Goal: Information Seeking & Learning: Learn about a topic

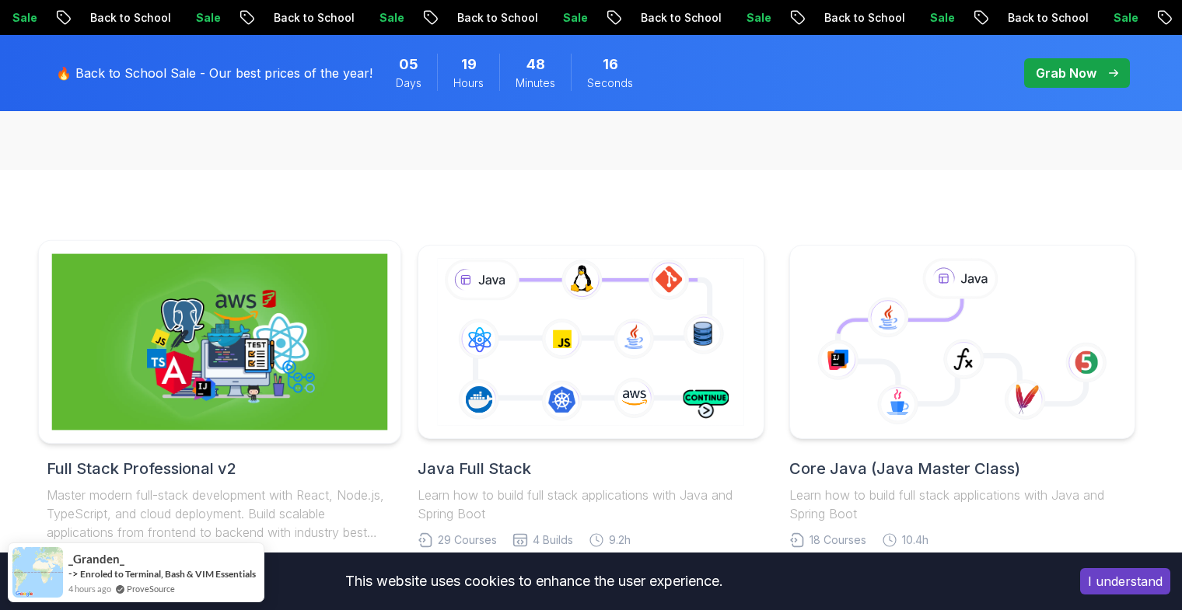
scroll to position [403, 0]
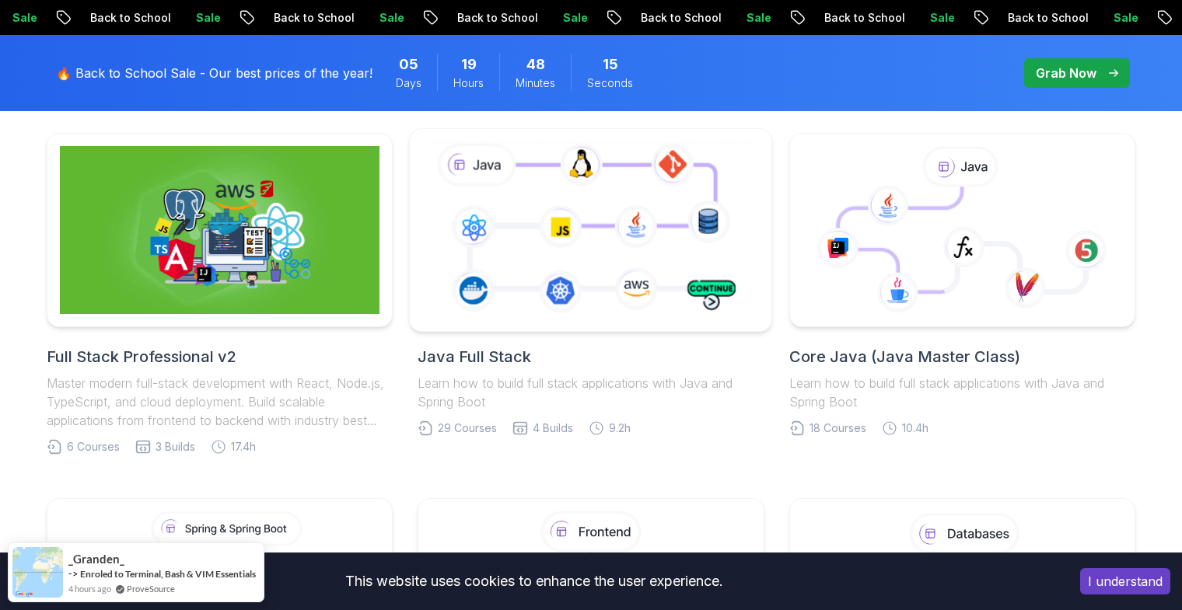
click at [575, 298] on icon at bounding box center [590, 229] width 329 height 183
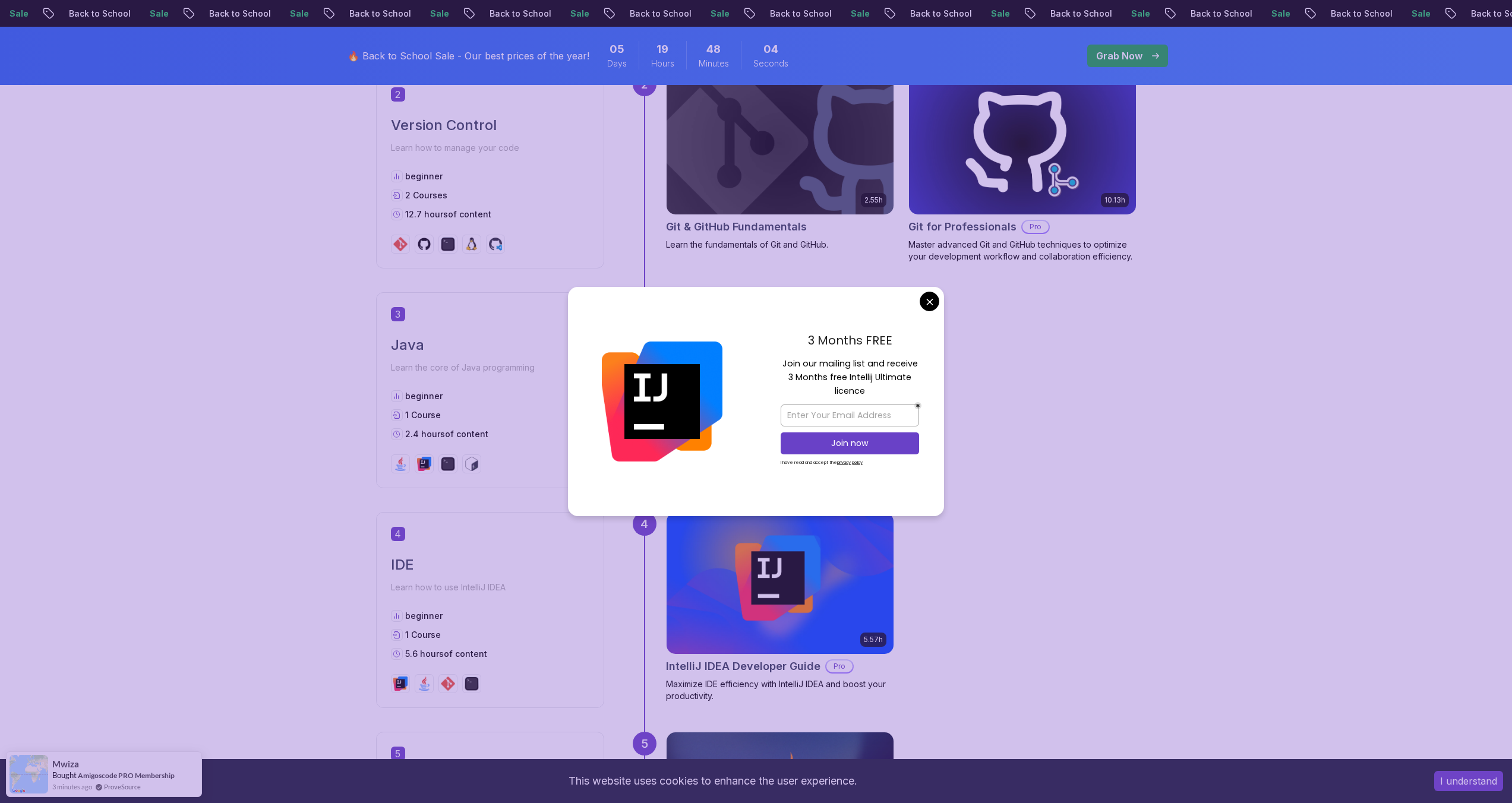
scroll to position [1046, 0]
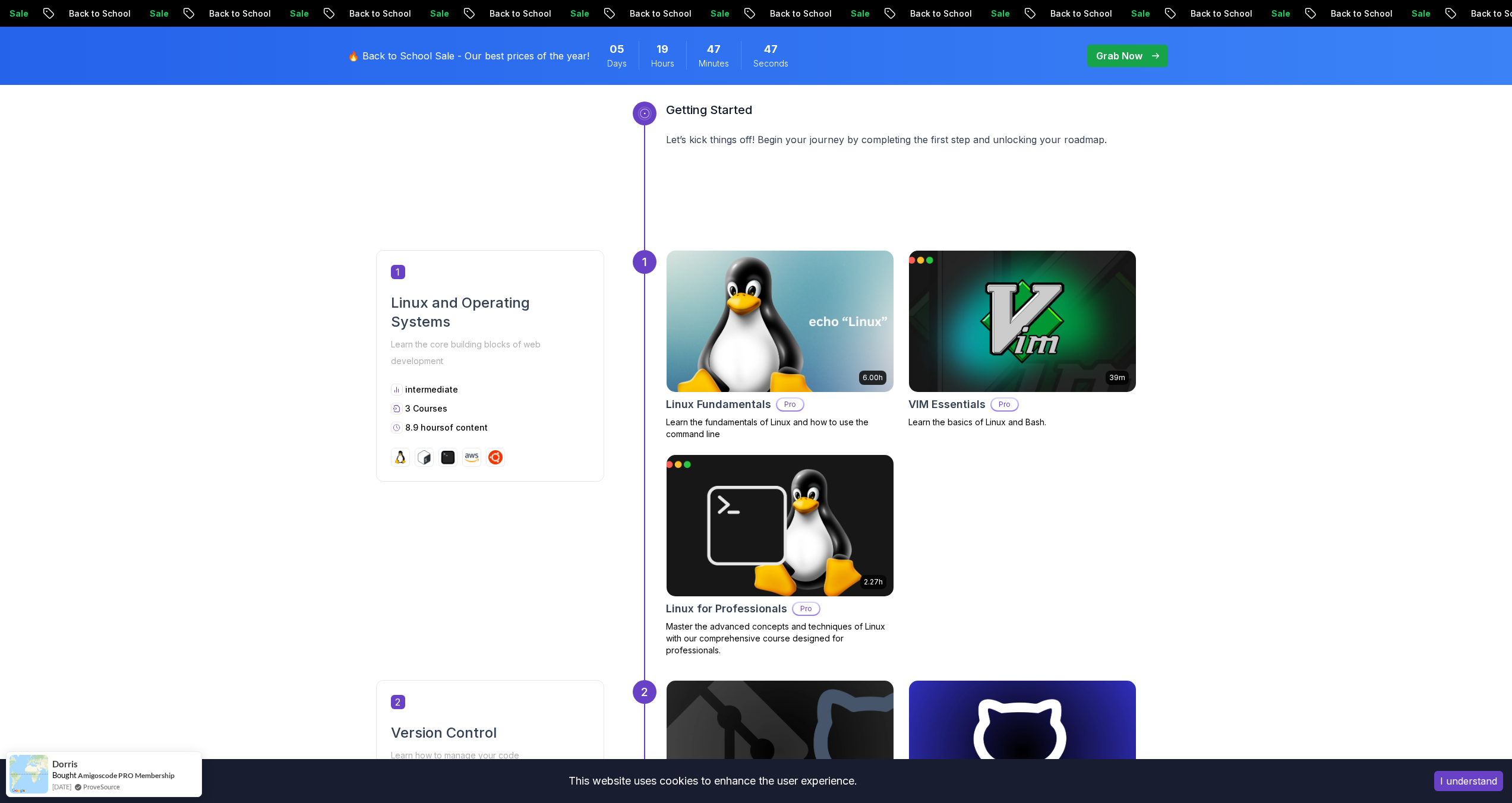
scroll to position [0, 0]
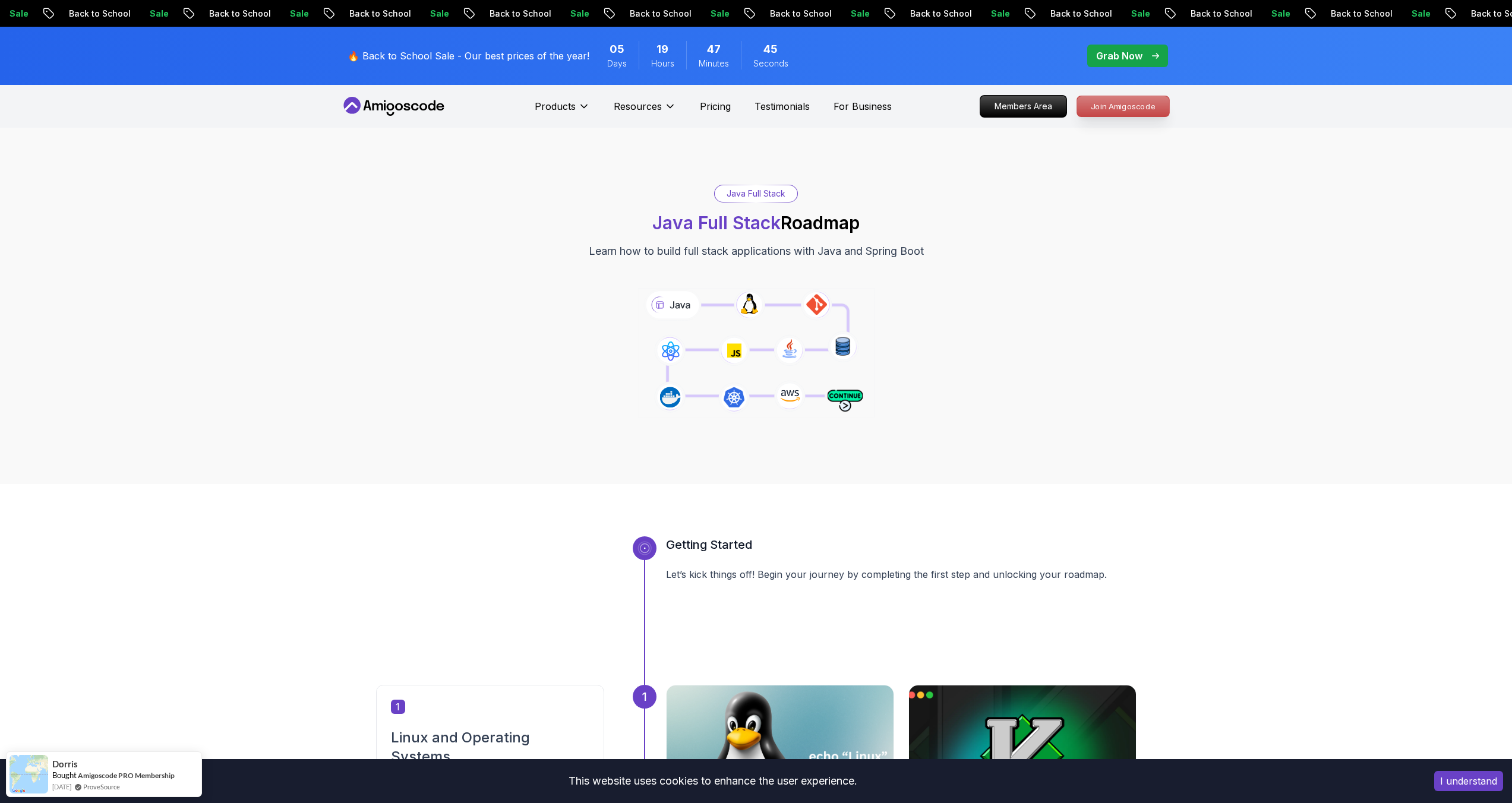
click at [902, 110] on p "Join Amigoscode" at bounding box center [1123, 106] width 92 height 20
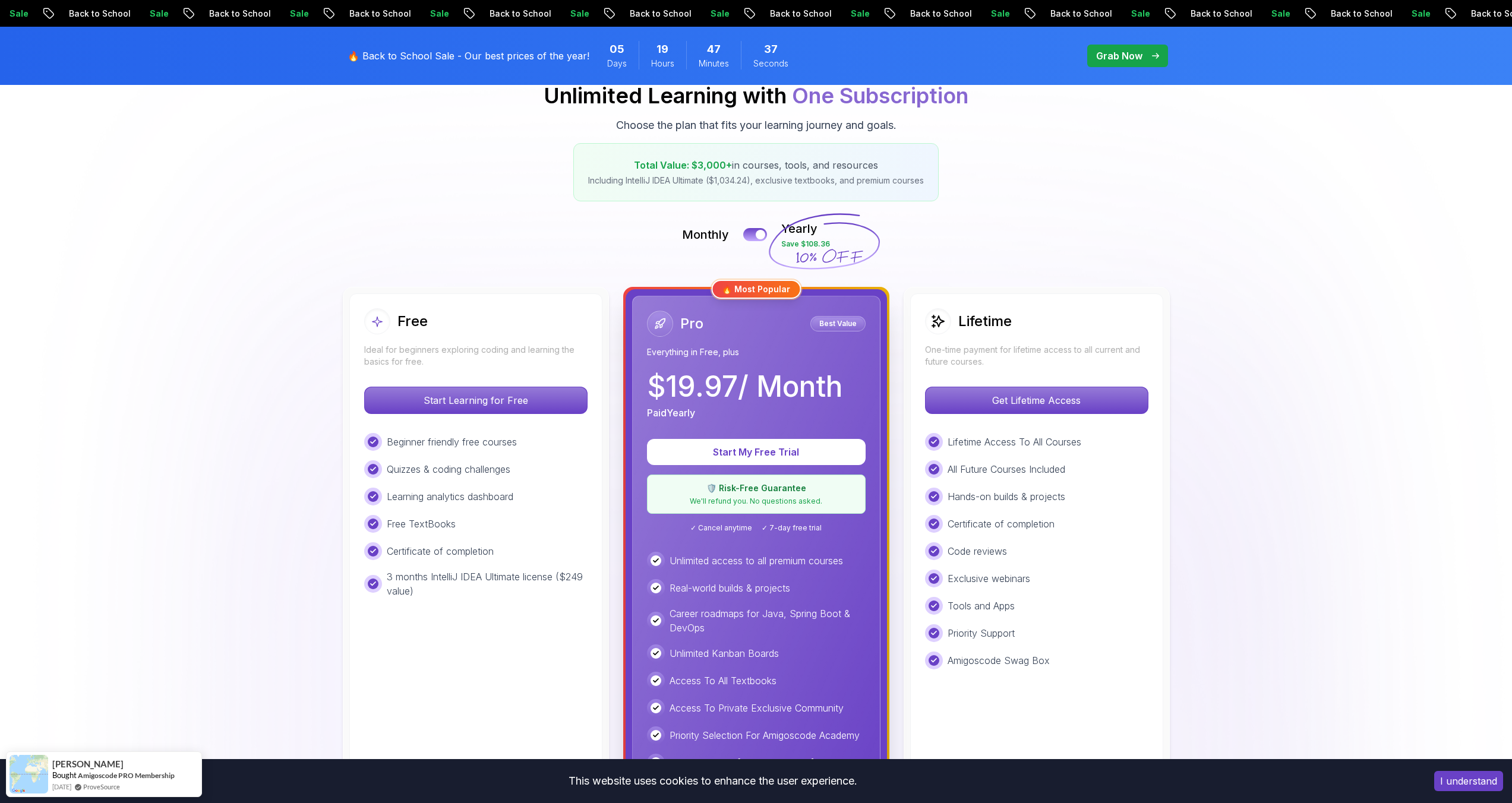
scroll to position [159, 0]
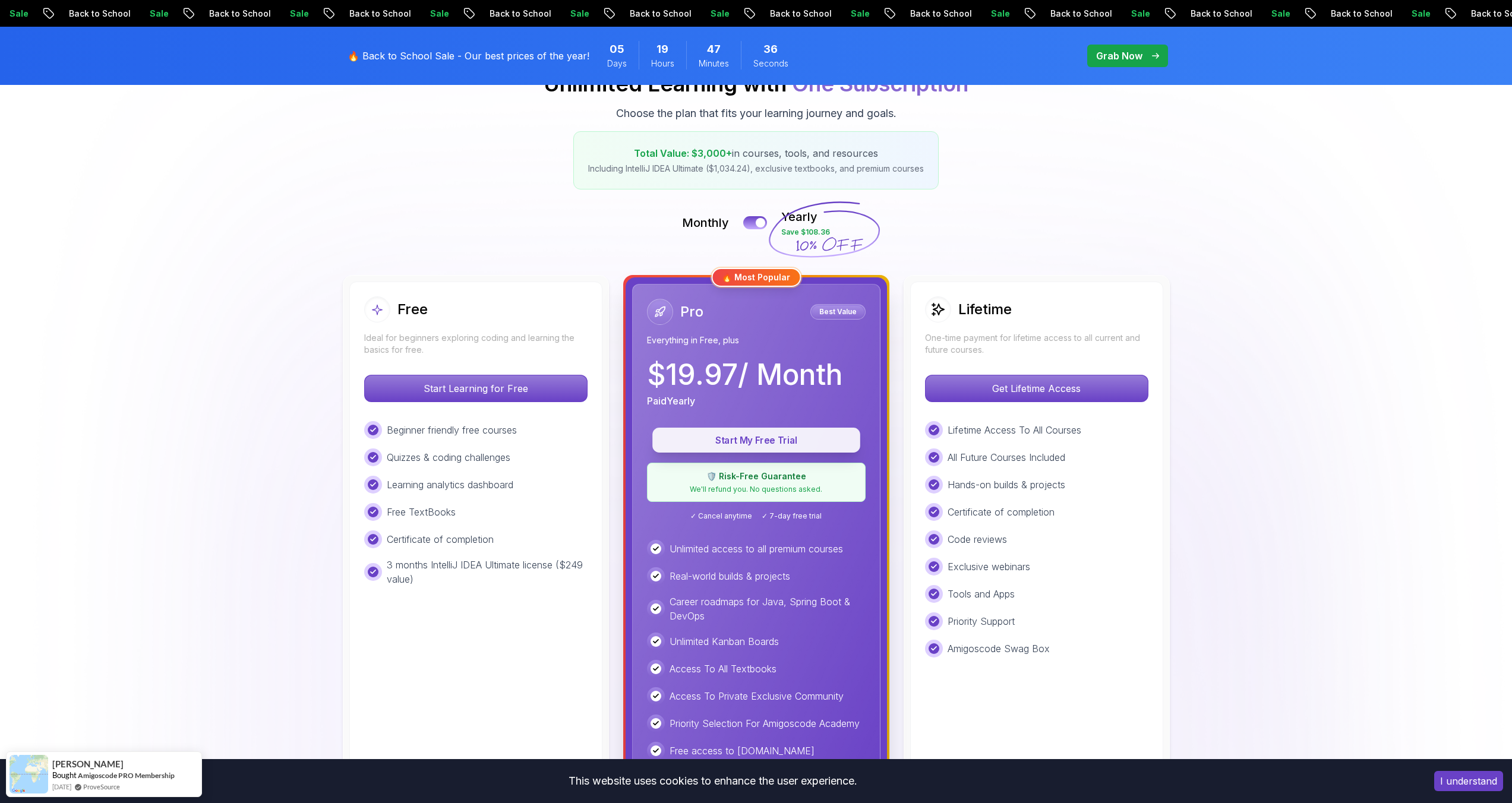
click at [750, 443] on p "Start My Free Trial" at bounding box center [756, 441] width 180 height 14
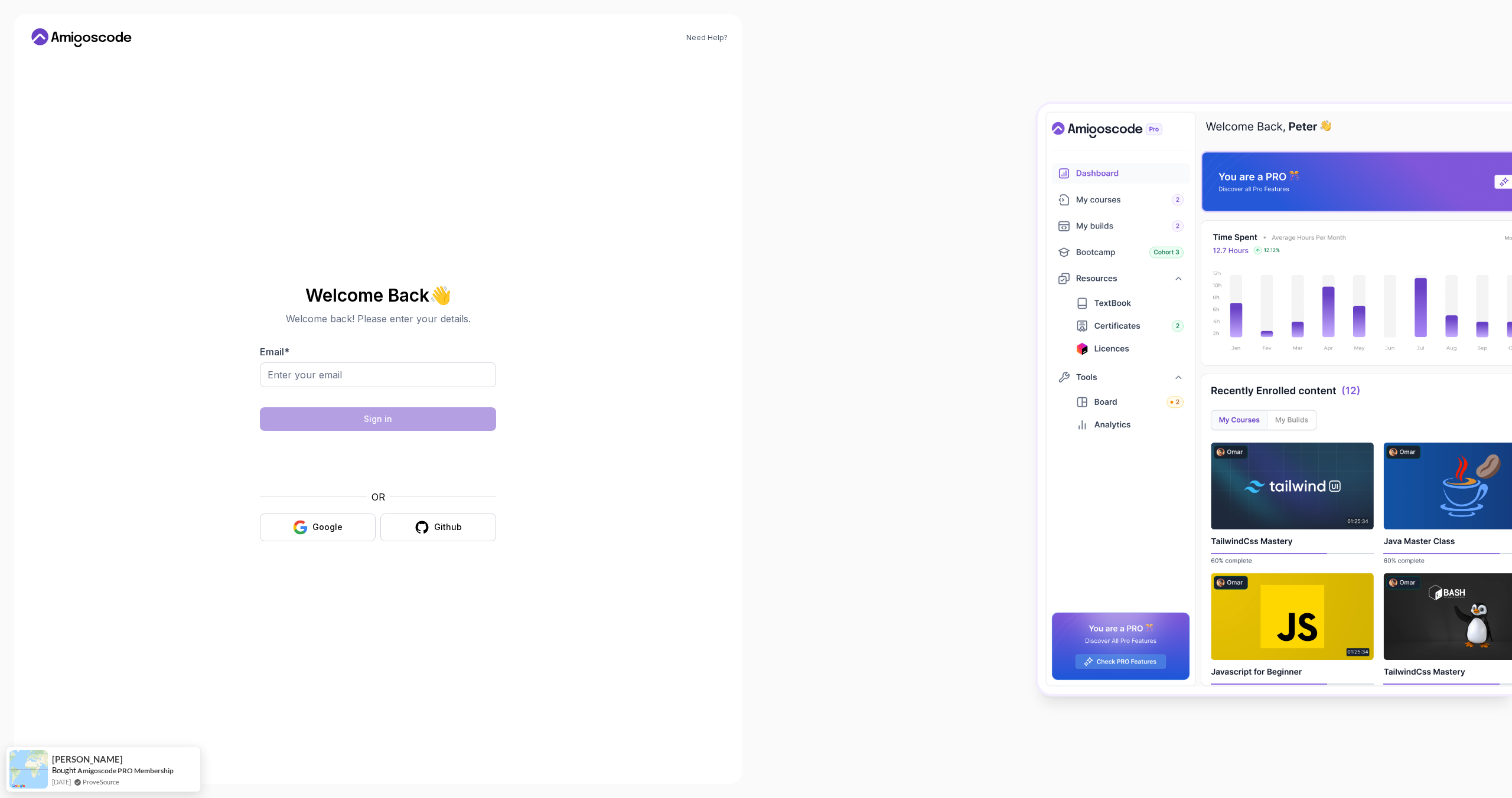
click at [325, 463] on div "Welcome Back 👋 Welcome back! Please enter your details. Email * Sign in OR Goog…" at bounding box center [377, 414] width 236 height 279
click at [327, 463] on button "Google" at bounding box center [317, 528] width 115 height 28
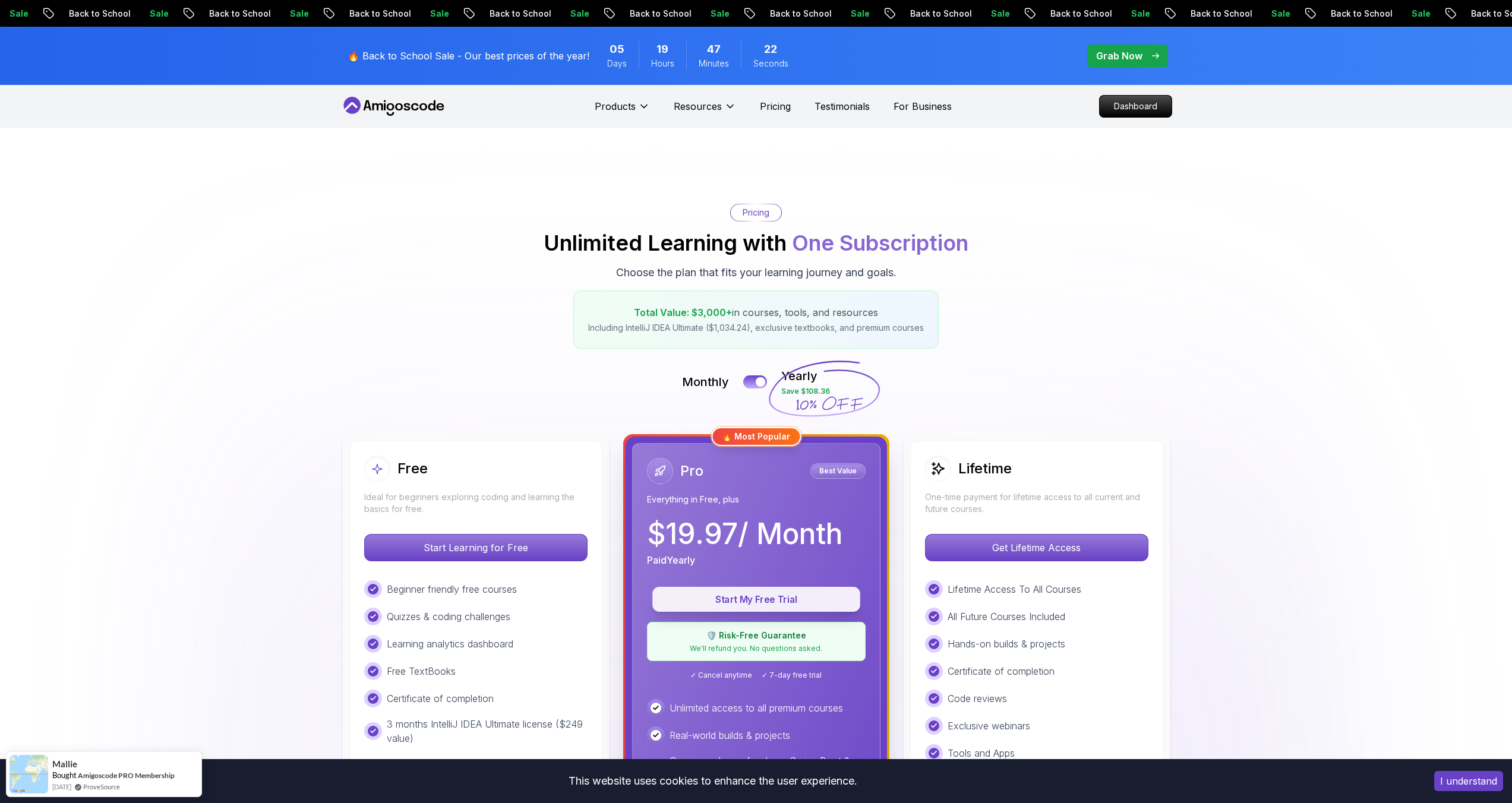
click at [780, 593] on p "Start My Free Trial" at bounding box center [756, 600] width 180 height 14
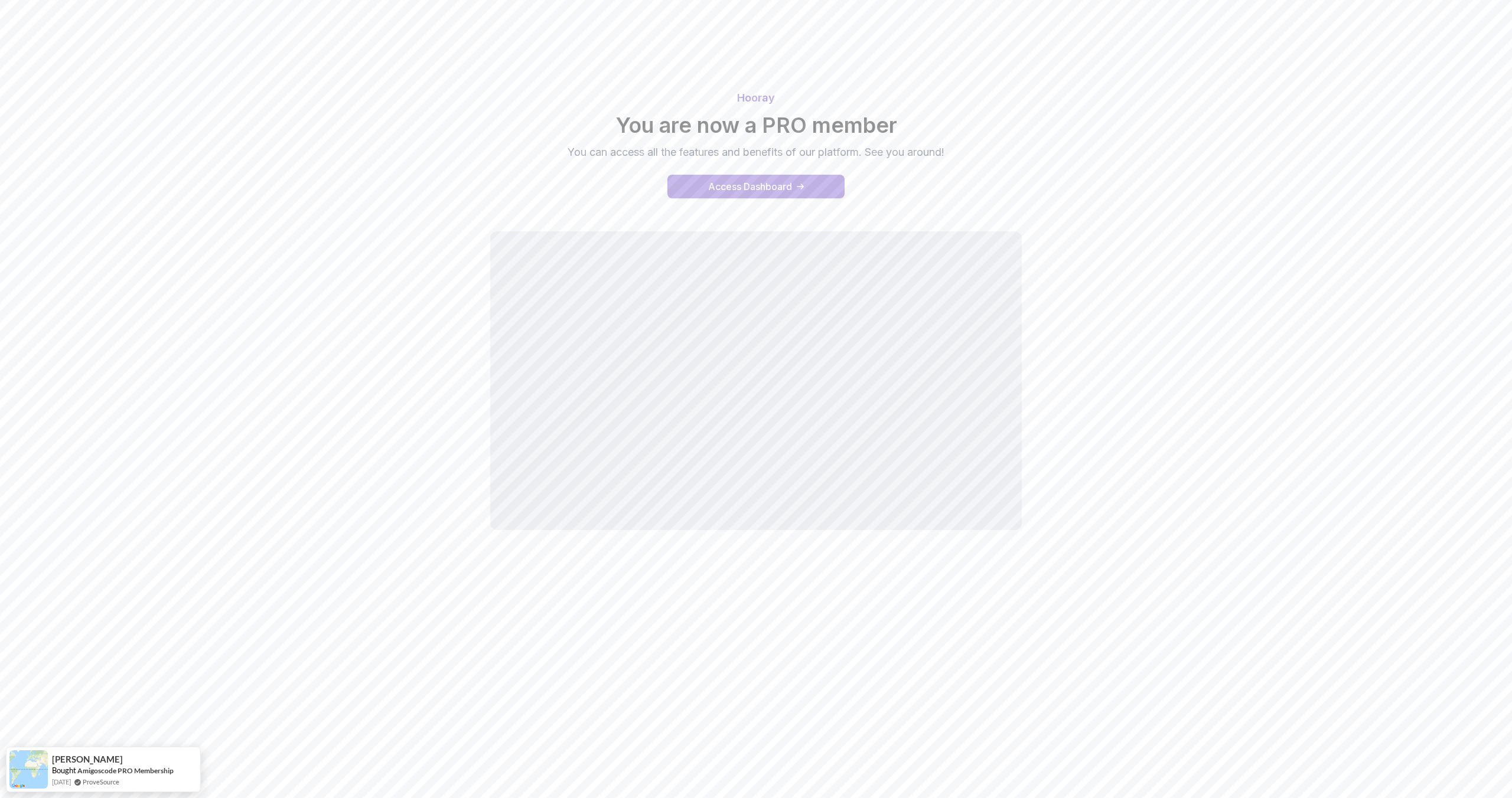
click at [765, 192] on div "Access Dashboard" at bounding box center [750, 186] width 84 height 14
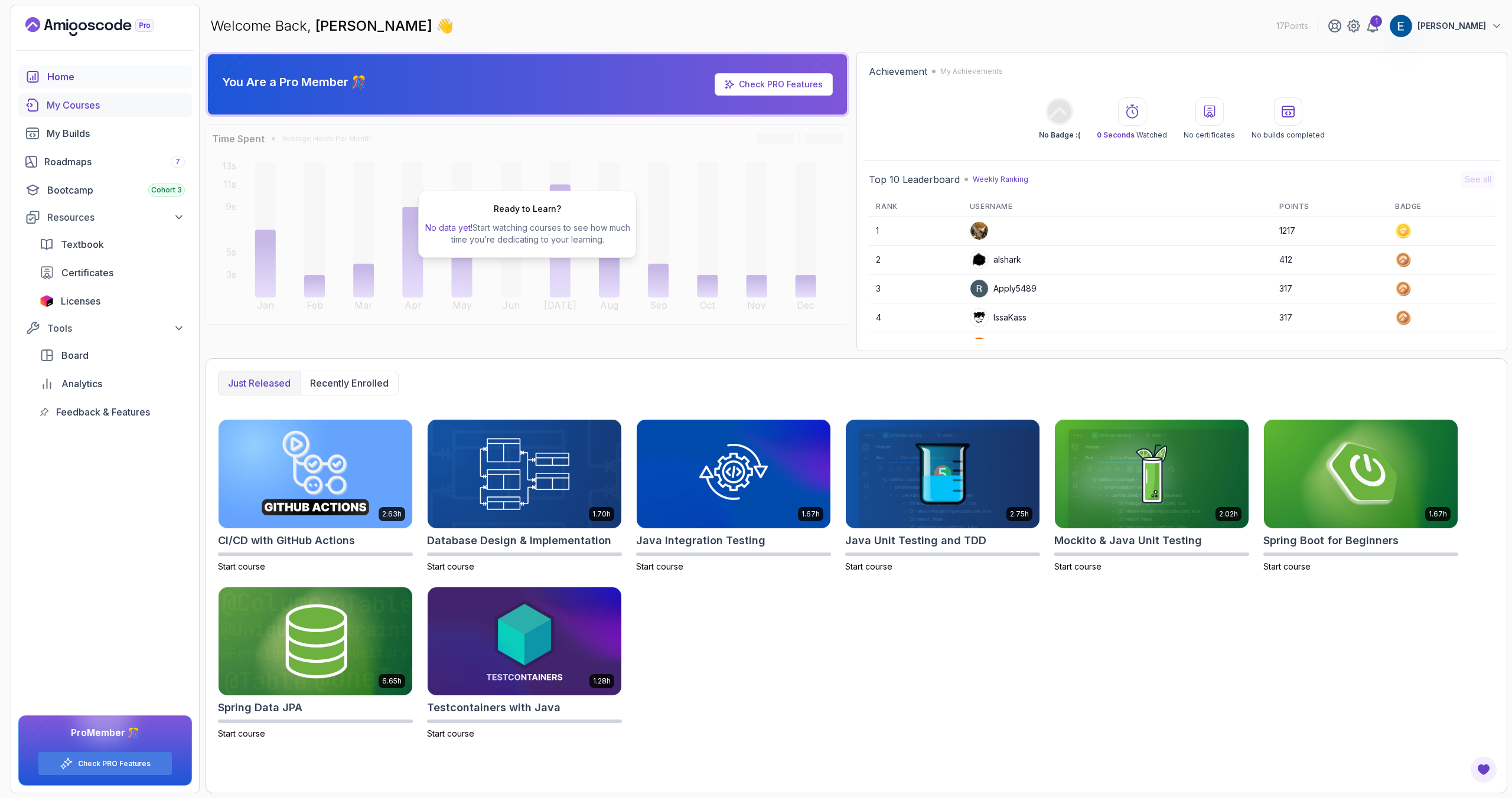
click at [100, 110] on div "My Courses" at bounding box center [115, 105] width 138 height 14
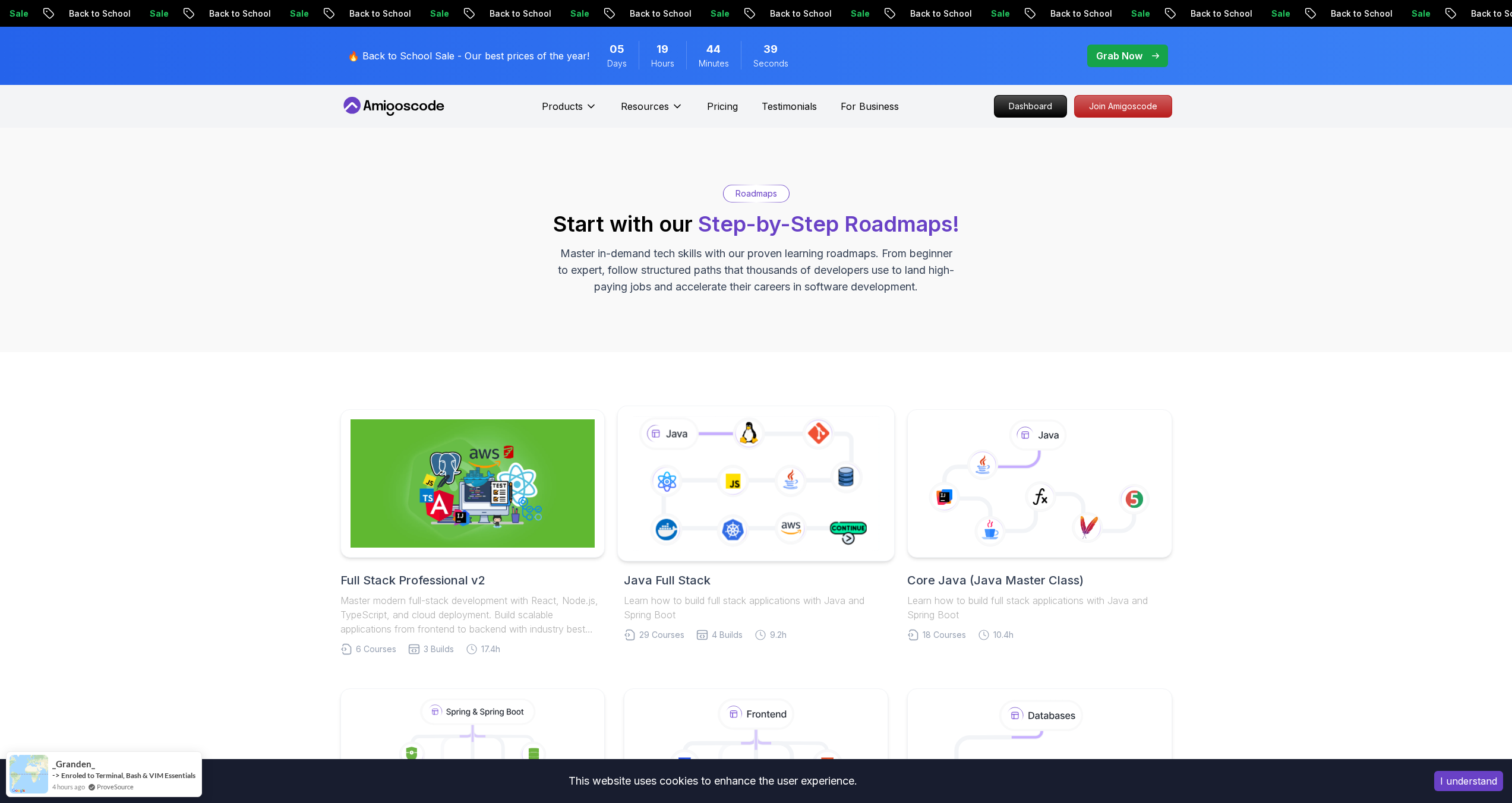
click at [753, 516] on icon at bounding box center [756, 483] width 251 height 140
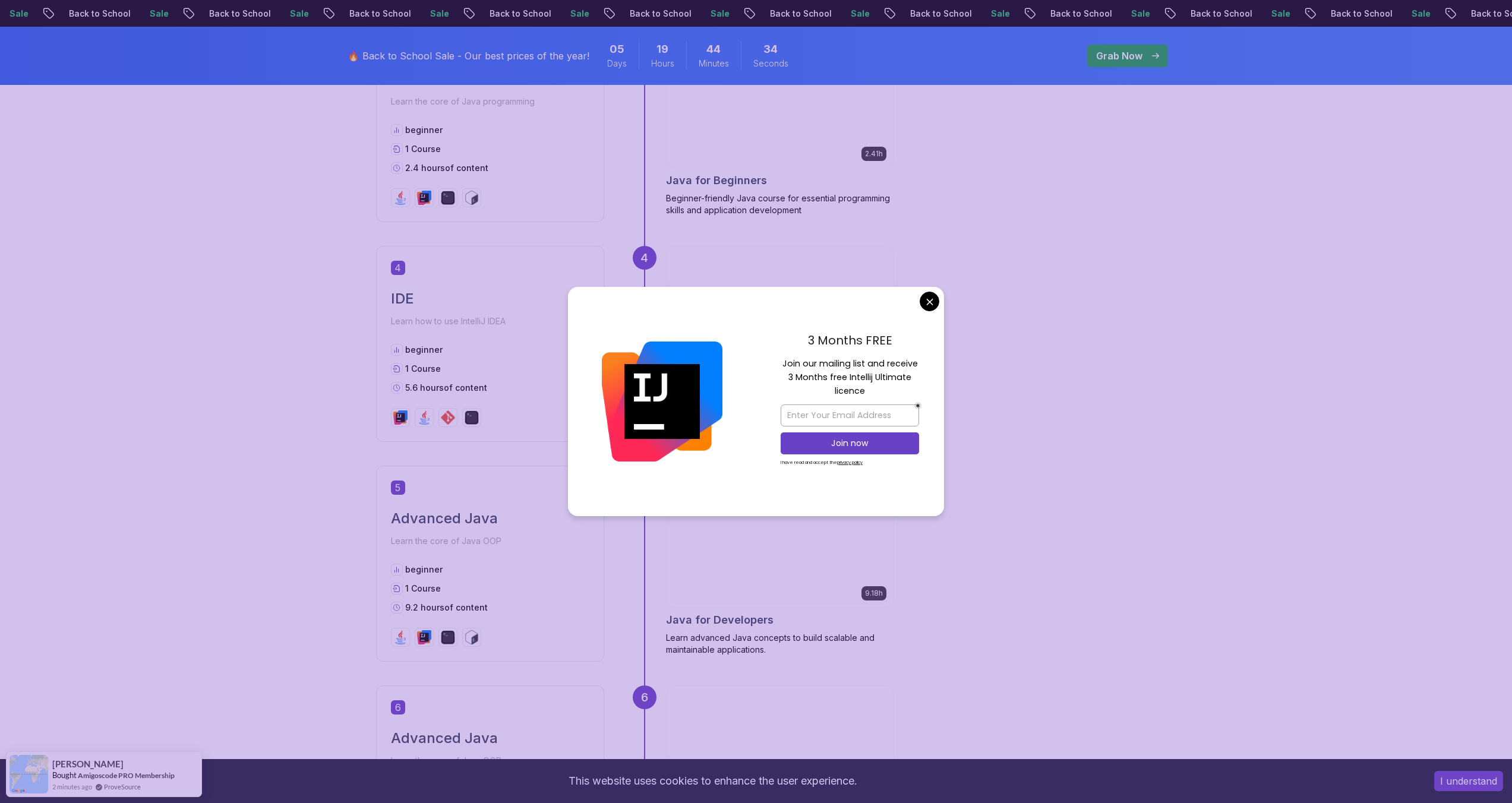
scroll to position [1346, 0]
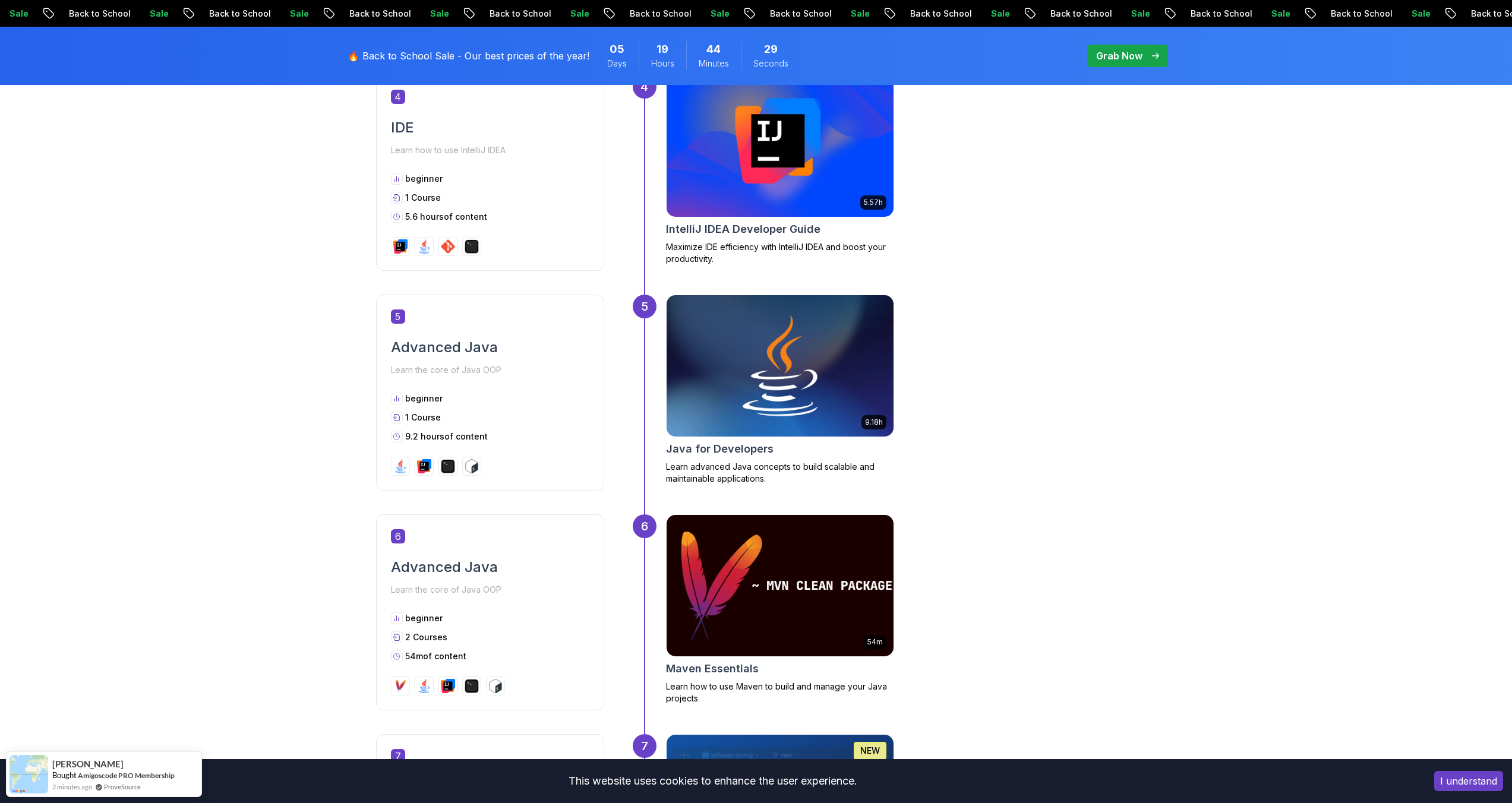
scroll to position [1519, 0]
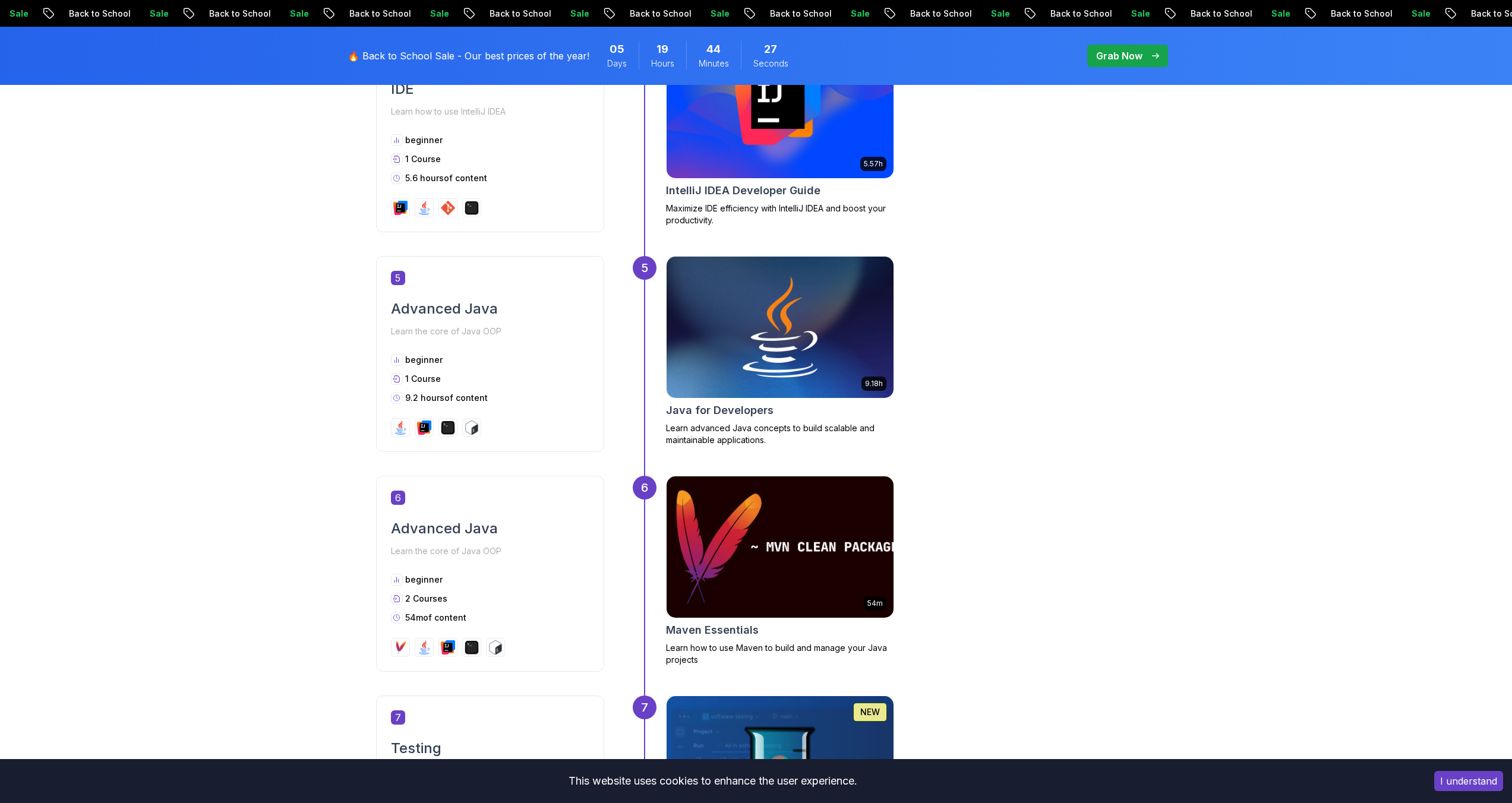
click at [850, 535] on img at bounding box center [780, 547] width 238 height 148
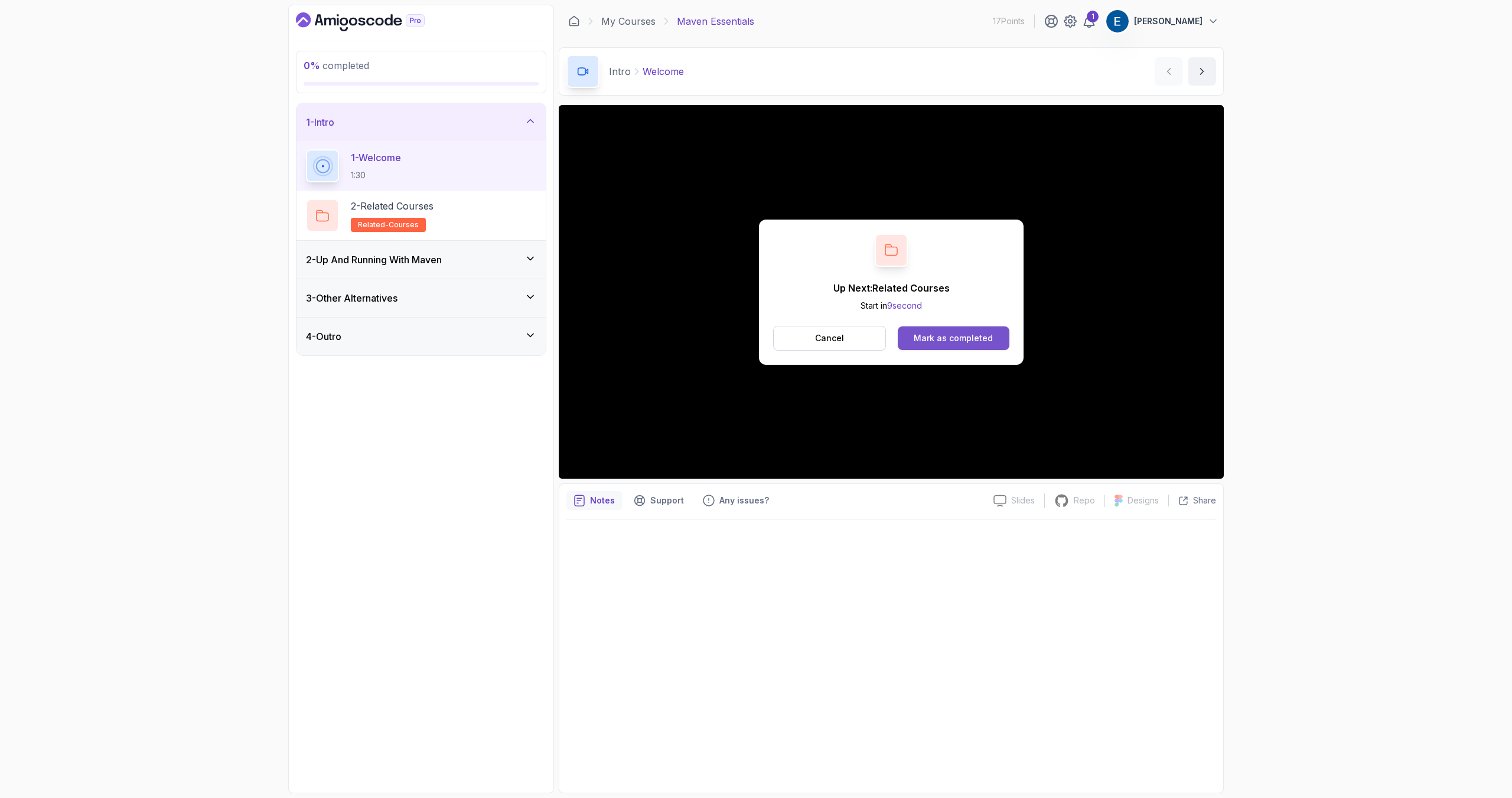
click at [945, 346] on button "Mark as completed" at bounding box center [953, 338] width 112 height 24
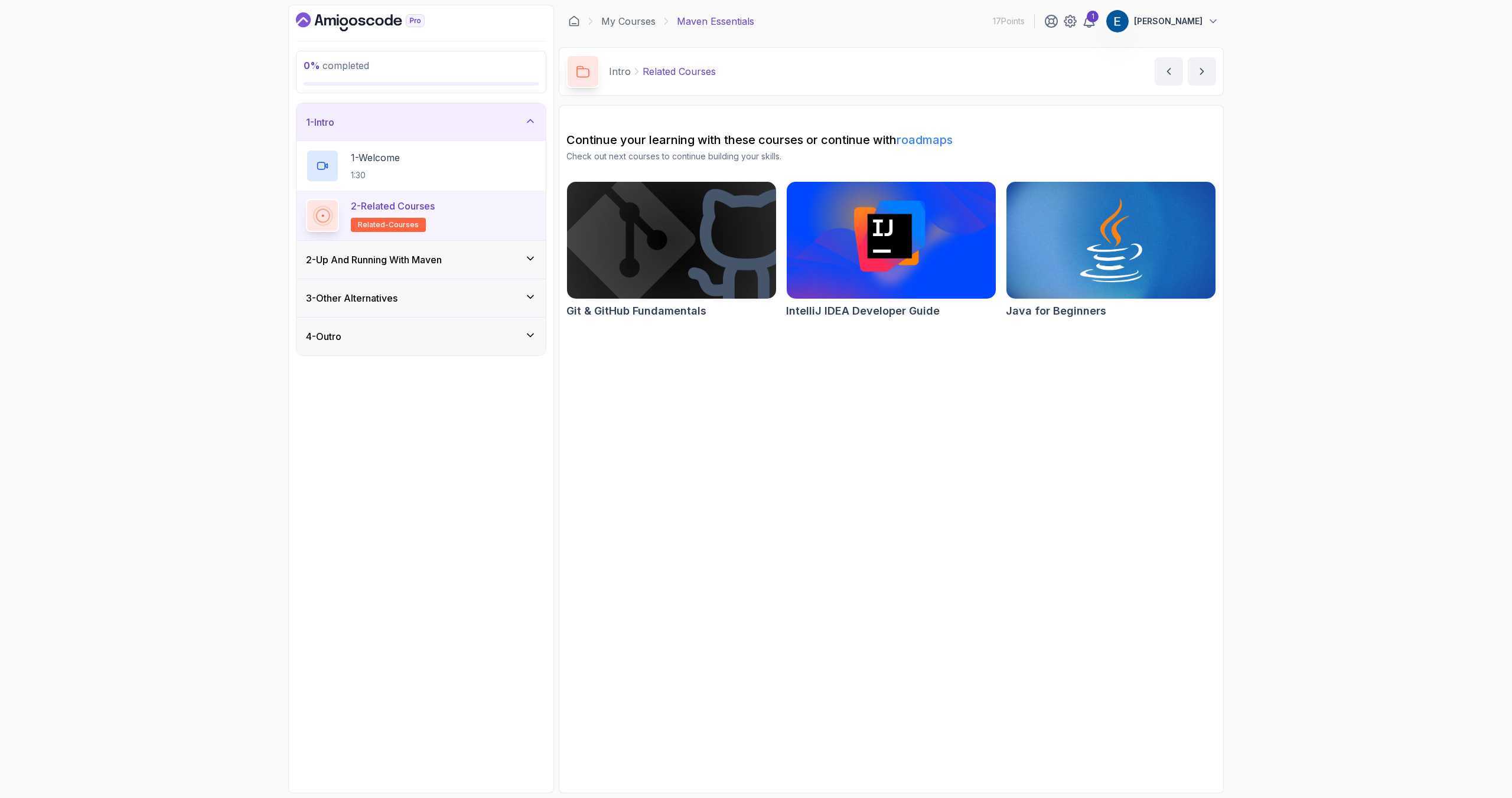
click at [479, 219] on div "2 - Related Courses related-courses" at bounding box center [421, 216] width 230 height 33
click at [442, 260] on h3 "2 - Up And Running With Maven" at bounding box center [374, 260] width 136 height 14
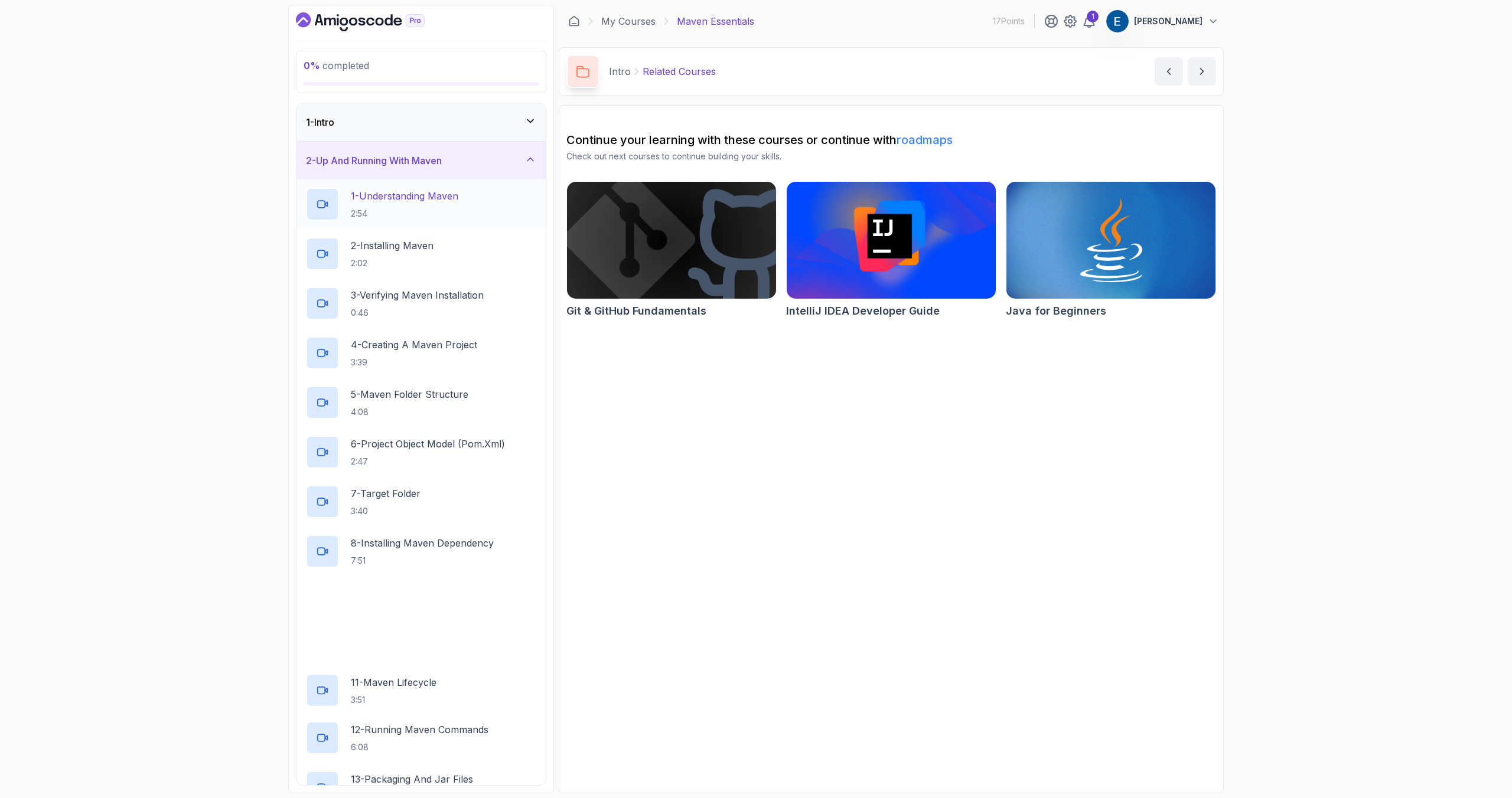
click at [431, 197] on p "1 - Understanding Maven" at bounding box center [405, 196] width 108 height 14
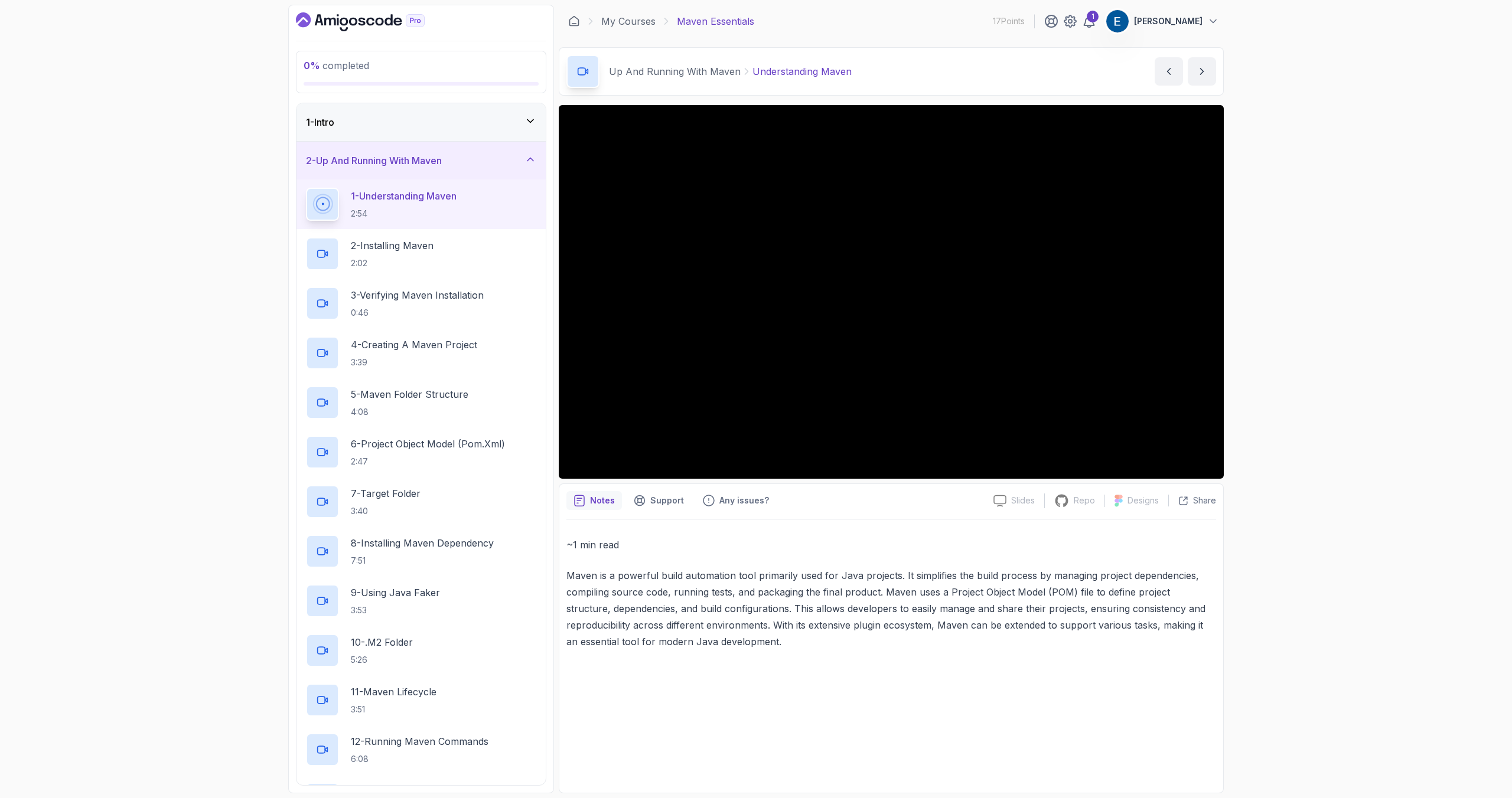
click at [613, 502] on p "Notes" at bounding box center [602, 501] width 25 height 12
click at [803, 702] on div "~1 min read Maven is a powerful build automation tool primarily used for Java p…" at bounding box center [891, 653] width 649 height 266
click at [999, 499] on icon at bounding box center [999, 501] width 13 height 12
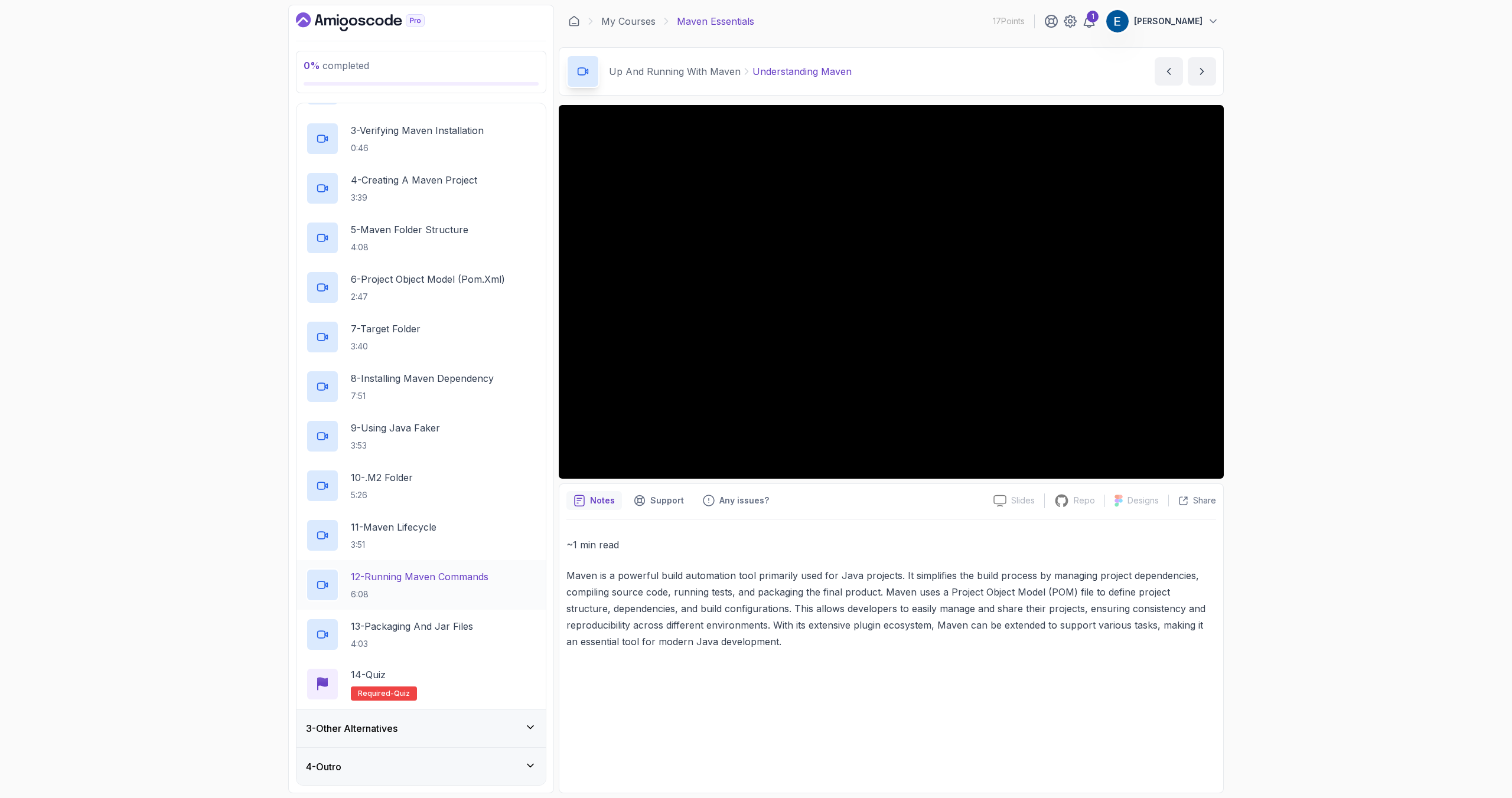
scroll to position [166, 0]
click at [456, 729] on div "3 - Other Alternatives" at bounding box center [421, 727] width 230 height 14
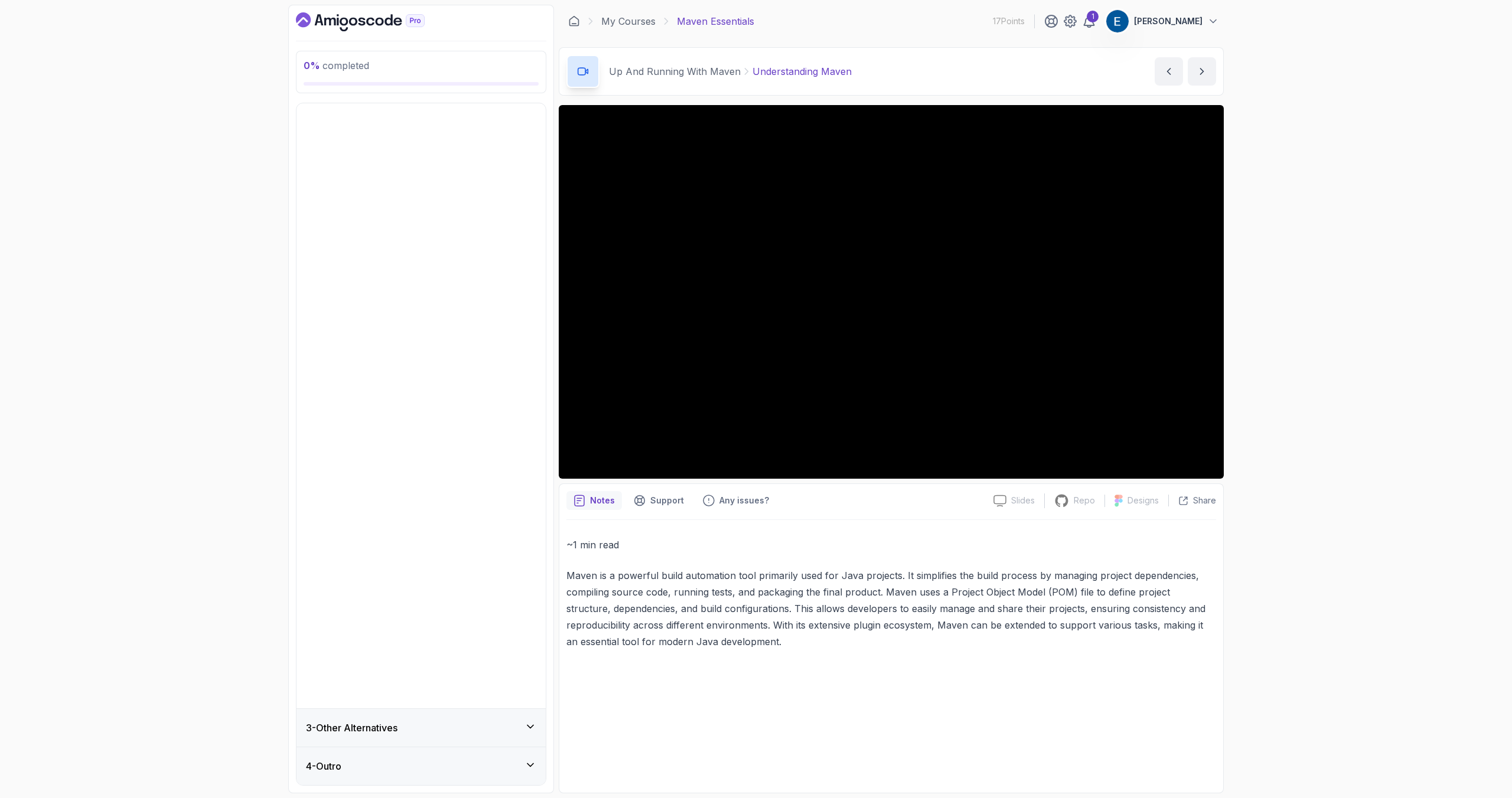
scroll to position [0, 0]
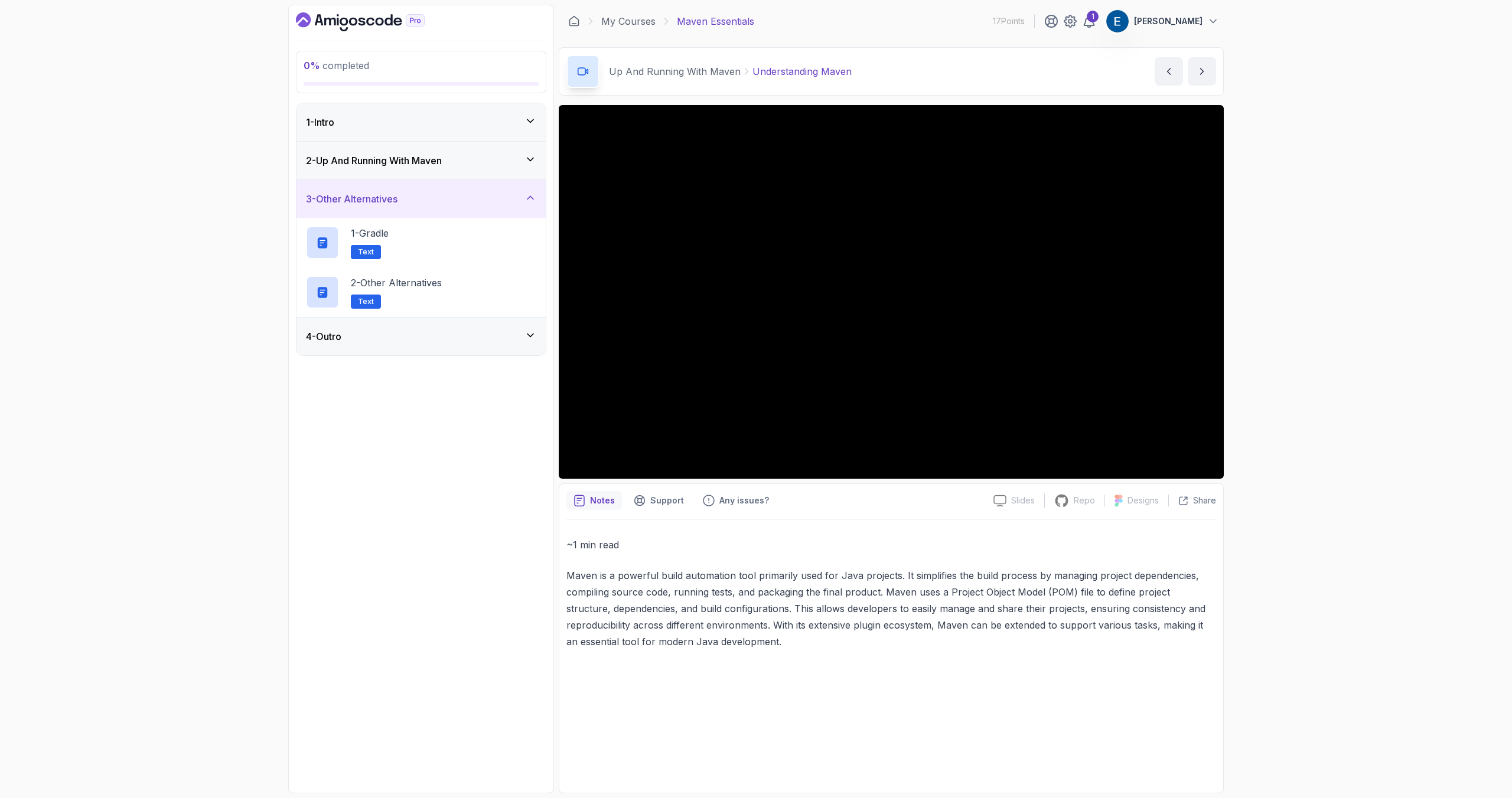
click at [465, 344] on div "4 - Outro" at bounding box center [421, 336] width 249 height 38
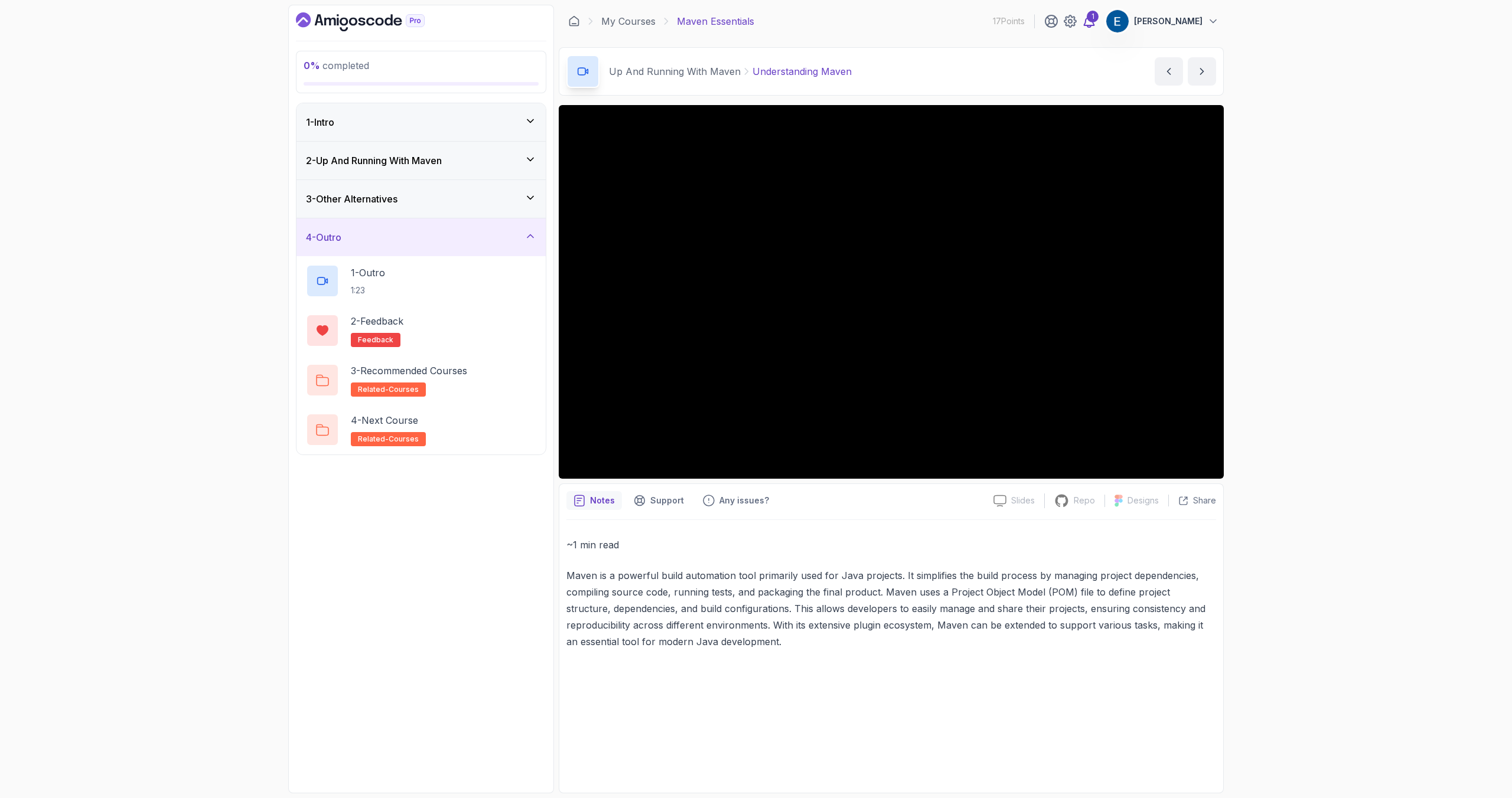
click at [1096, 26] on icon at bounding box center [1089, 21] width 14 height 14
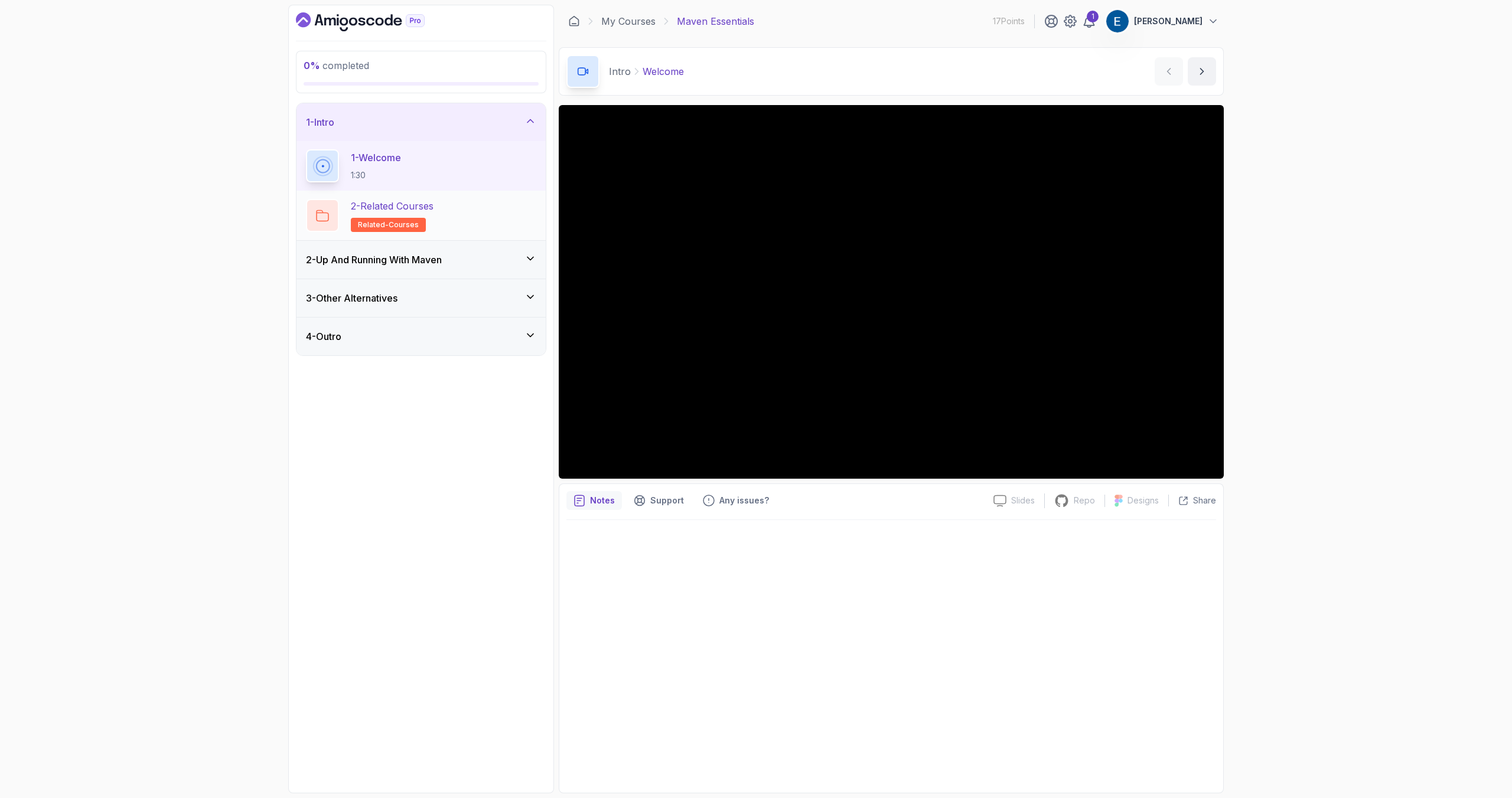
click at [417, 207] on p "2 - Related Courses" at bounding box center [392, 206] width 83 height 14
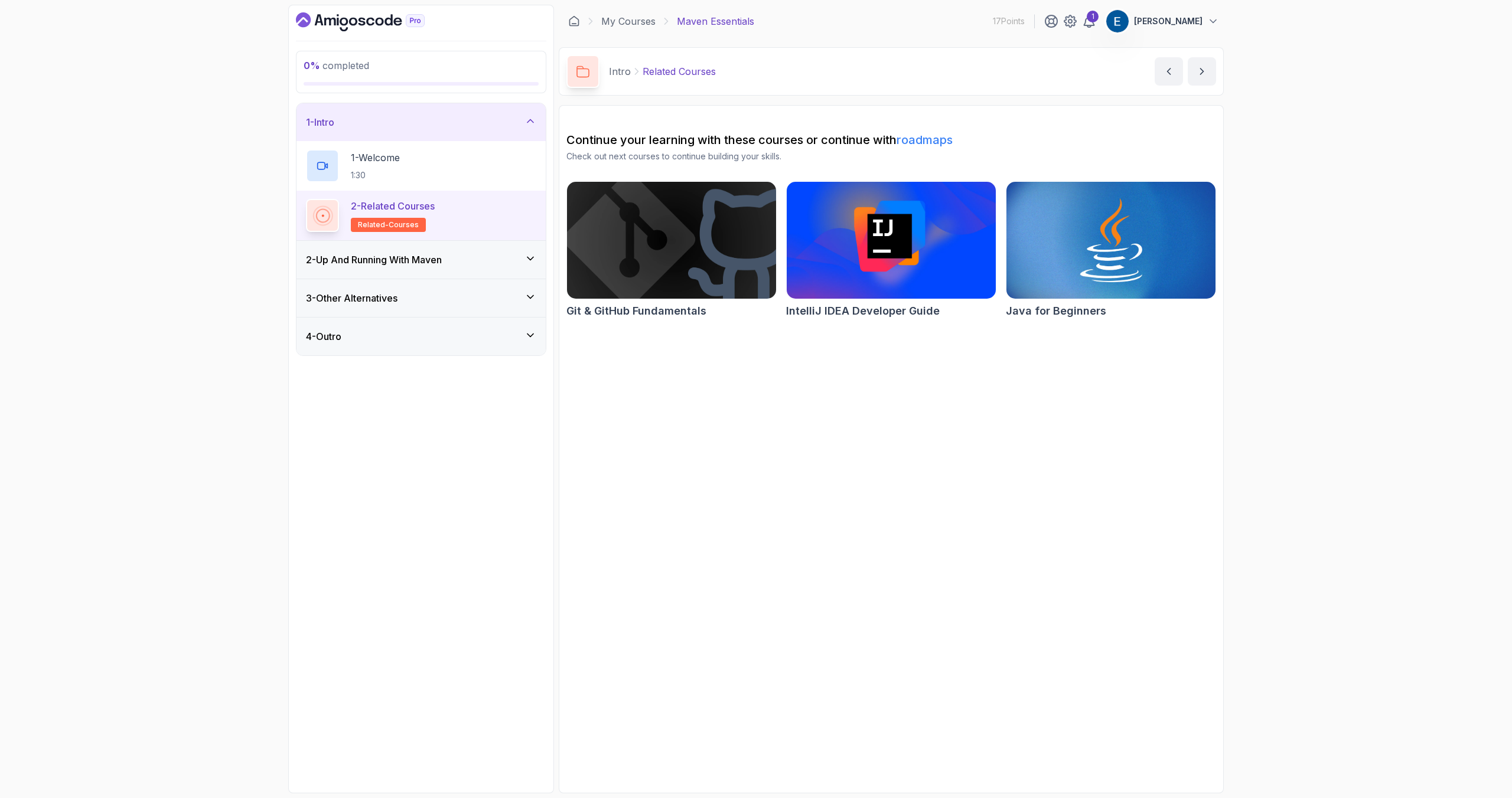
click at [923, 137] on link "roadmaps" at bounding box center [924, 140] width 56 height 14
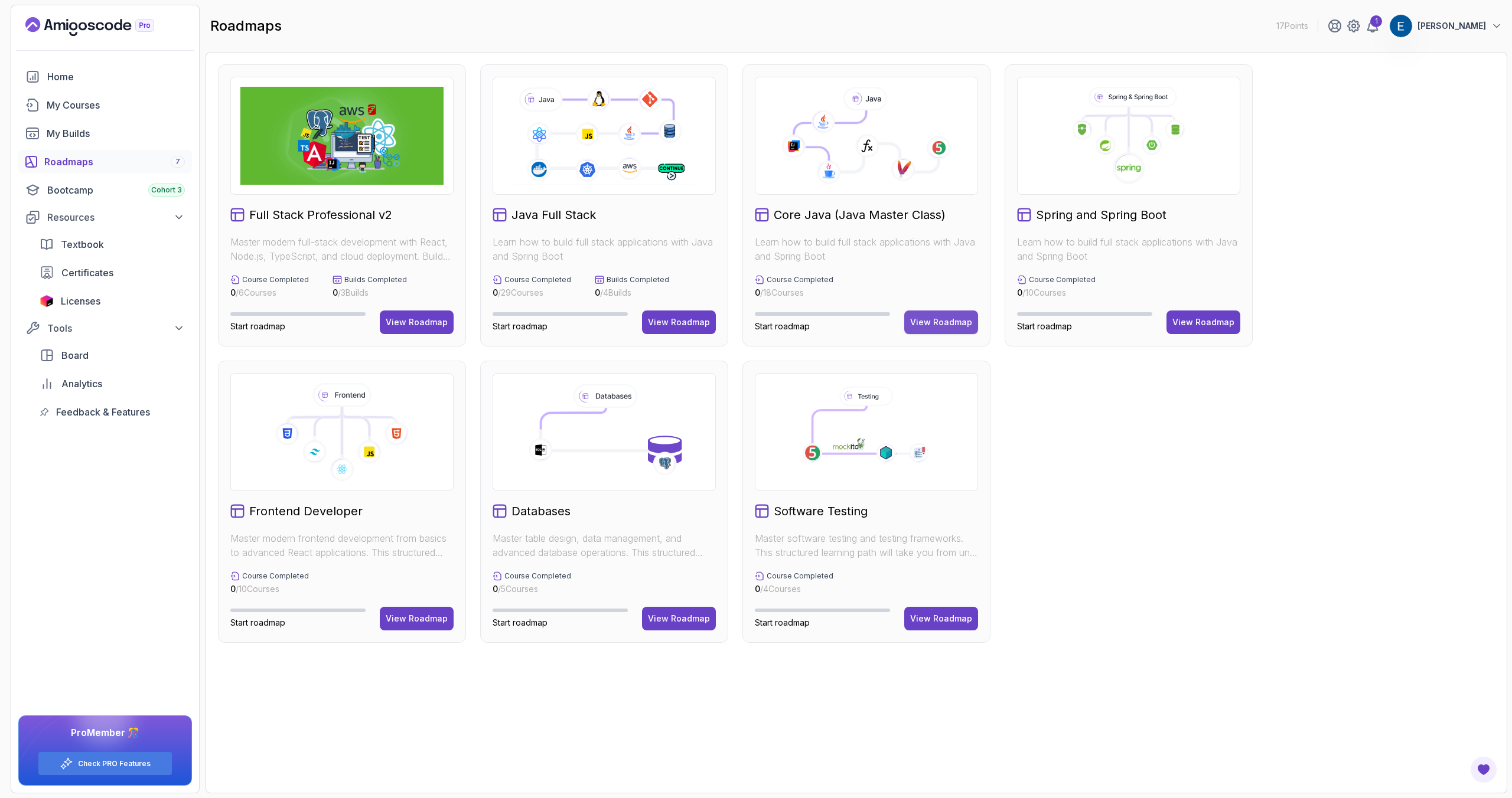
click at [944, 330] on button "View Roadmap" at bounding box center [941, 322] width 74 height 24
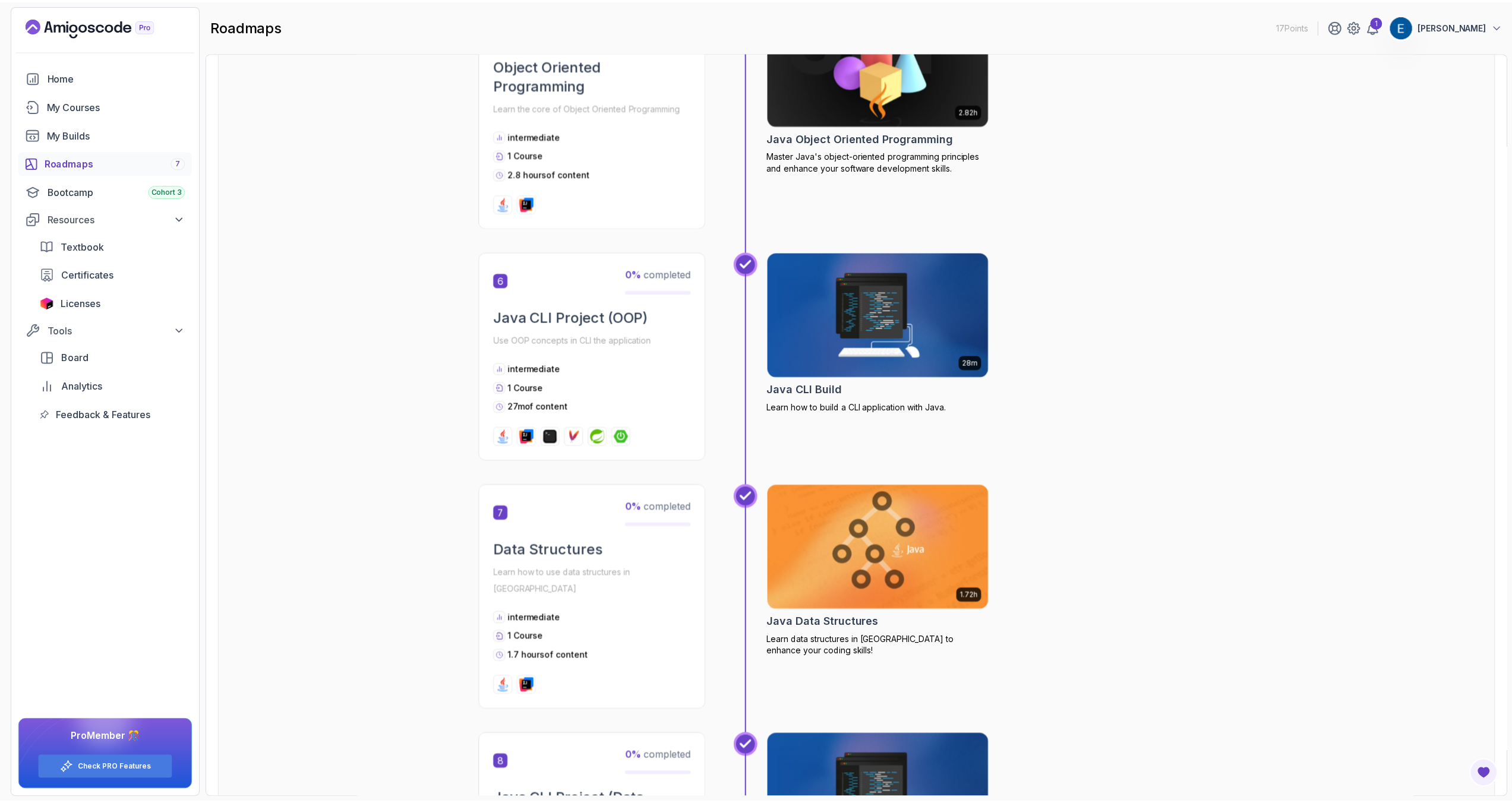
scroll to position [1484, 0]
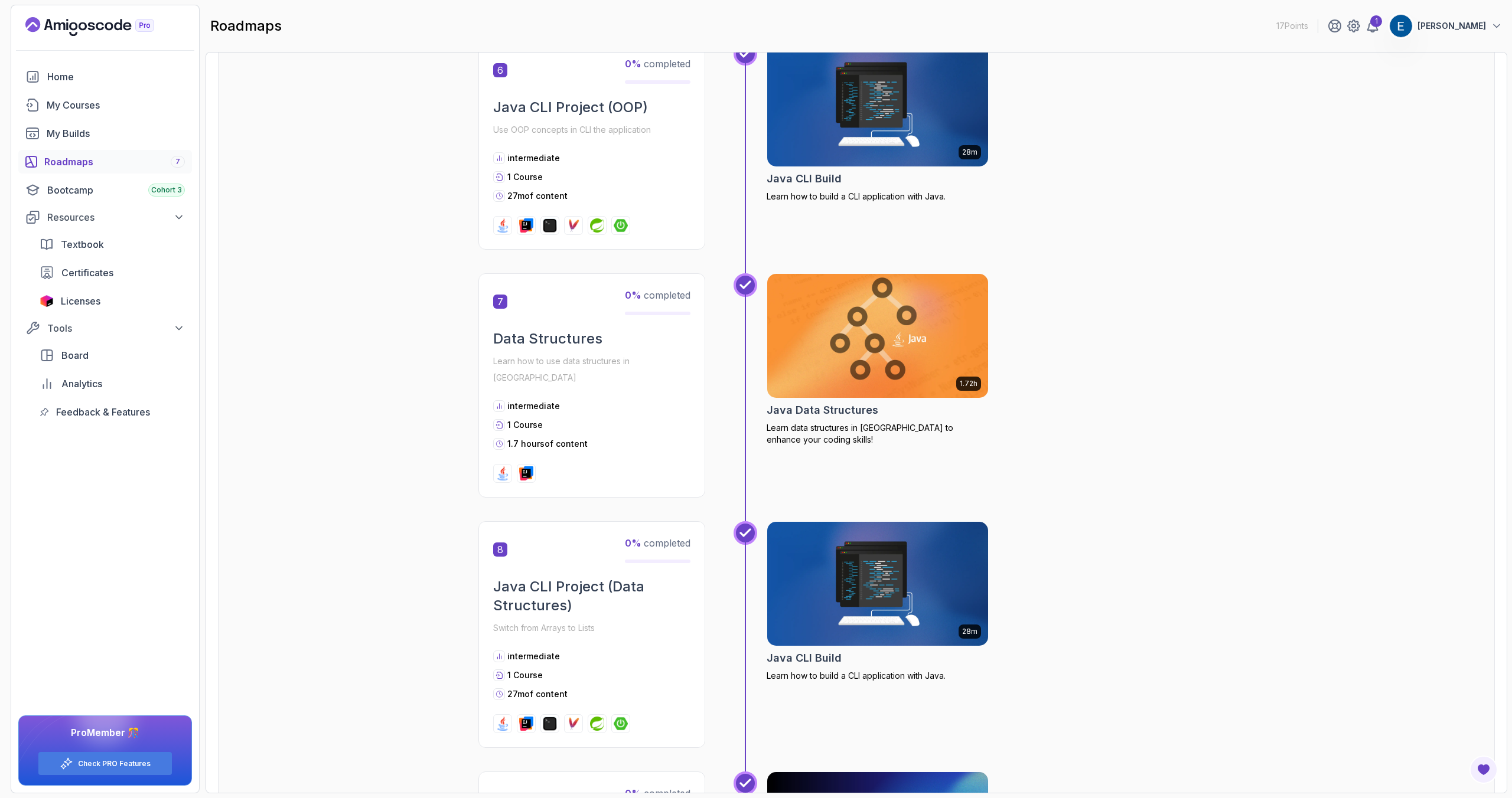
click at [857, 334] on img at bounding box center [878, 336] width 232 height 130
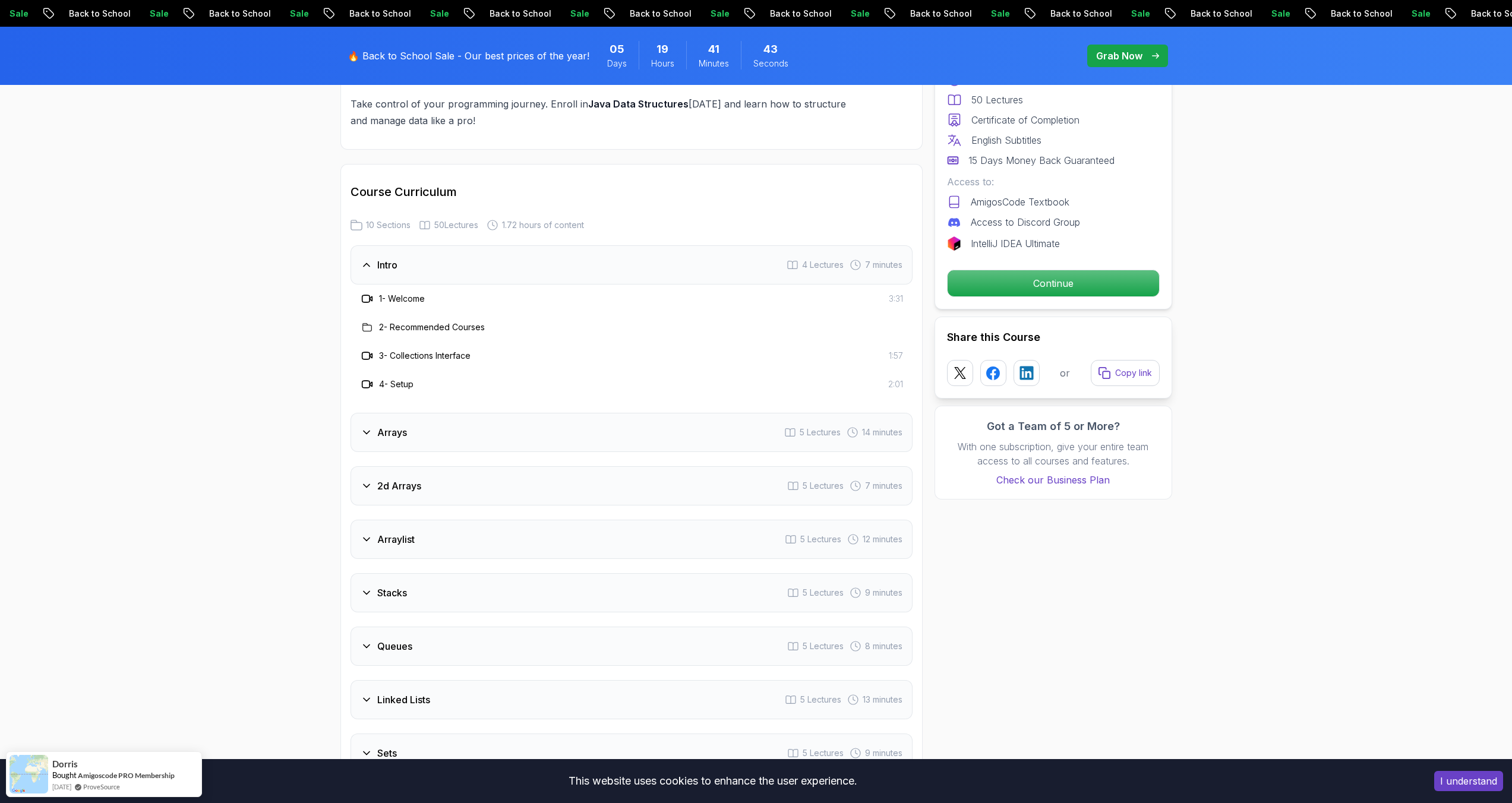
scroll to position [1319, 0]
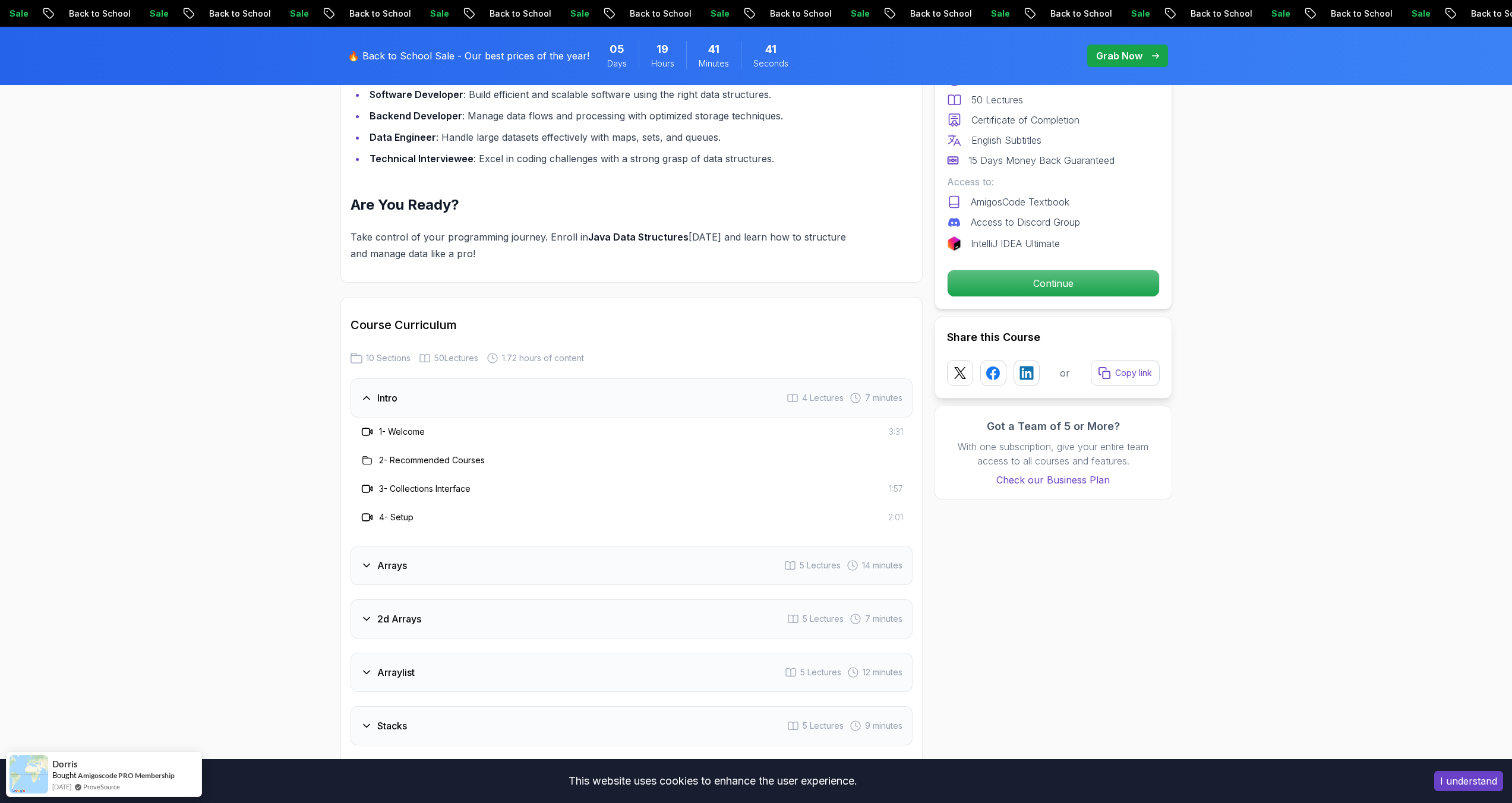
click at [452, 483] on h3 "3 - Collections Interface" at bounding box center [425, 489] width 92 height 12
click at [1010, 300] on div "Pro Course Includes: 1.72 Hours 50 Lectures Certificate of Completion English S…" at bounding box center [1053, 157] width 238 height 305
click at [1019, 287] on p "Continue" at bounding box center [1053, 283] width 201 height 25
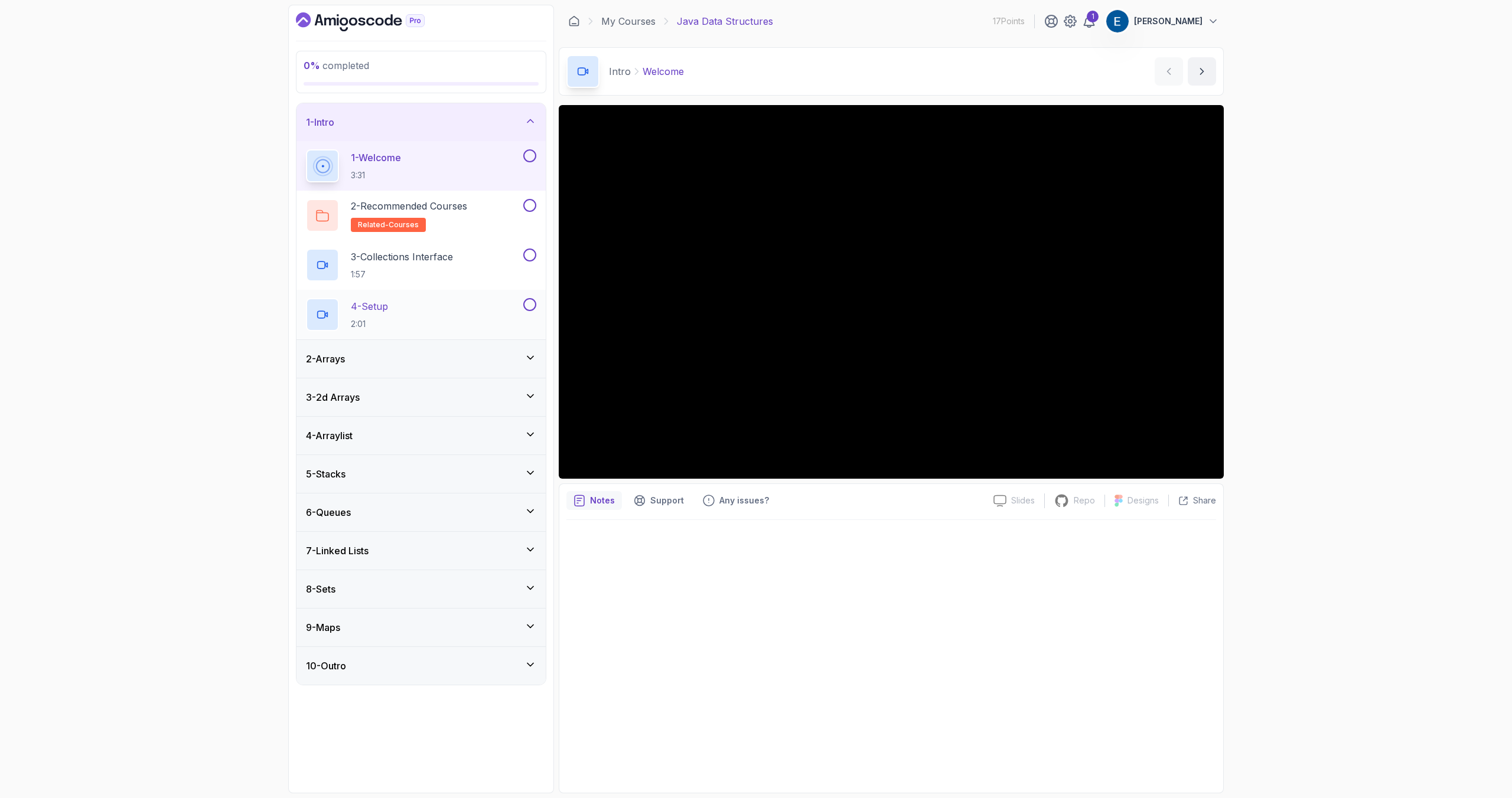
click at [481, 308] on div "4 - Setup 2:01" at bounding box center [413, 315] width 215 height 33
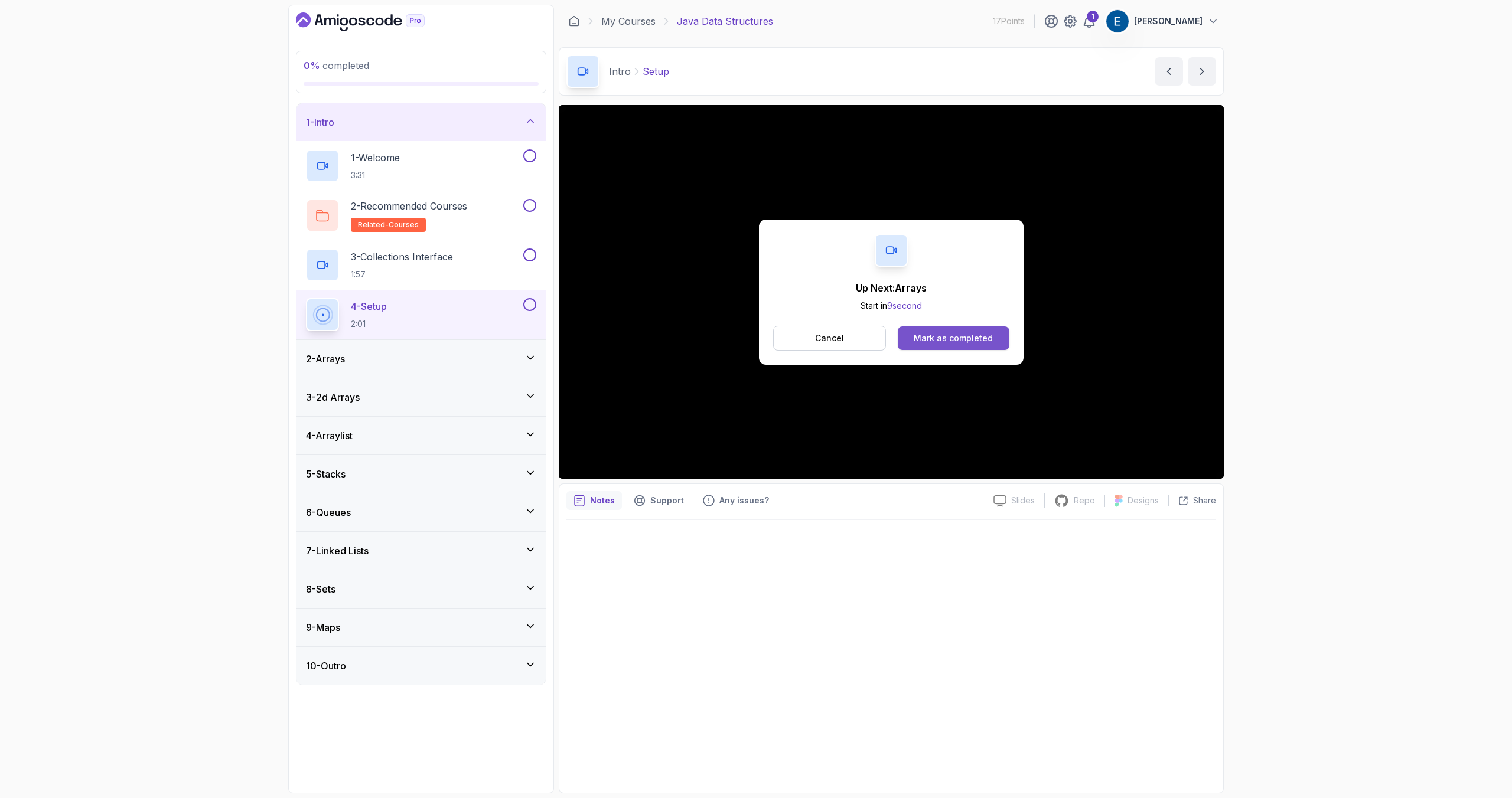
click at [935, 338] on div "Mark as completed" at bounding box center [953, 339] width 79 height 12
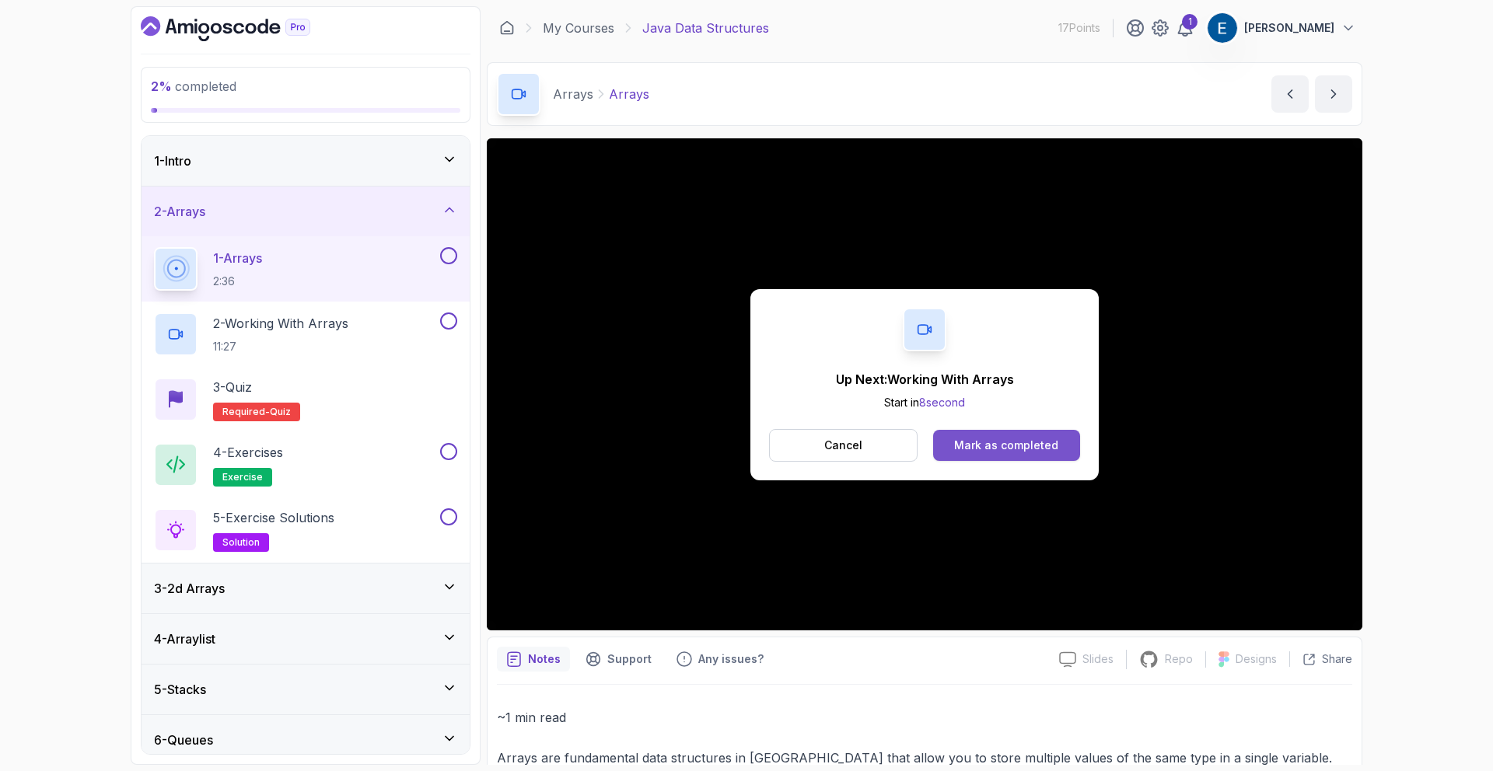
click at [1019, 454] on button "Mark as completed" at bounding box center [1006, 445] width 147 height 31
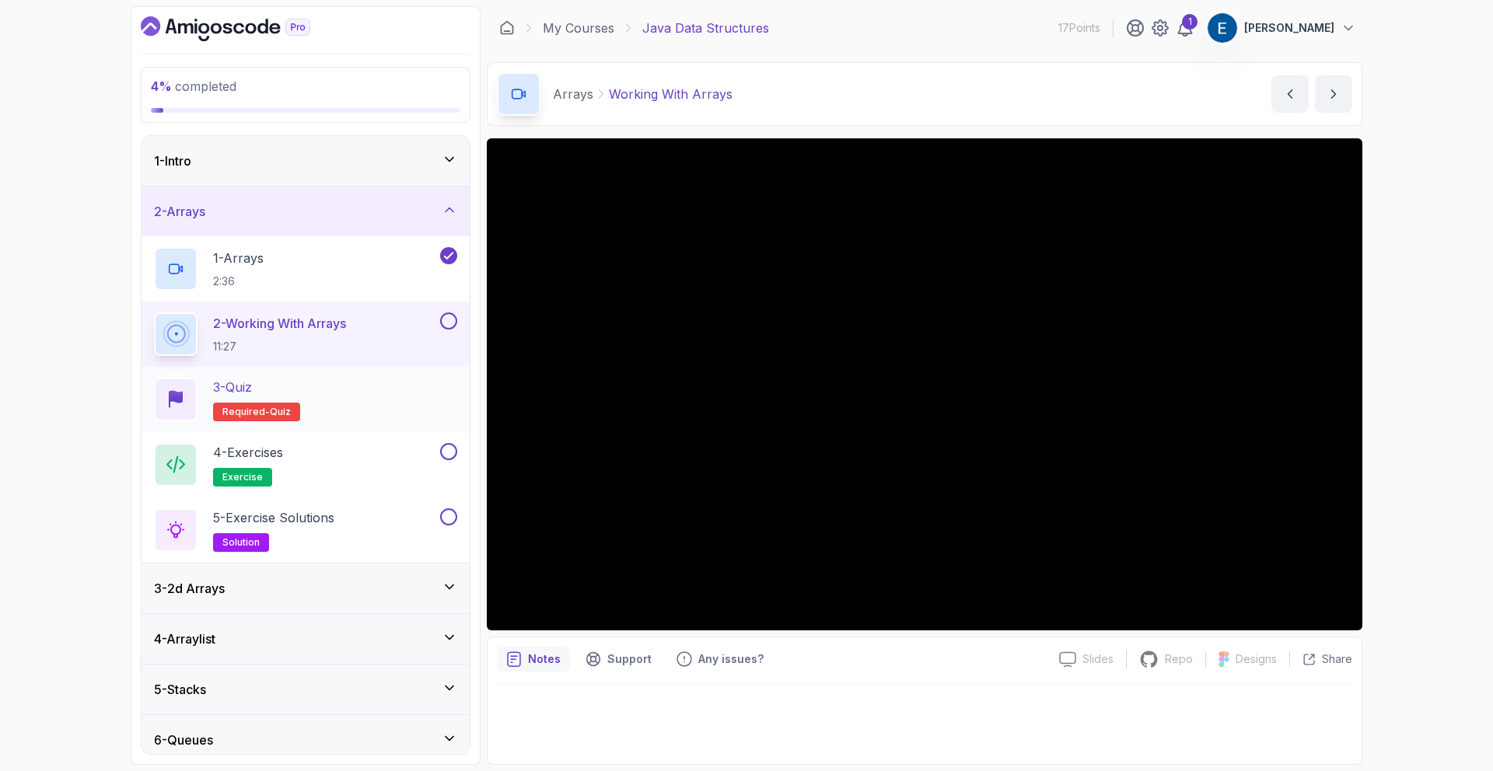
click at [309, 387] on div "3 - Quiz Required- quiz" at bounding box center [305, 400] width 303 height 44
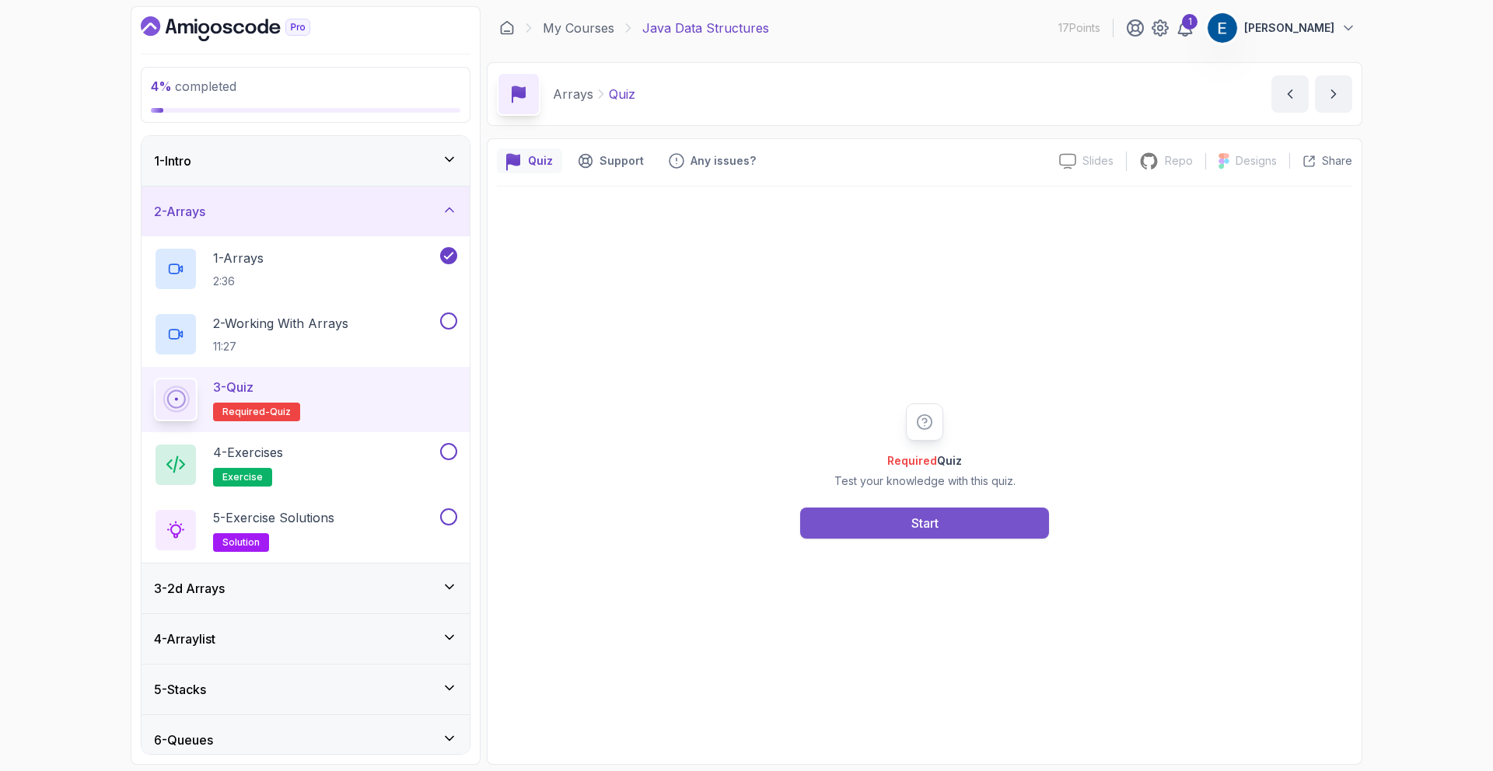
click at [917, 530] on div "Start" at bounding box center [924, 523] width 27 height 19
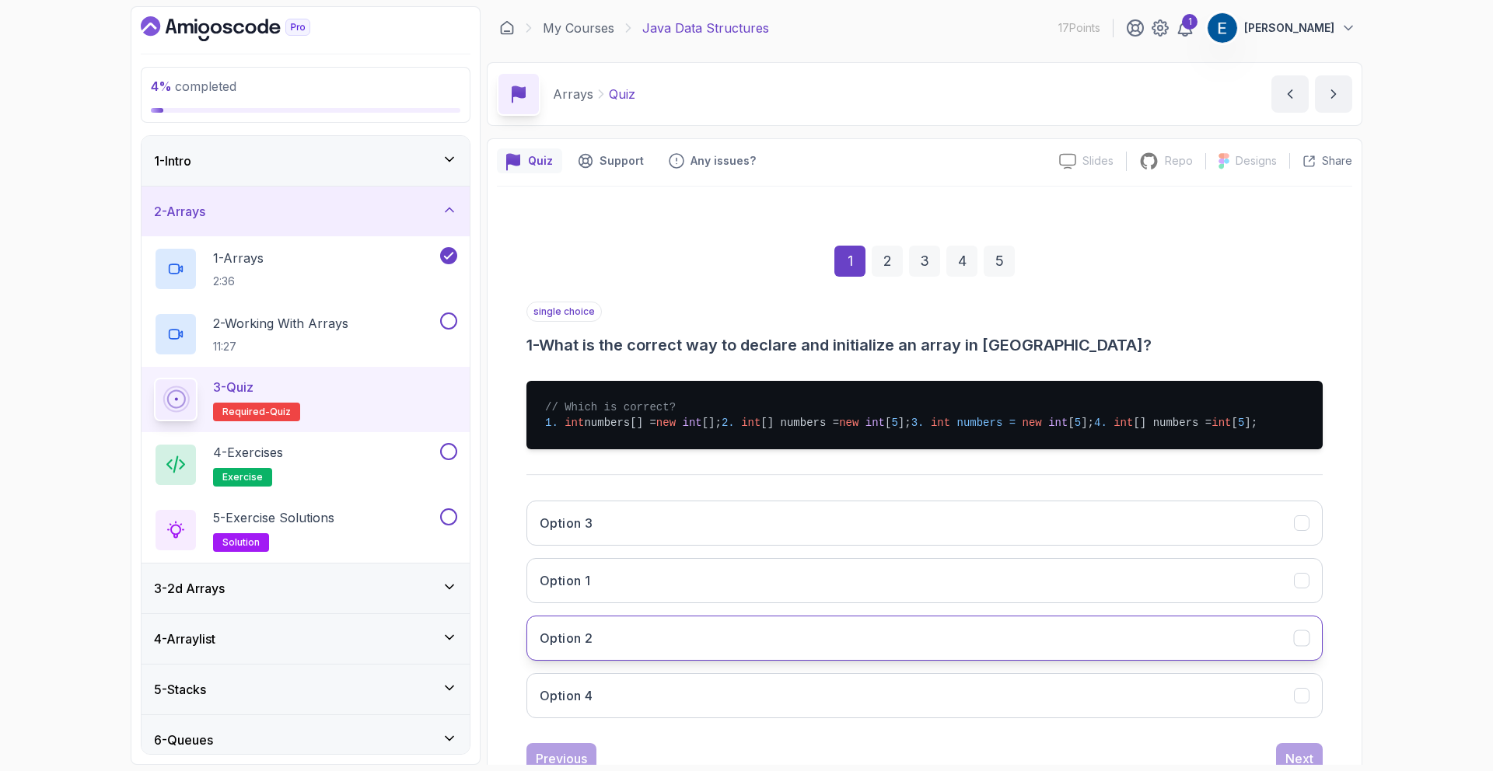
click at [627, 661] on button "Option 2" at bounding box center [924, 638] width 796 height 45
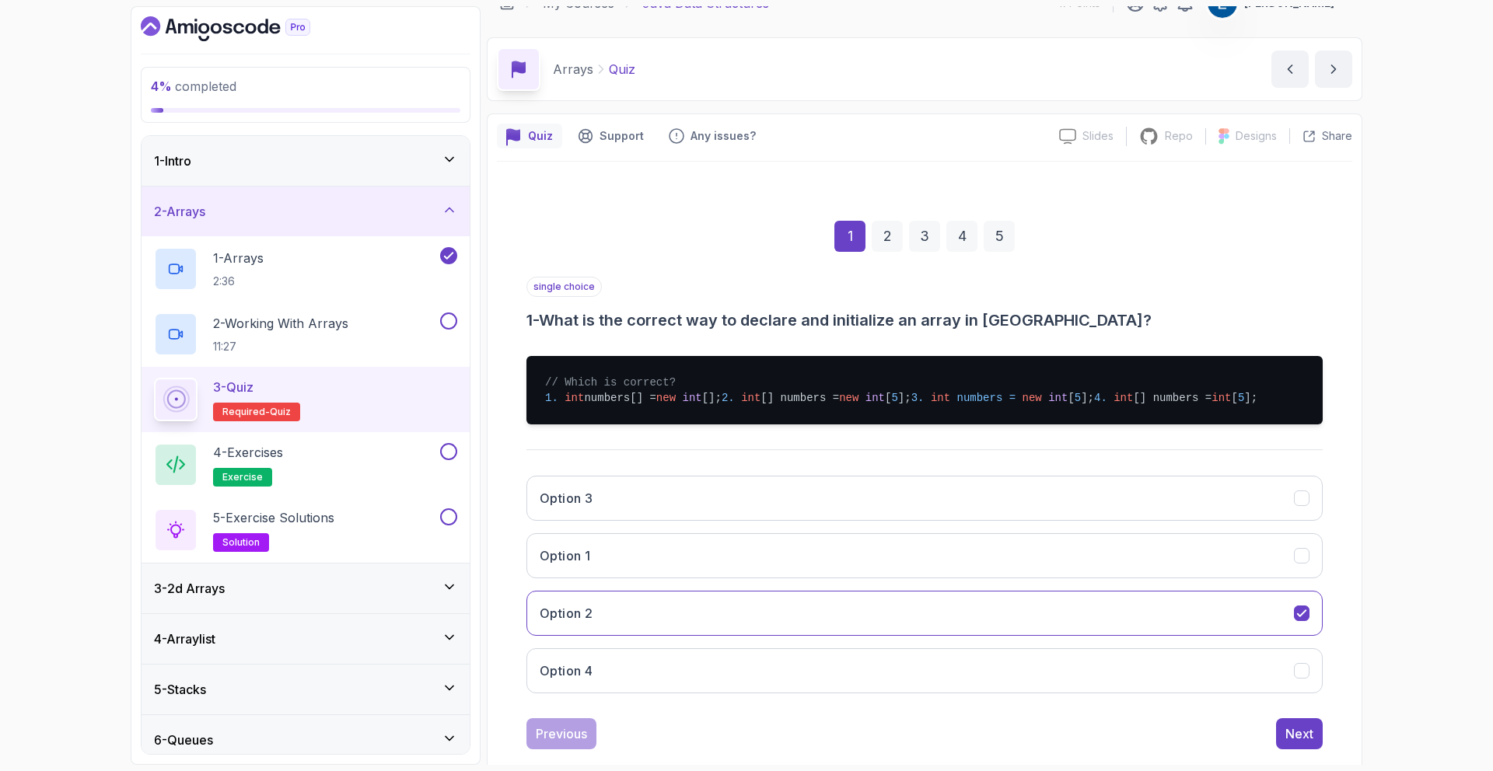
scroll to position [100, 0]
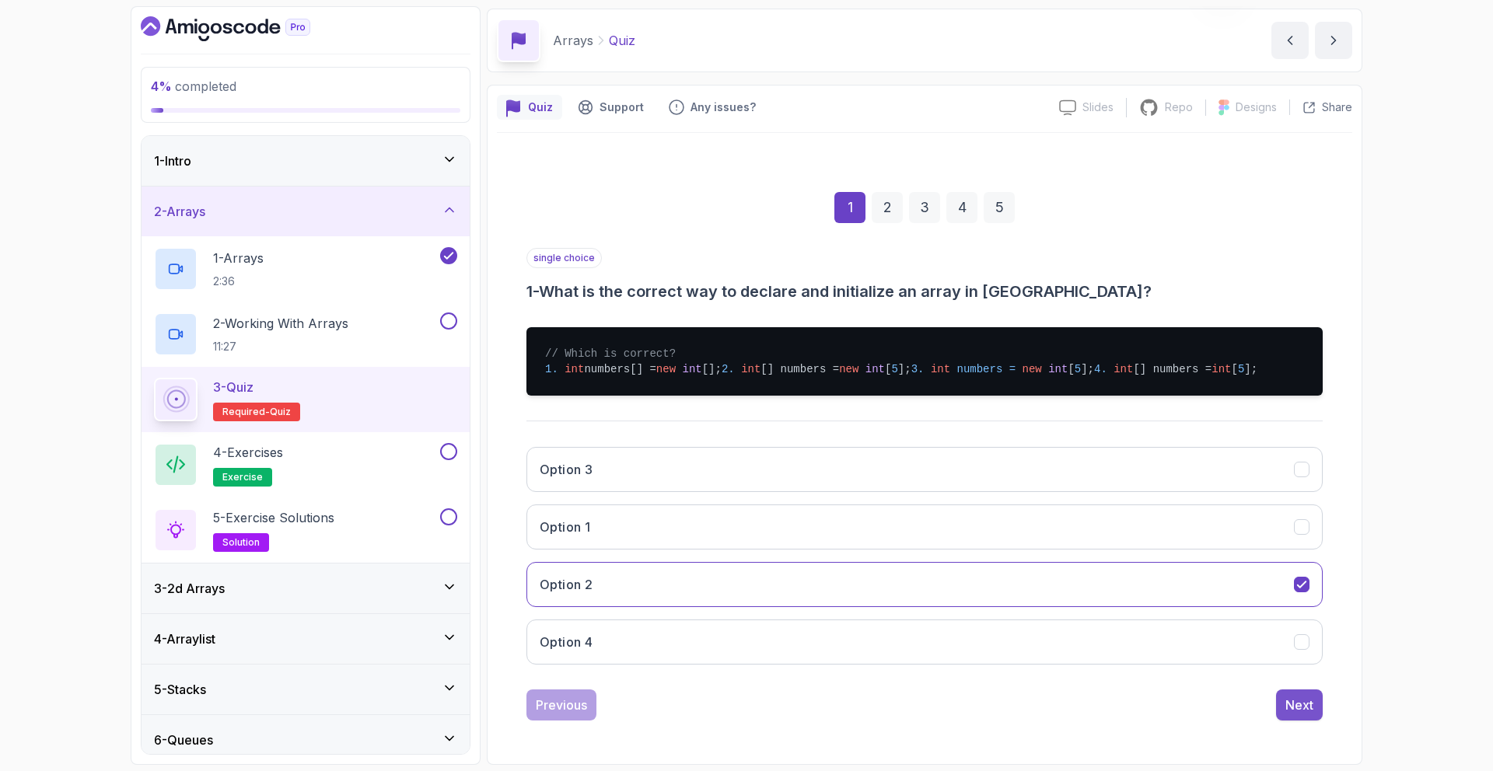
click at [1278, 706] on button "Next" at bounding box center [1299, 705] width 47 height 31
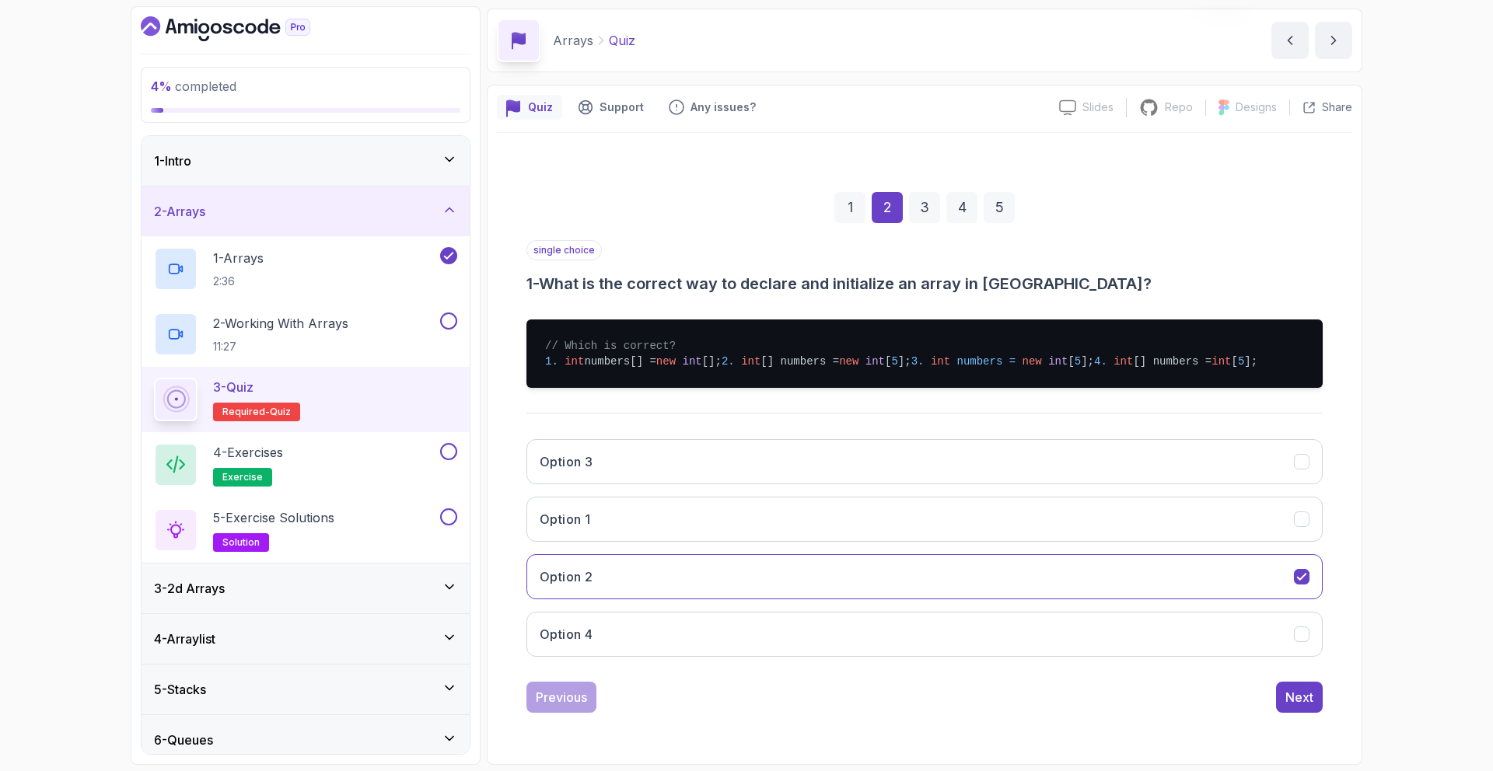
scroll to position [0, 0]
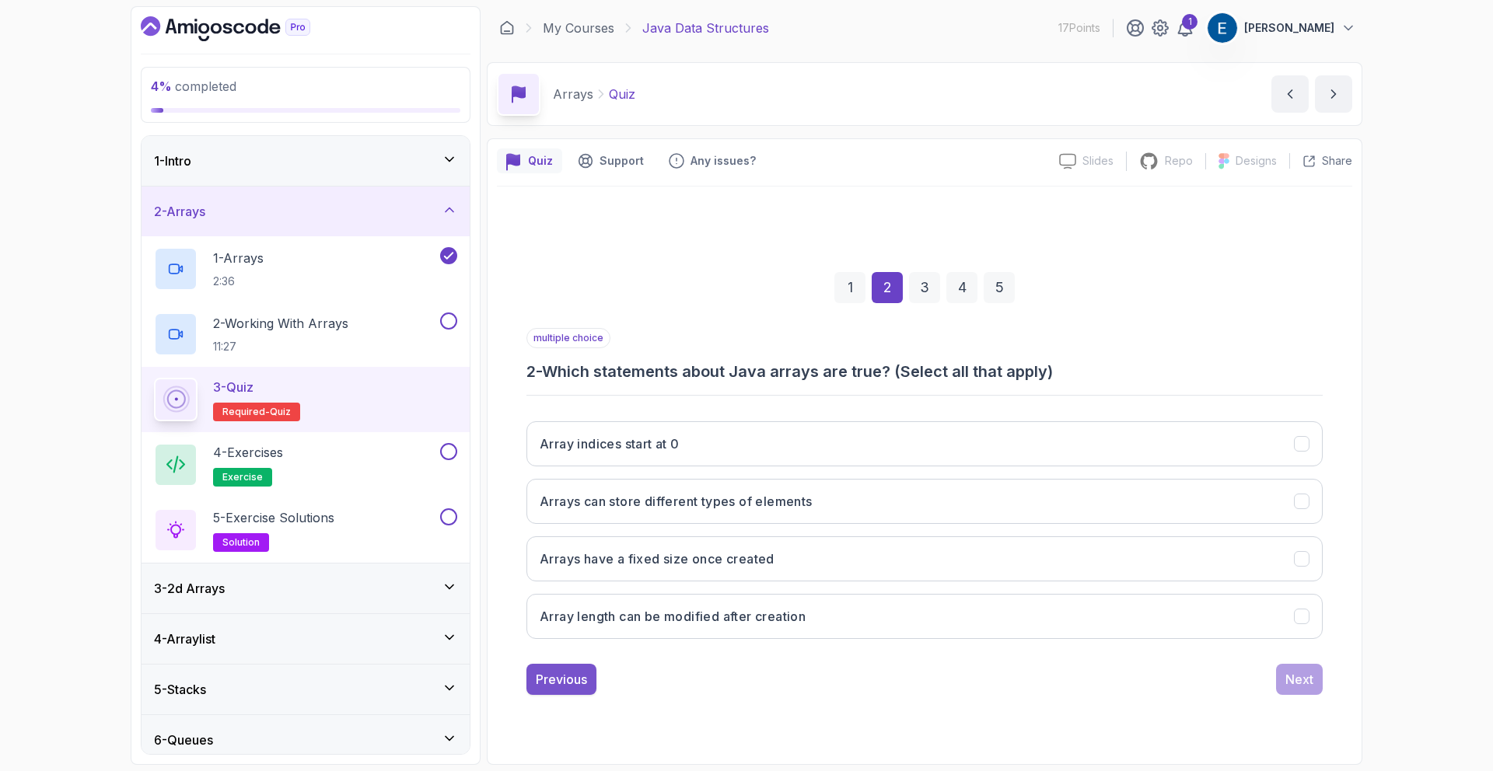
click at [558, 685] on div "Previous" at bounding box center [561, 679] width 51 height 19
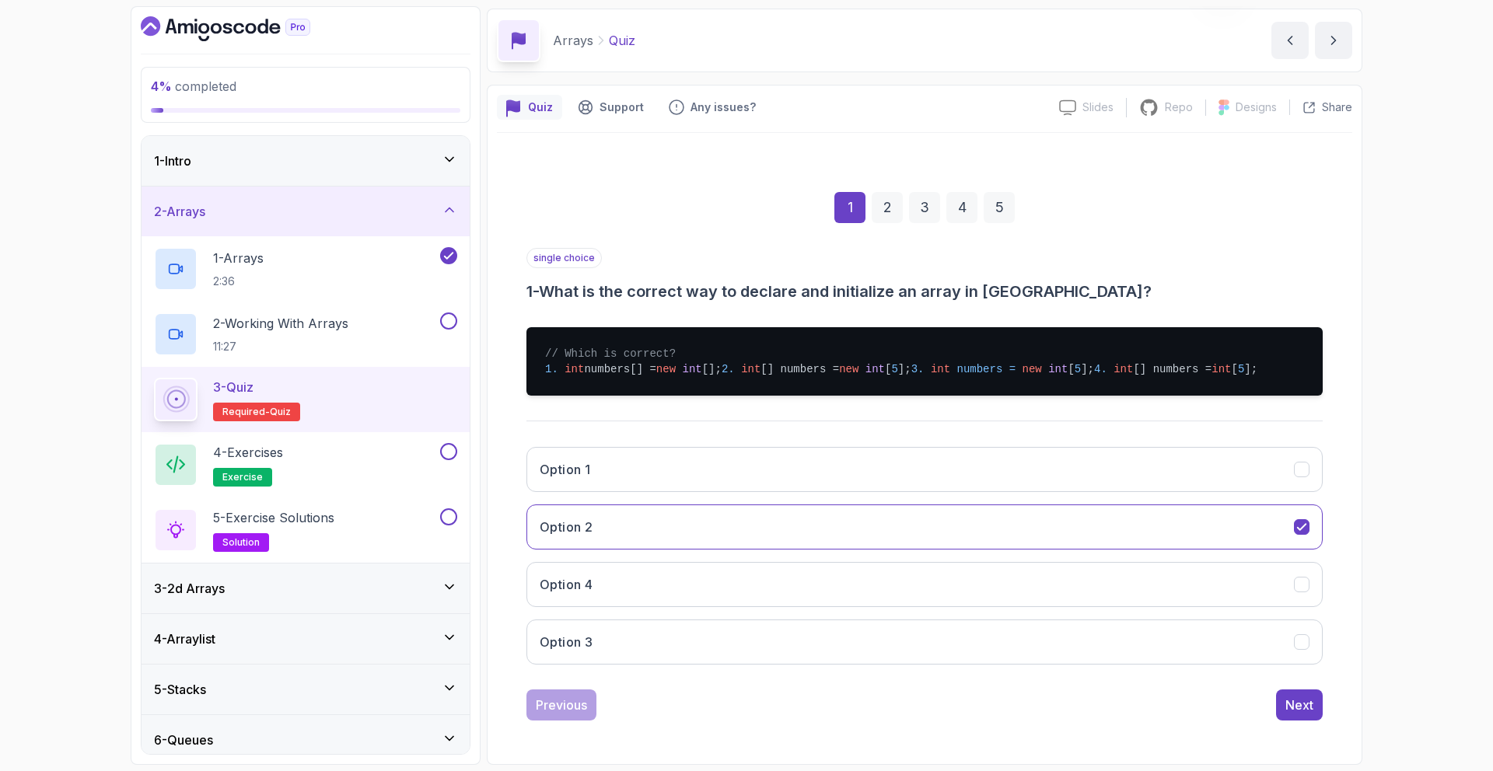
scroll to position [100, 0]
click at [1289, 712] on div "Next" at bounding box center [1299, 705] width 28 height 19
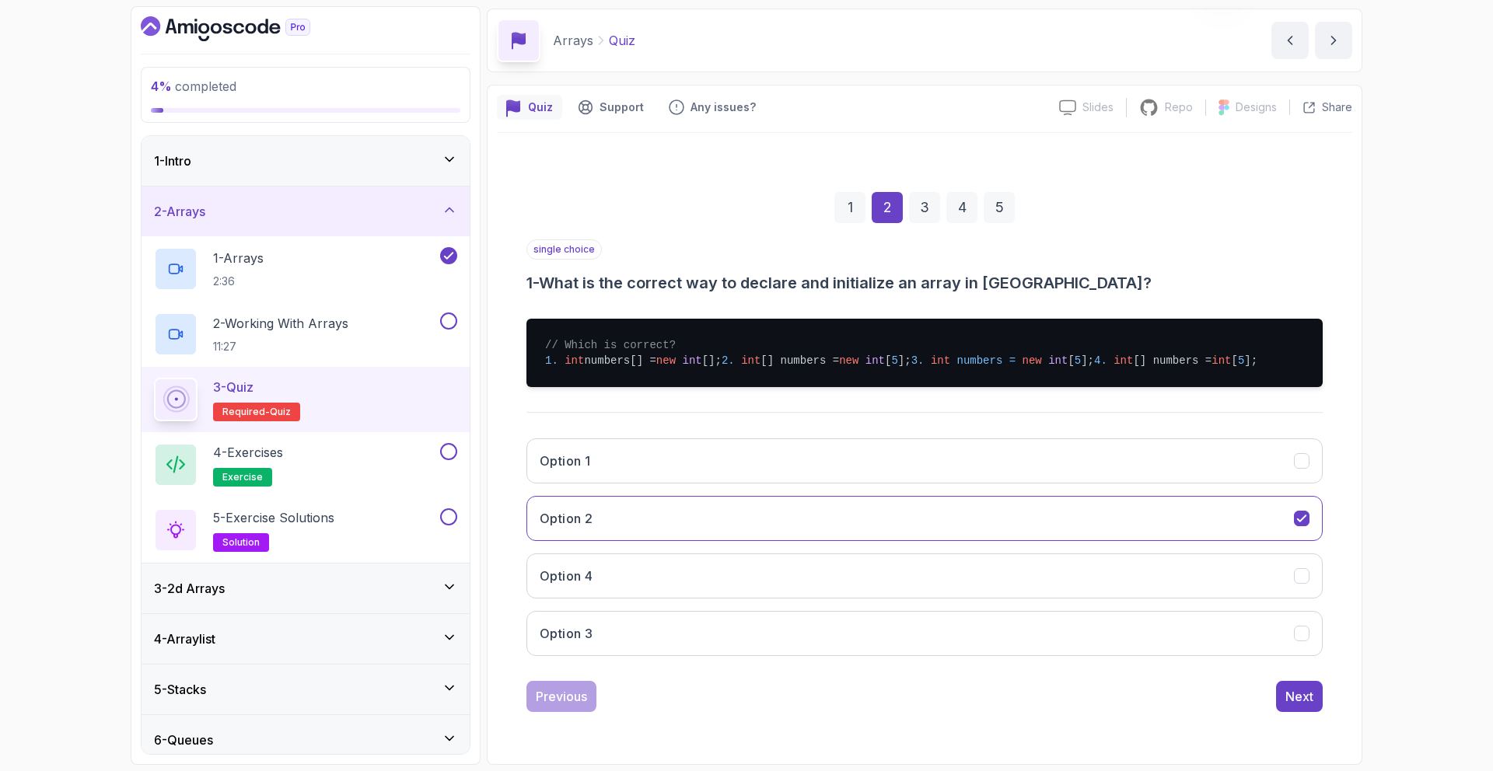
scroll to position [0, 0]
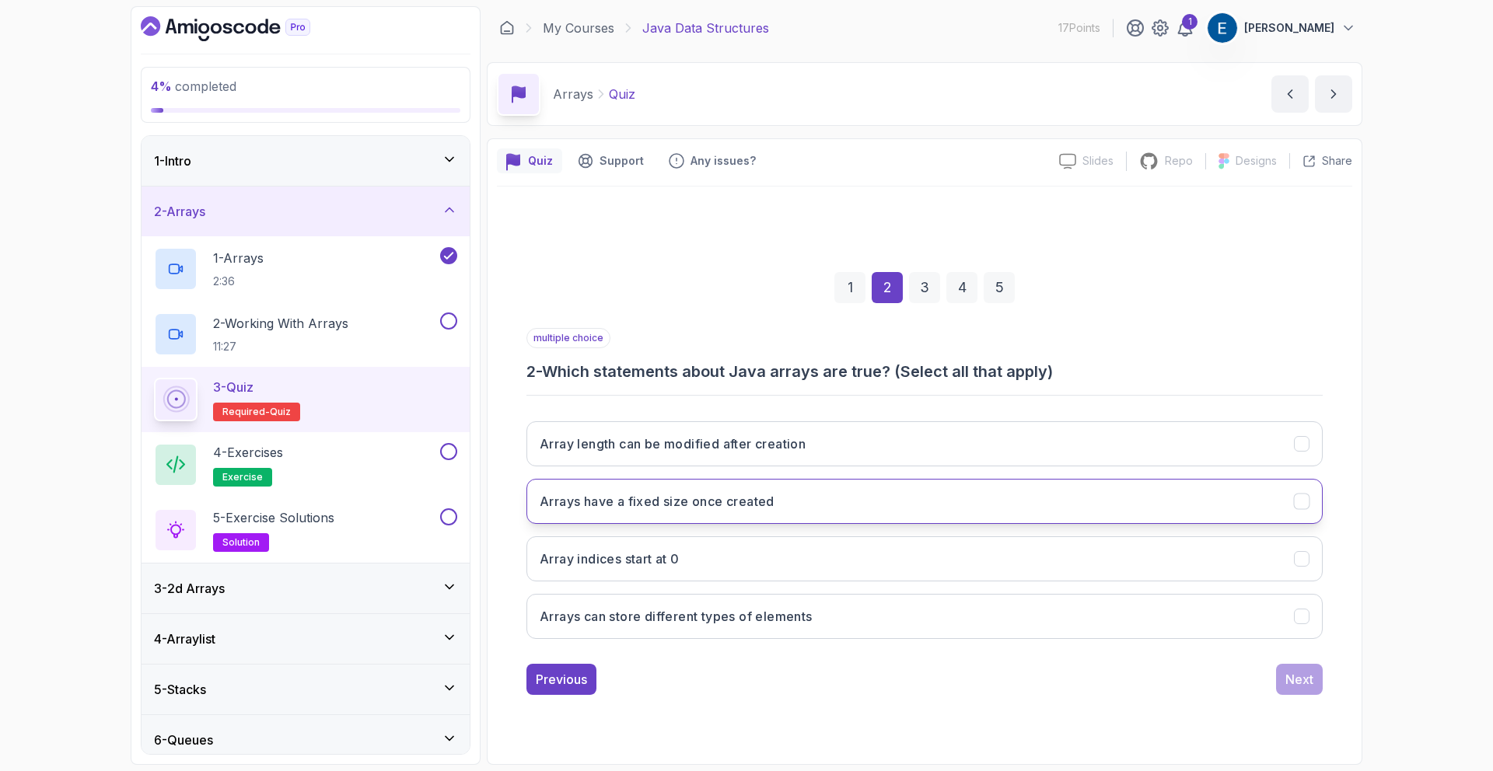
click at [917, 498] on button "Arrays have a fixed size once created" at bounding box center [924, 501] width 796 height 45
click at [913, 567] on button "Array indices start at 0" at bounding box center [924, 559] width 796 height 45
click at [1289, 680] on div "Next" at bounding box center [1299, 679] width 28 height 19
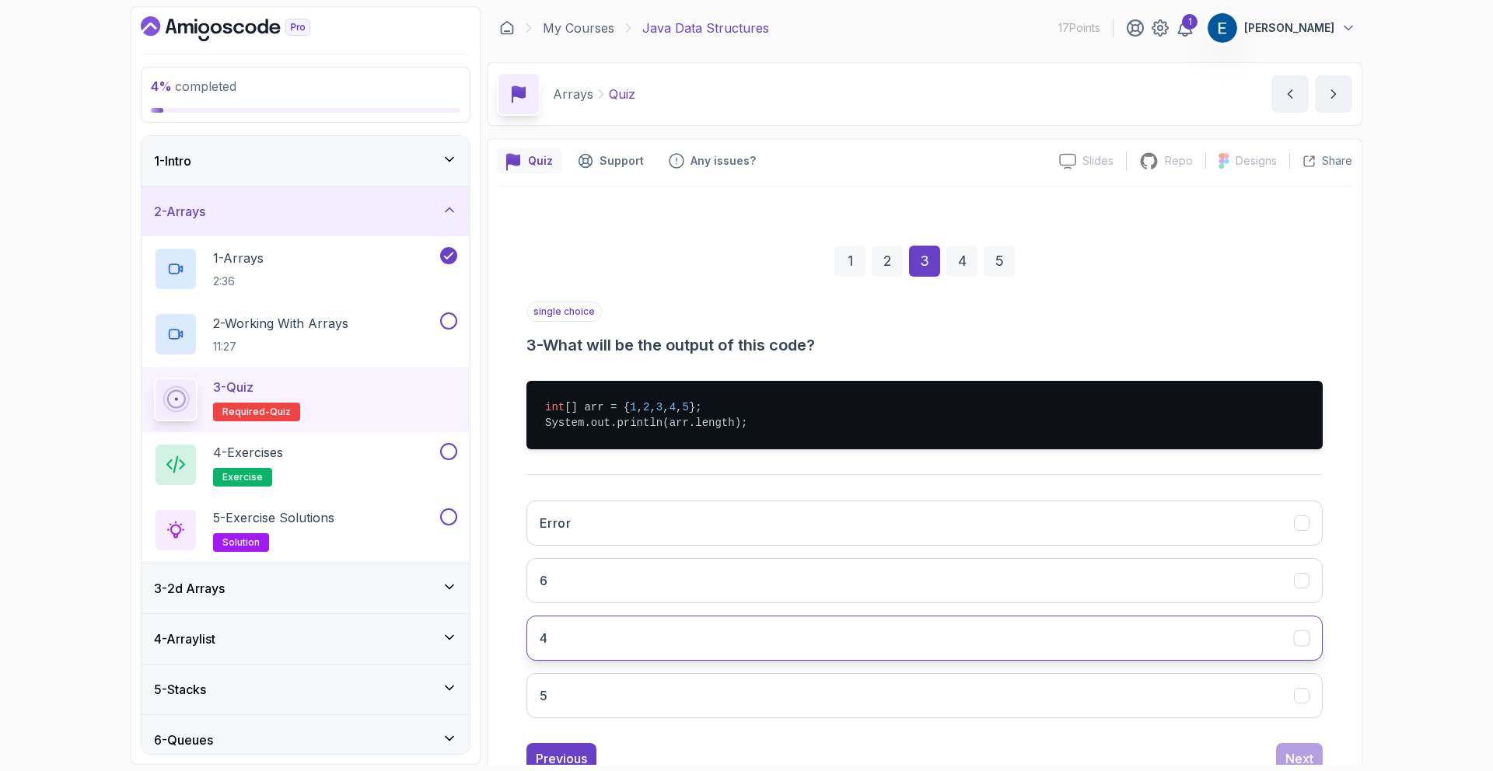
drag, startPoint x: 708, startPoint y: 638, endPoint x: 718, endPoint y: 635, distance: 10.4
click at [708, 638] on button "4" at bounding box center [924, 638] width 796 height 45
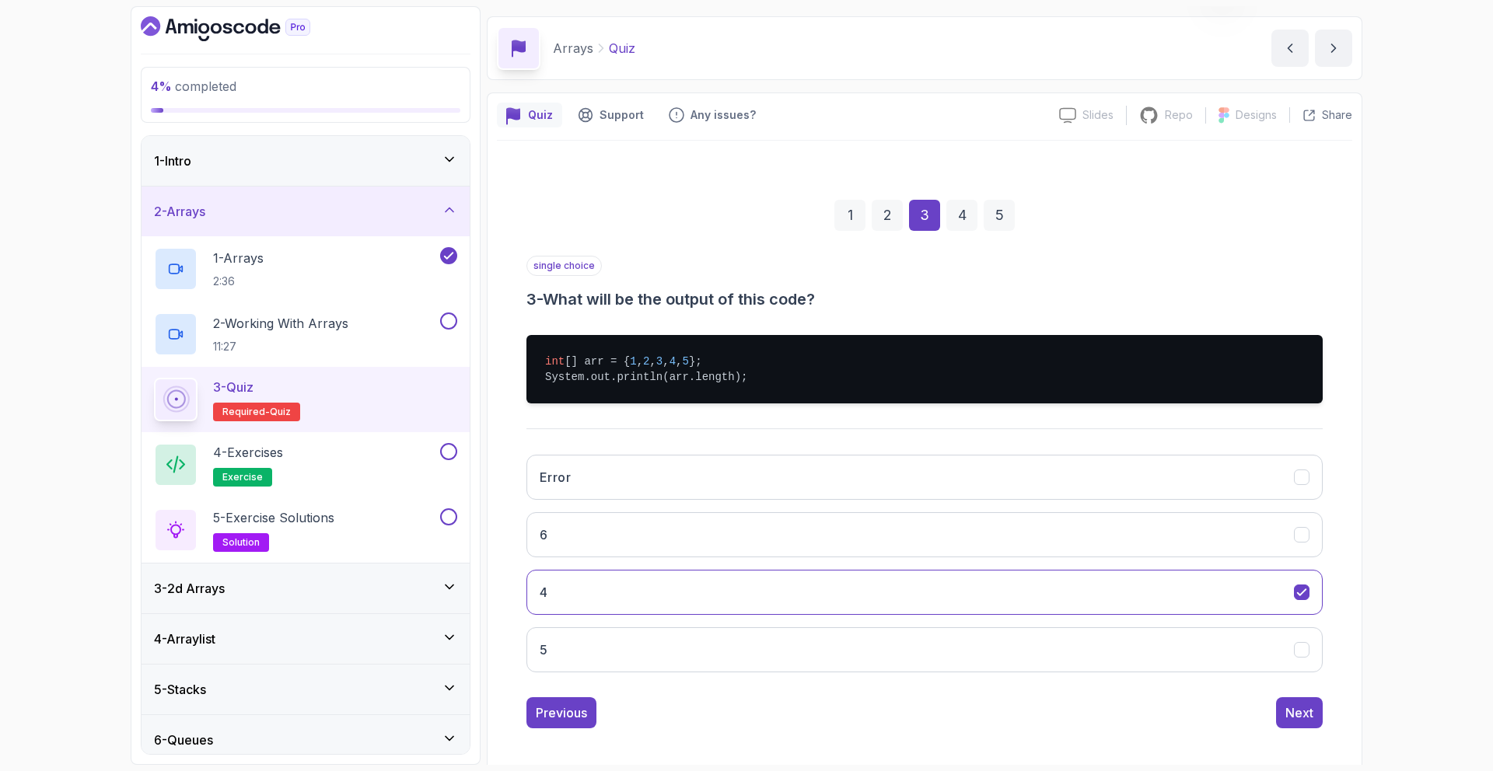
scroll to position [54, 0]
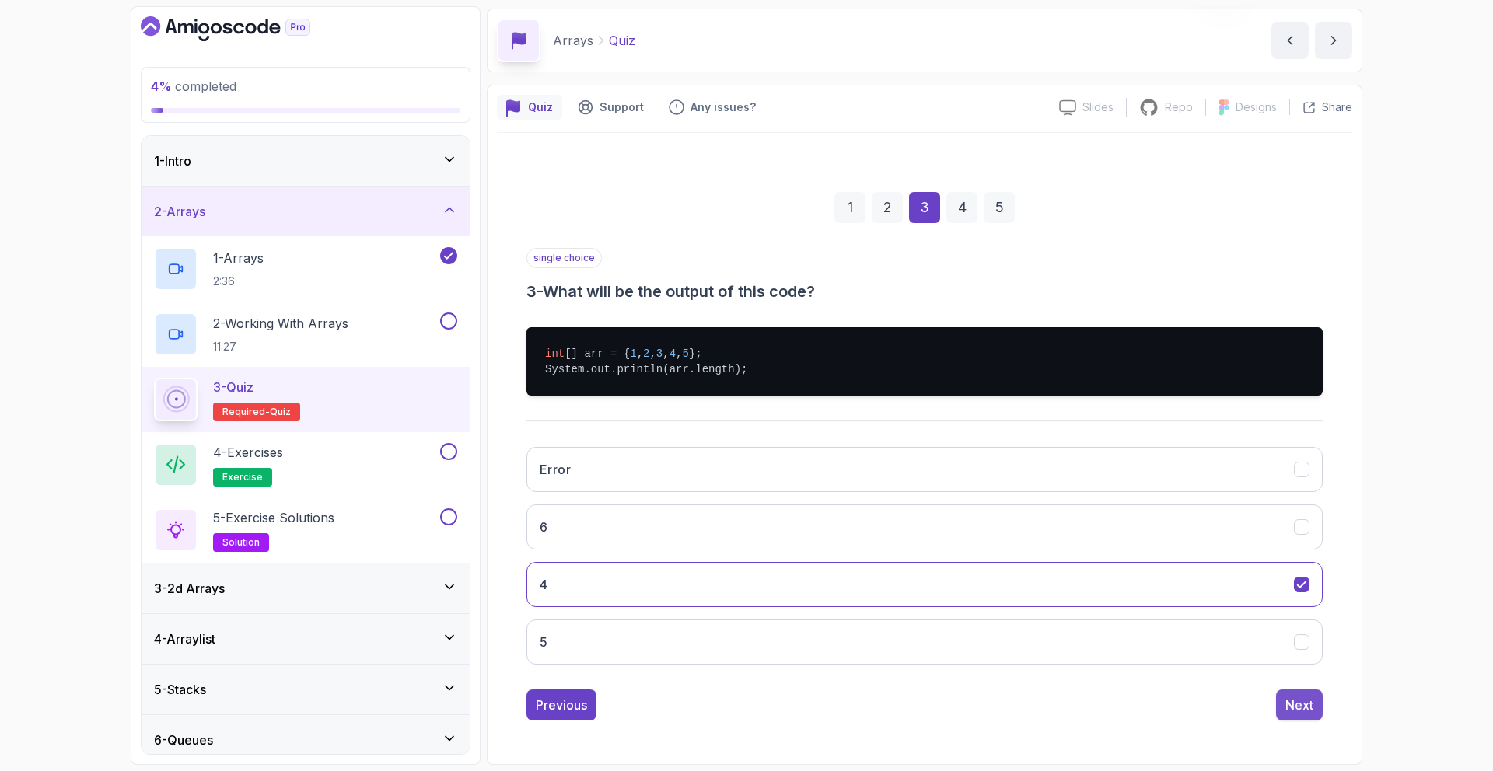
click at [1300, 701] on div "Next" at bounding box center [1299, 705] width 28 height 19
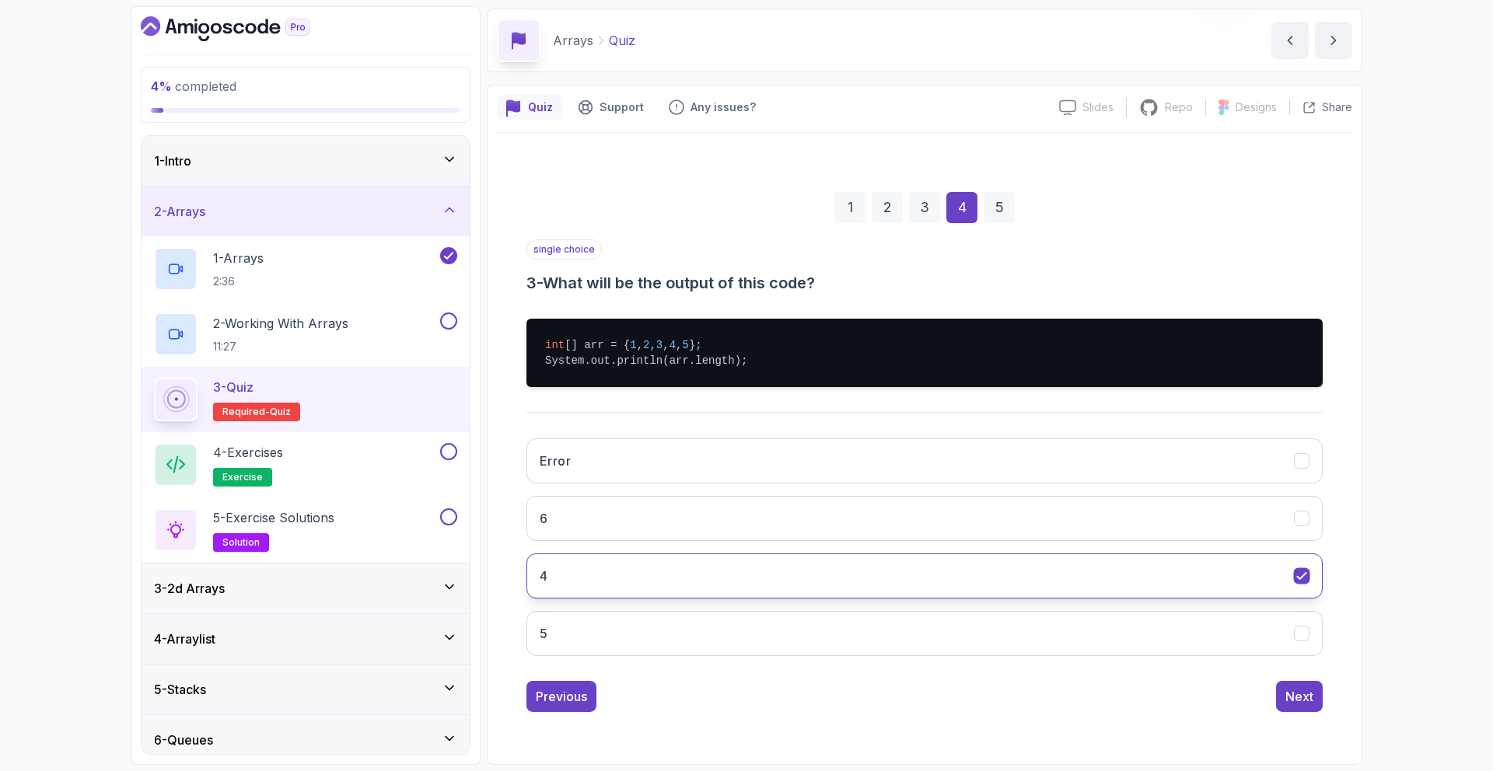
scroll to position [0, 0]
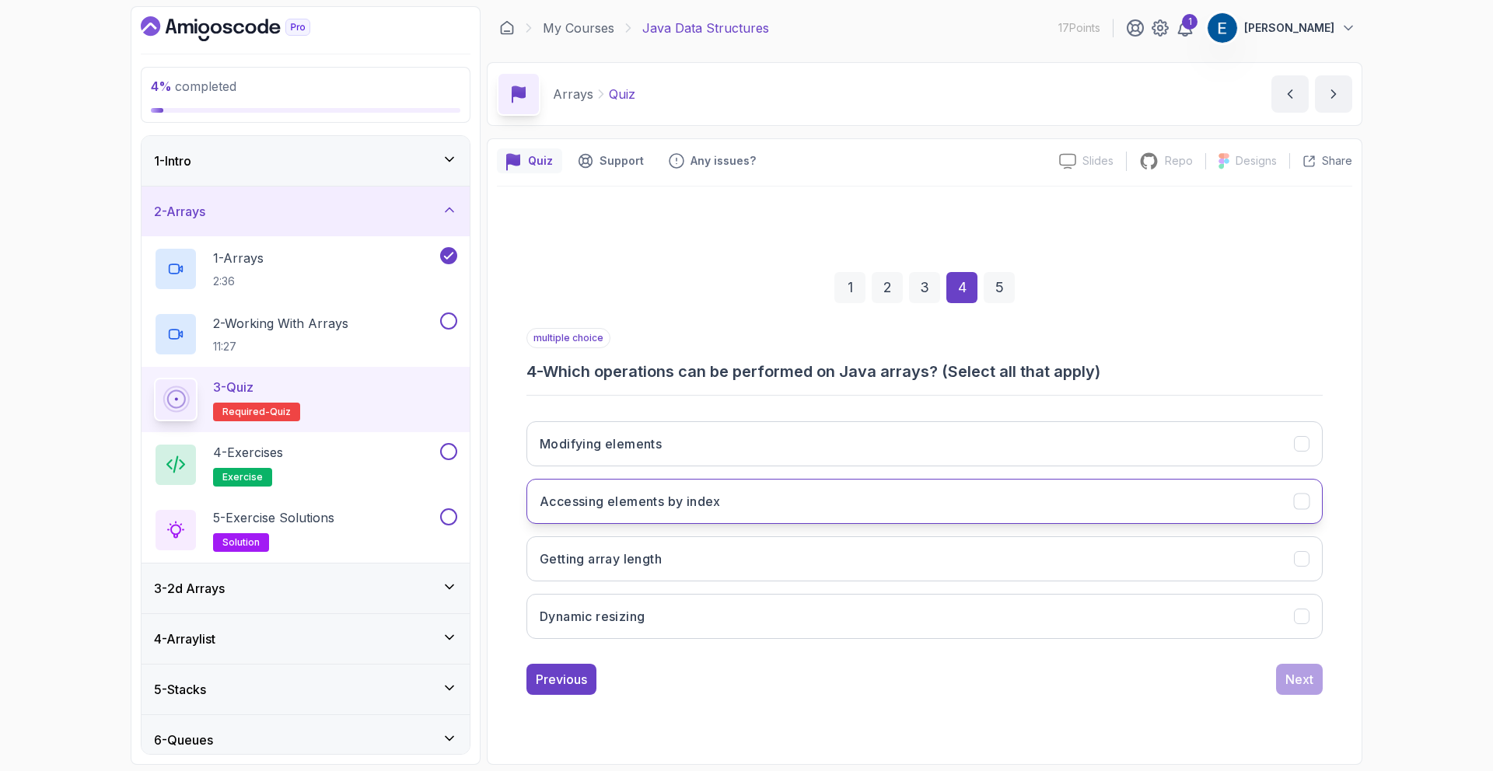
click at [824, 512] on button "Accessing elements by index" at bounding box center [924, 501] width 796 height 45
click at [808, 568] on button "Getting array length" at bounding box center [924, 559] width 796 height 45
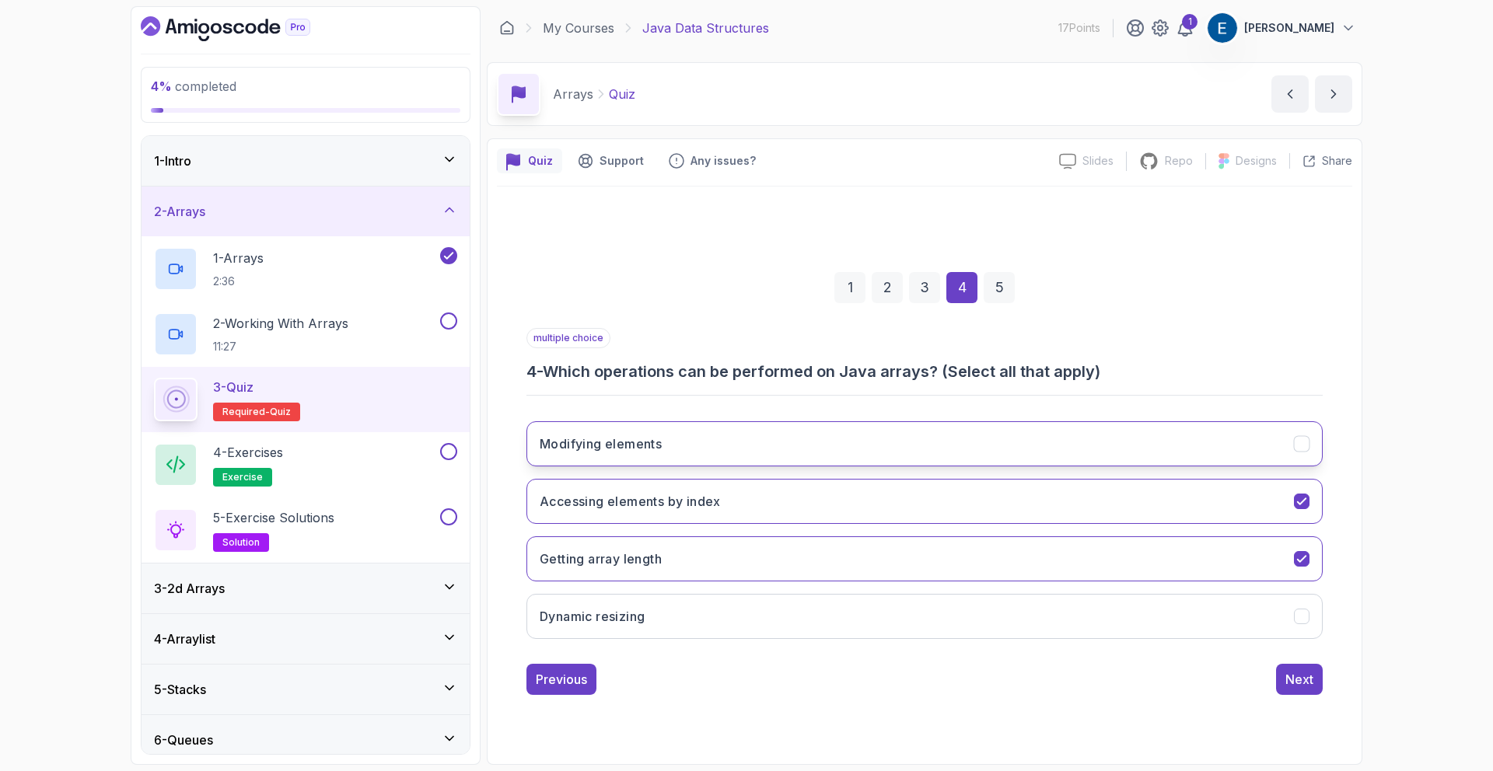
click at [865, 439] on button "Modifying elements" at bounding box center [924, 443] width 796 height 45
click at [1298, 688] on div "Next" at bounding box center [1299, 679] width 28 height 19
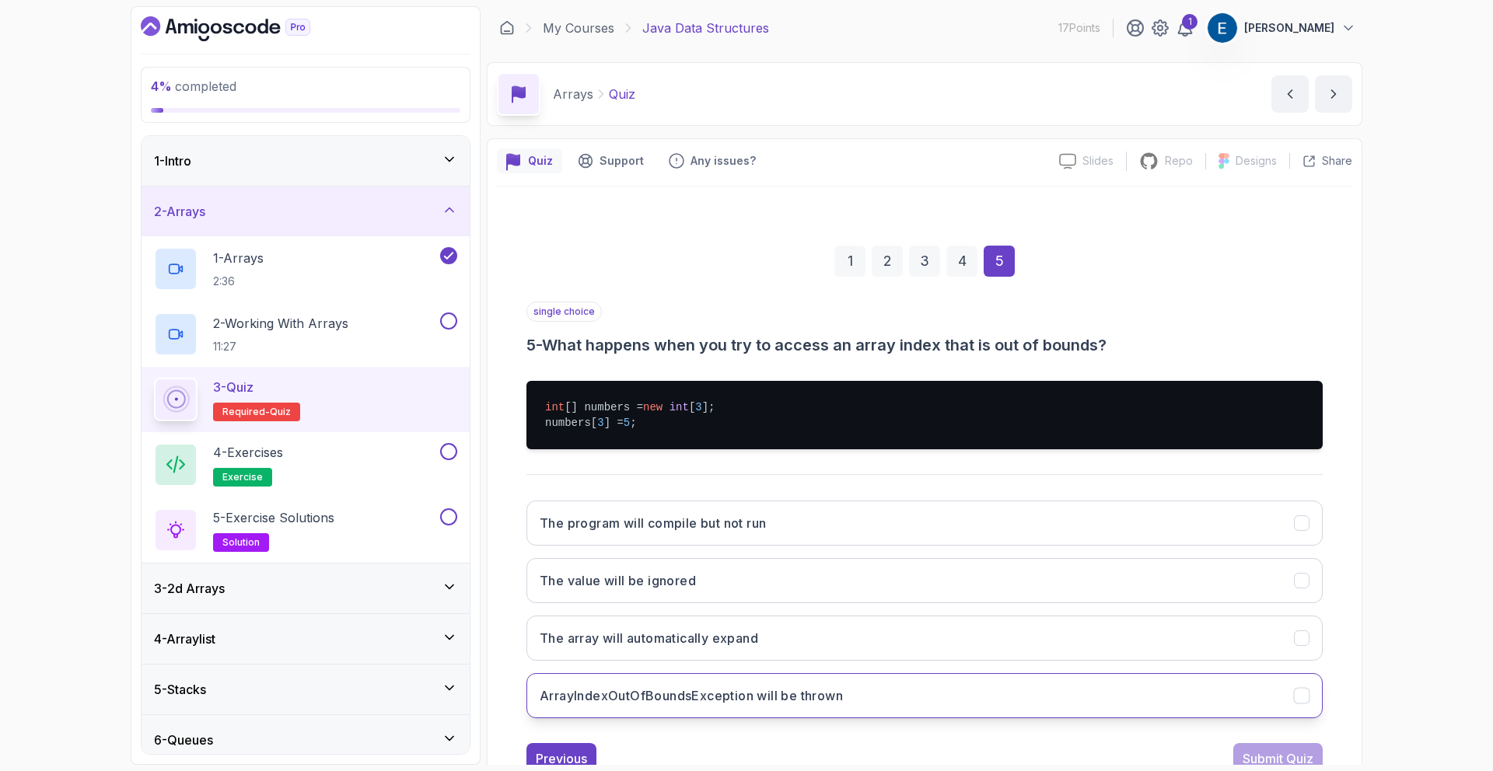
click at [853, 688] on button "ArrayIndexOutOfBoundsException will be thrown" at bounding box center [924, 695] width 796 height 45
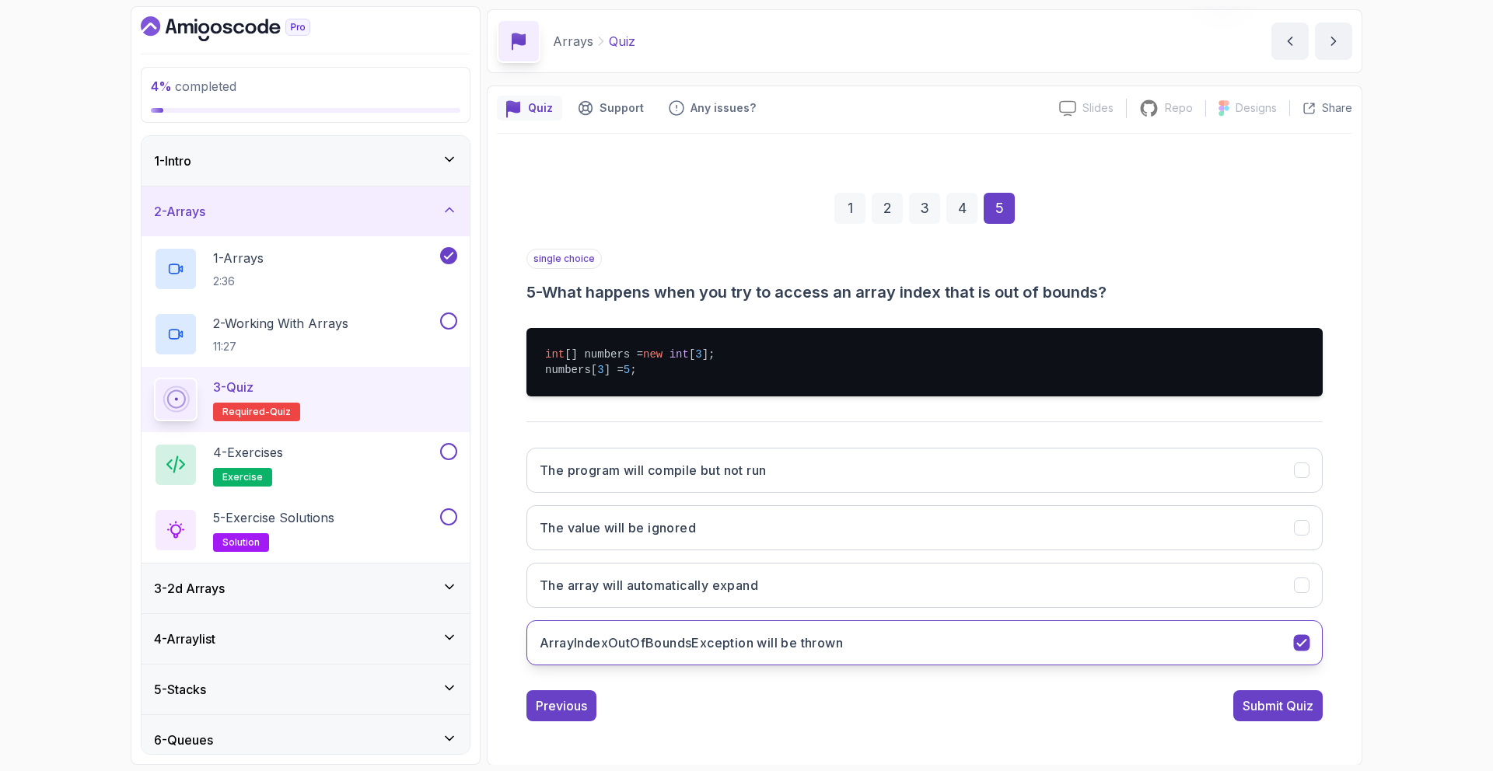
scroll to position [54, 0]
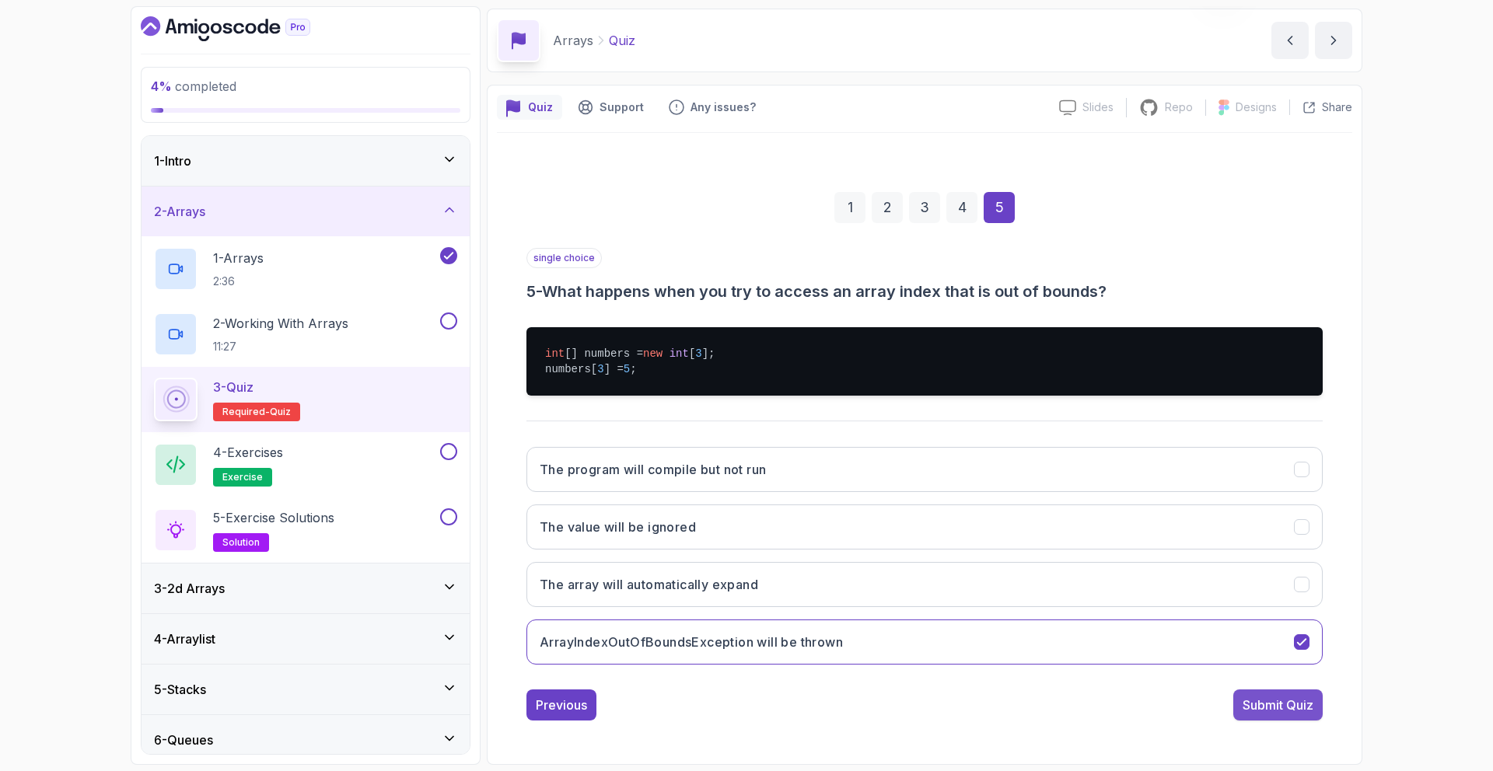
click at [1251, 702] on div "Submit Quiz" at bounding box center [1278, 705] width 71 height 19
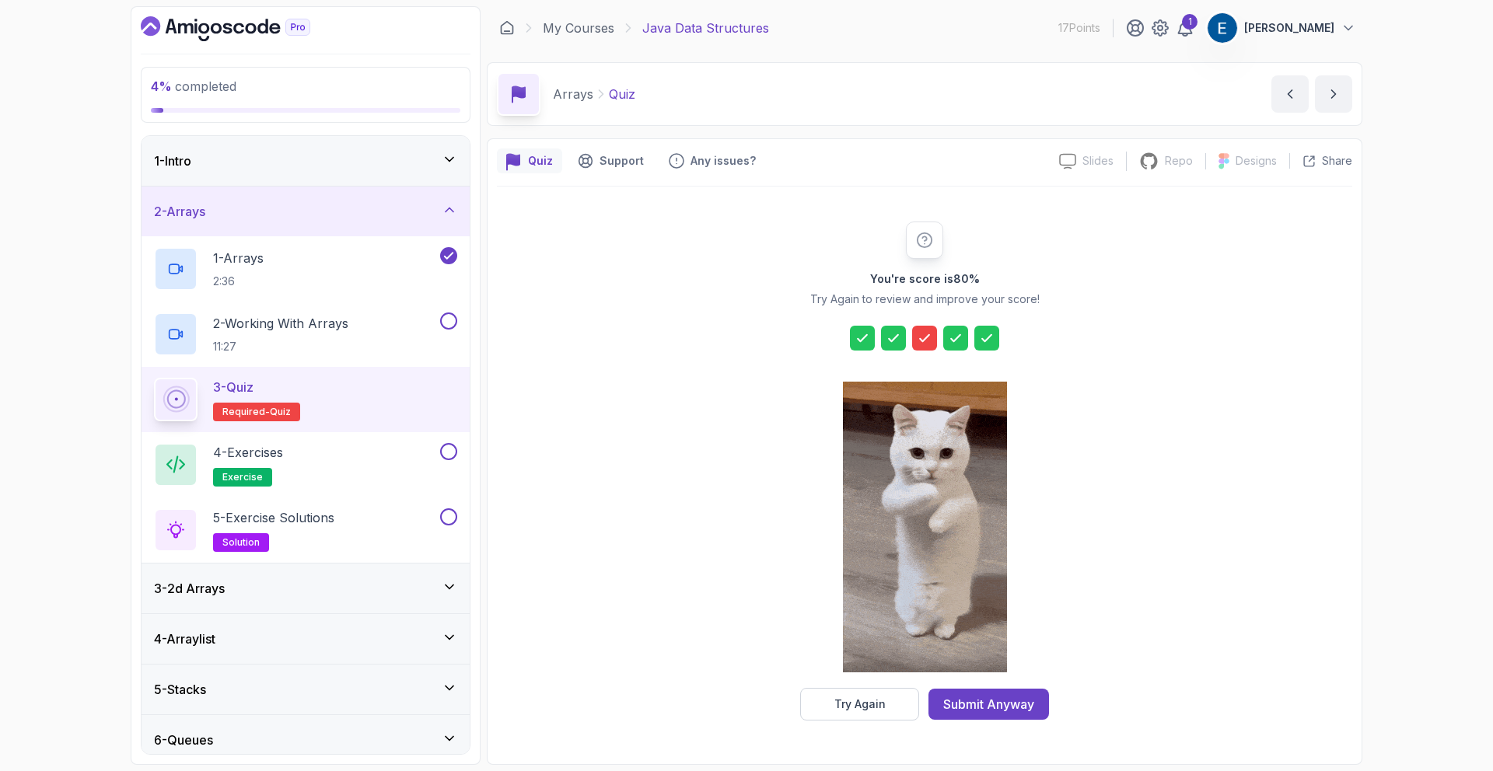
click at [928, 341] on icon at bounding box center [925, 338] width 16 height 16
click at [886, 712] on button "Try Again" at bounding box center [859, 704] width 119 height 33
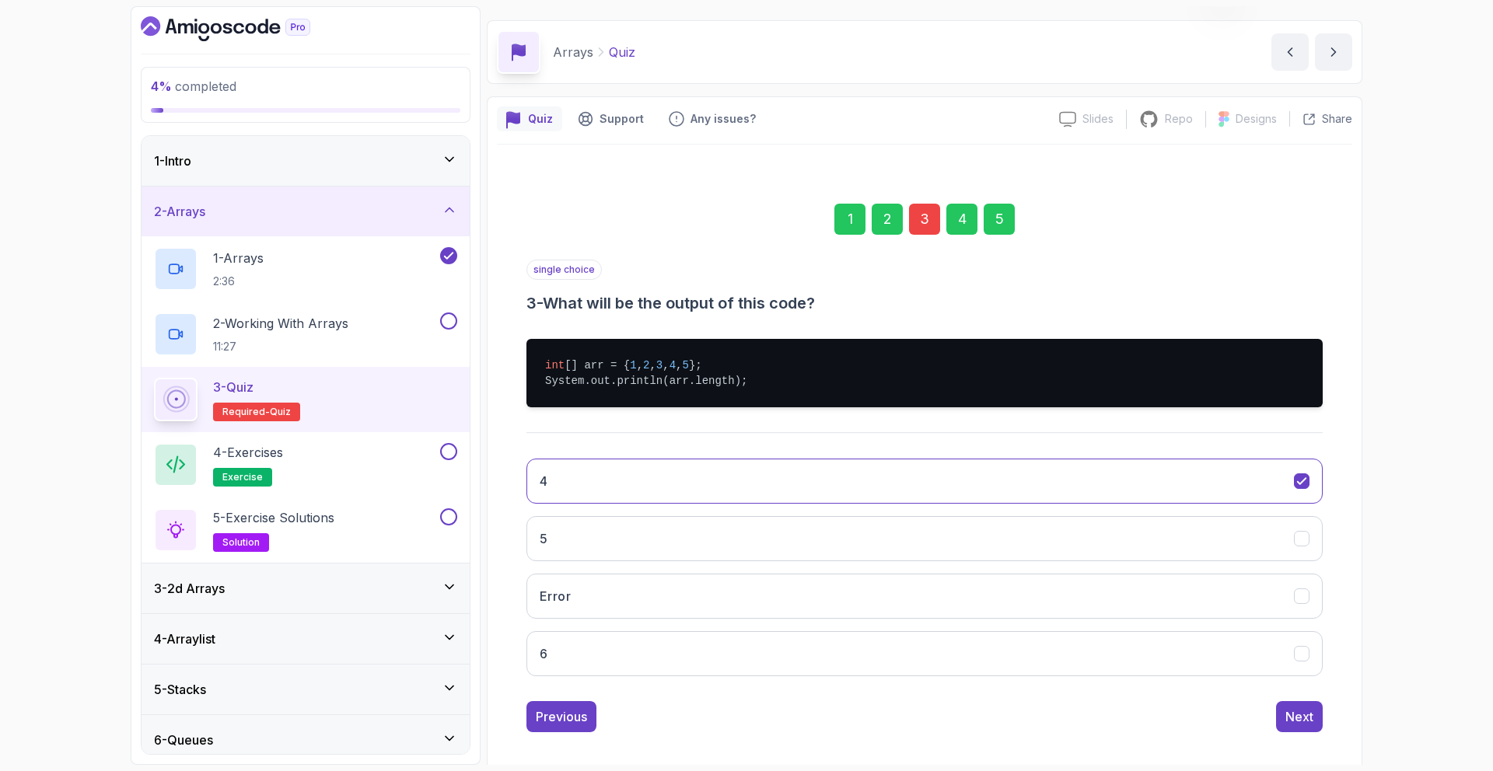
scroll to position [54, 0]
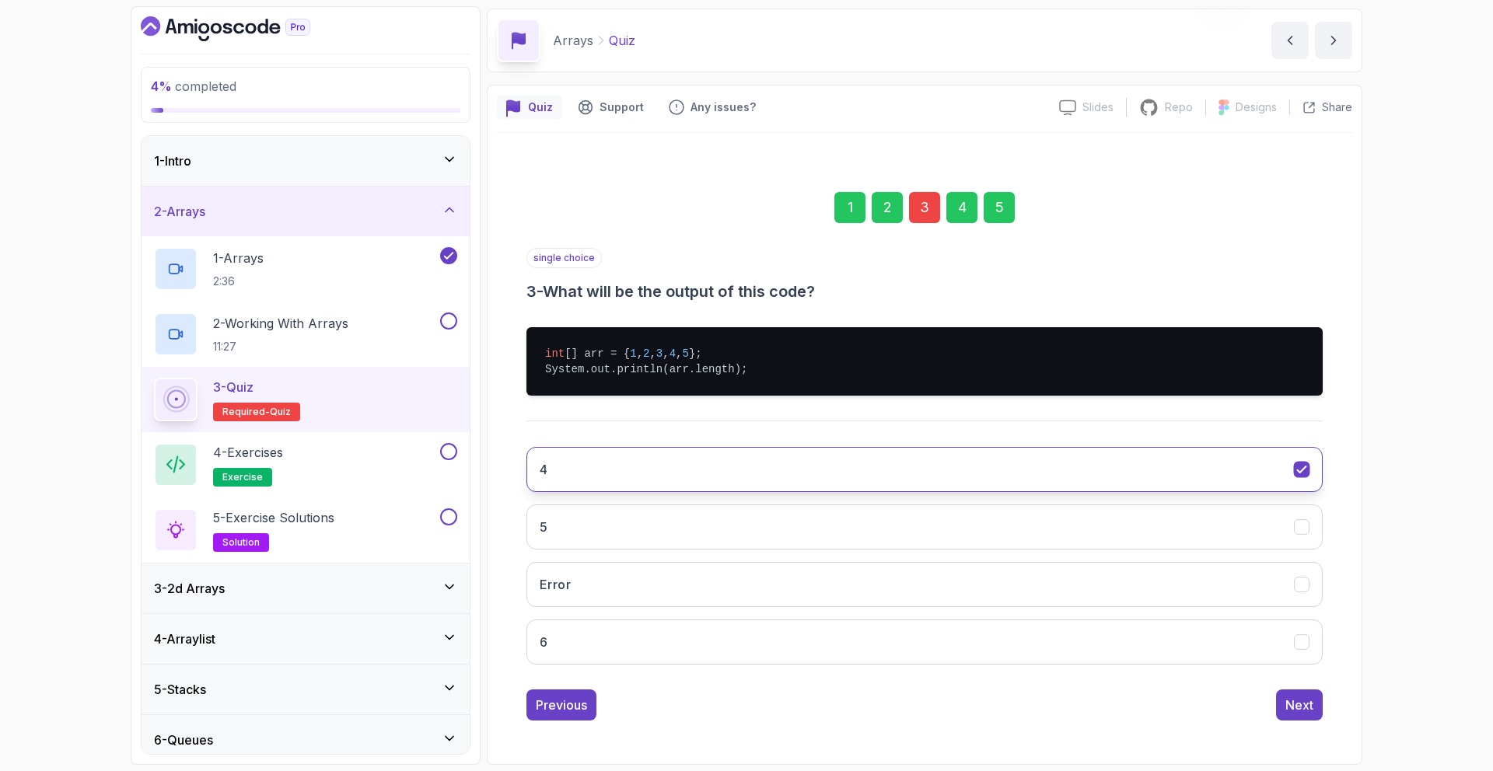
click at [890, 477] on button "4" at bounding box center [924, 469] width 796 height 45
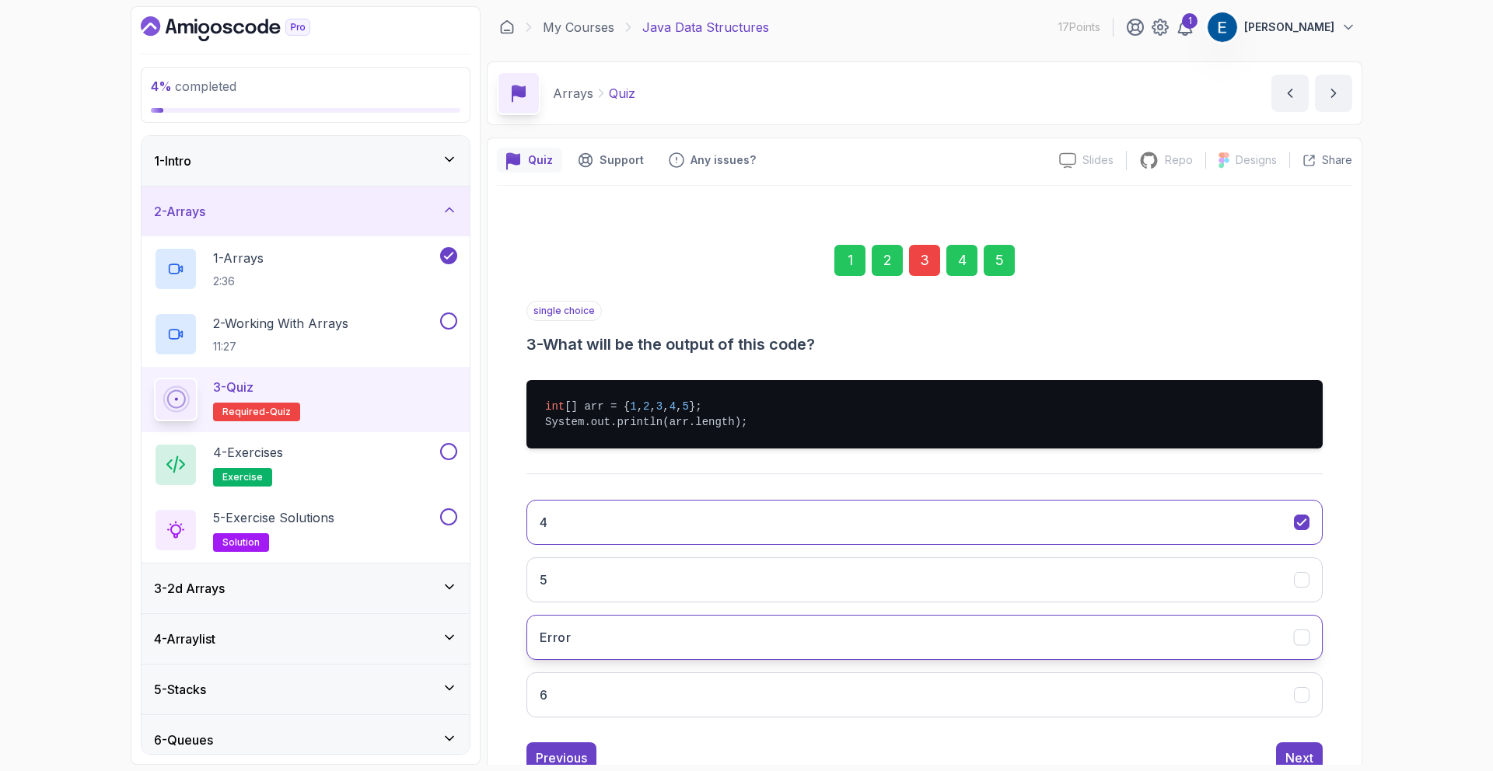
scroll to position [0, 0]
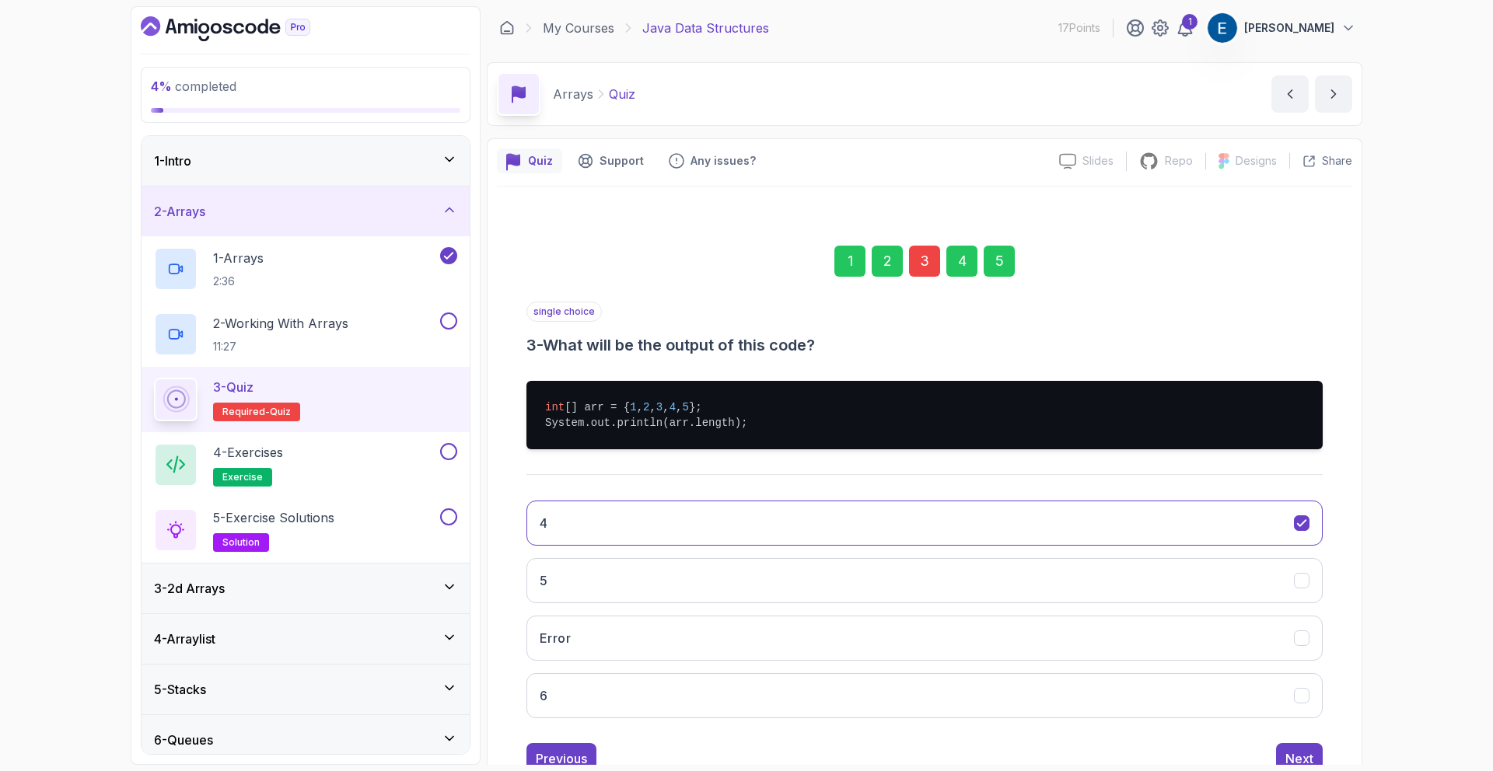
click at [546, 422] on pre "int [] arr = { 1 , 2 , 3 , 4 , 5 }; System.out.println(arr.length);" at bounding box center [924, 415] width 796 height 68
click at [555, 415] on pre "int [] arr = { 1 , 2 , 3 , 4 , 5 }; System.out.println(arr.length);" at bounding box center [924, 415] width 796 height 68
click at [799, 433] on pre "int [] arr = { 1 , 2 , 3 , 4 , 5 }; System.out.println(arr.length);" at bounding box center [924, 415] width 796 height 68
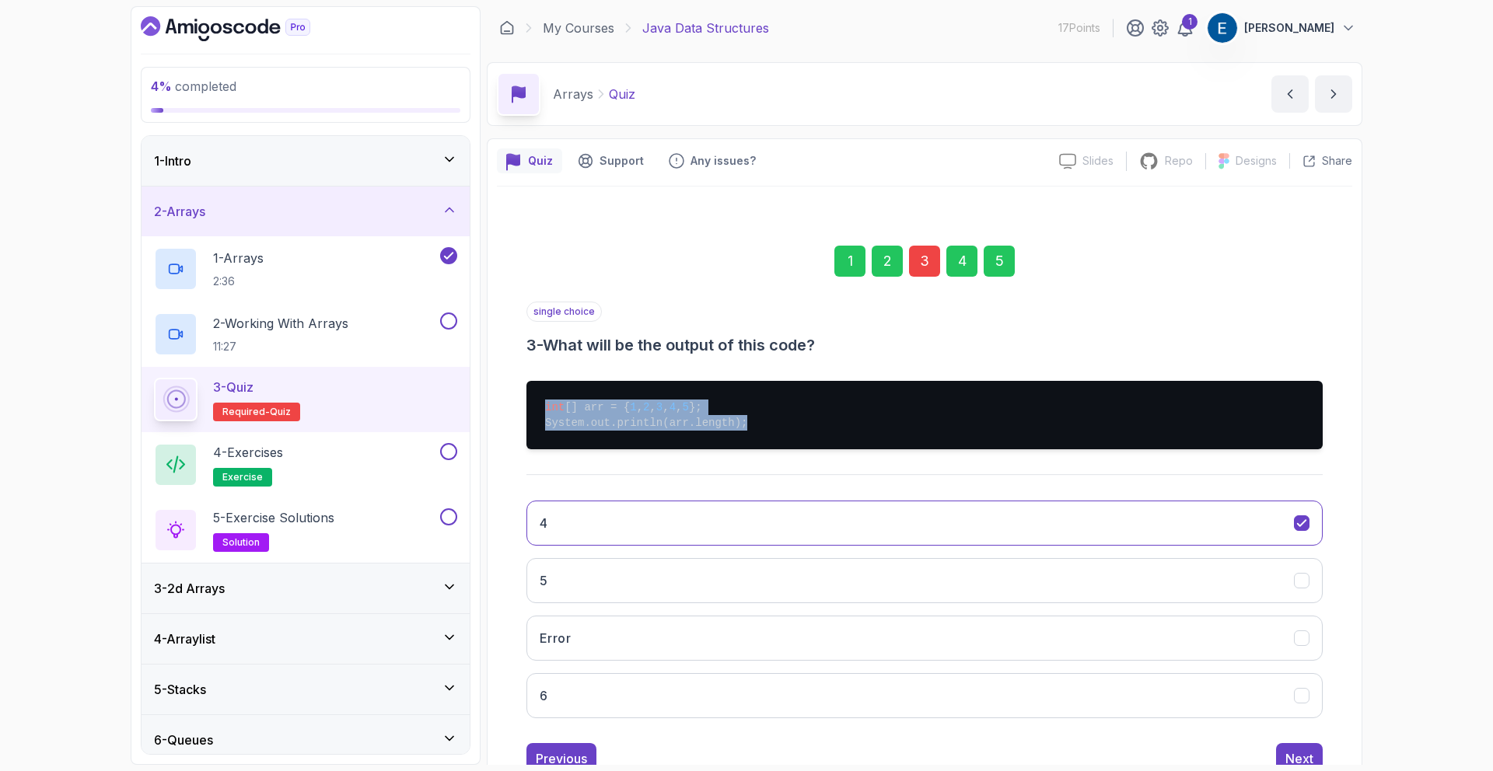
drag, startPoint x: 764, startPoint y: 424, endPoint x: 537, endPoint y: 404, distance: 227.1
click at [537, 404] on pre "int [] arr = { 1 , 2 , 3 , 4 , 5 }; System.out.println(arr.length);" at bounding box center [924, 415] width 796 height 68
copy pre "int [] arr = { 1 , 2 , 3 , 4 , 5 }; System.out.println(arr.length);"
click at [1299, 577] on icon "5" at bounding box center [1302, 581] width 15 height 15
click at [1304, 523] on icon "4" at bounding box center [1302, 523] width 15 height 15
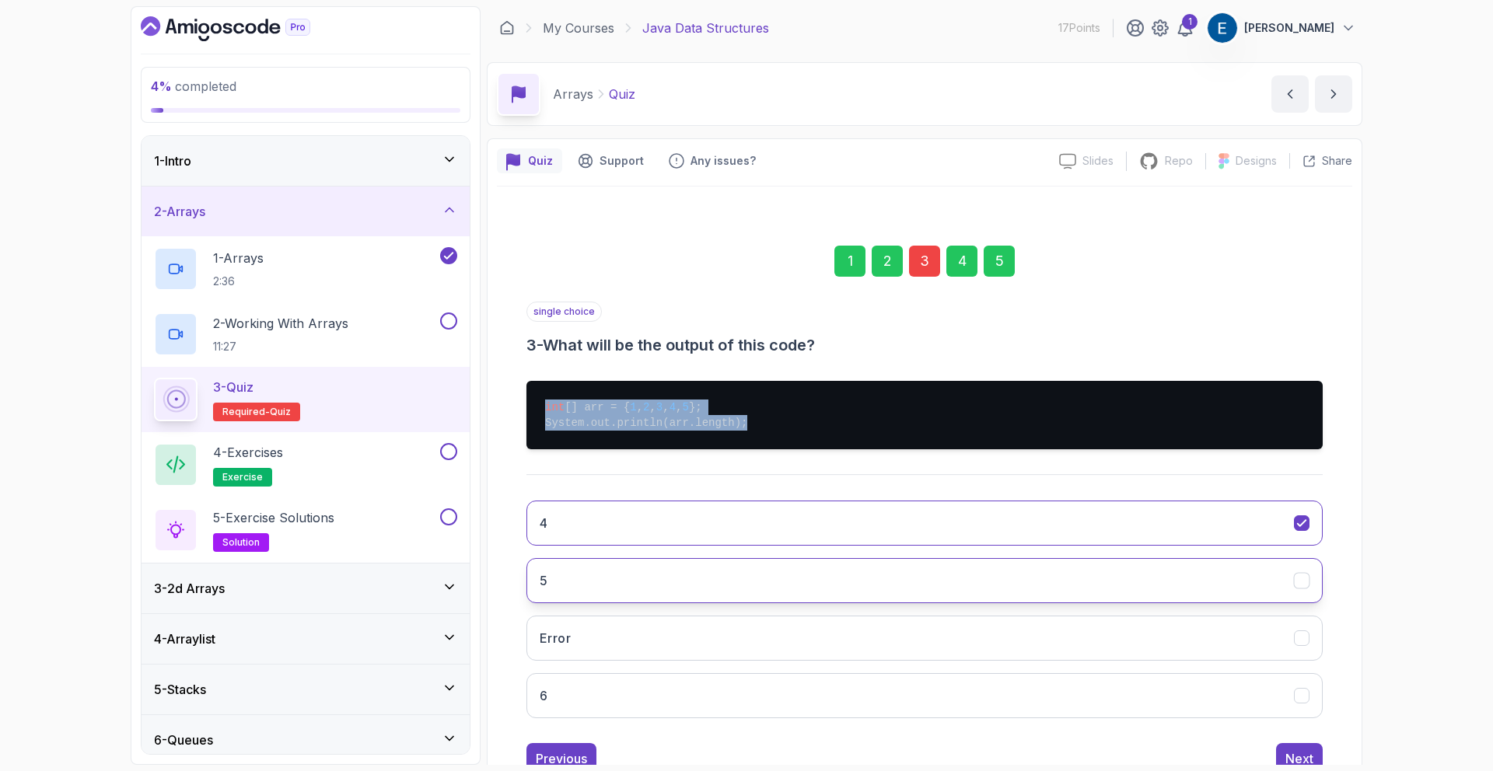
click at [1300, 584] on icon "5" at bounding box center [1302, 581] width 15 height 15
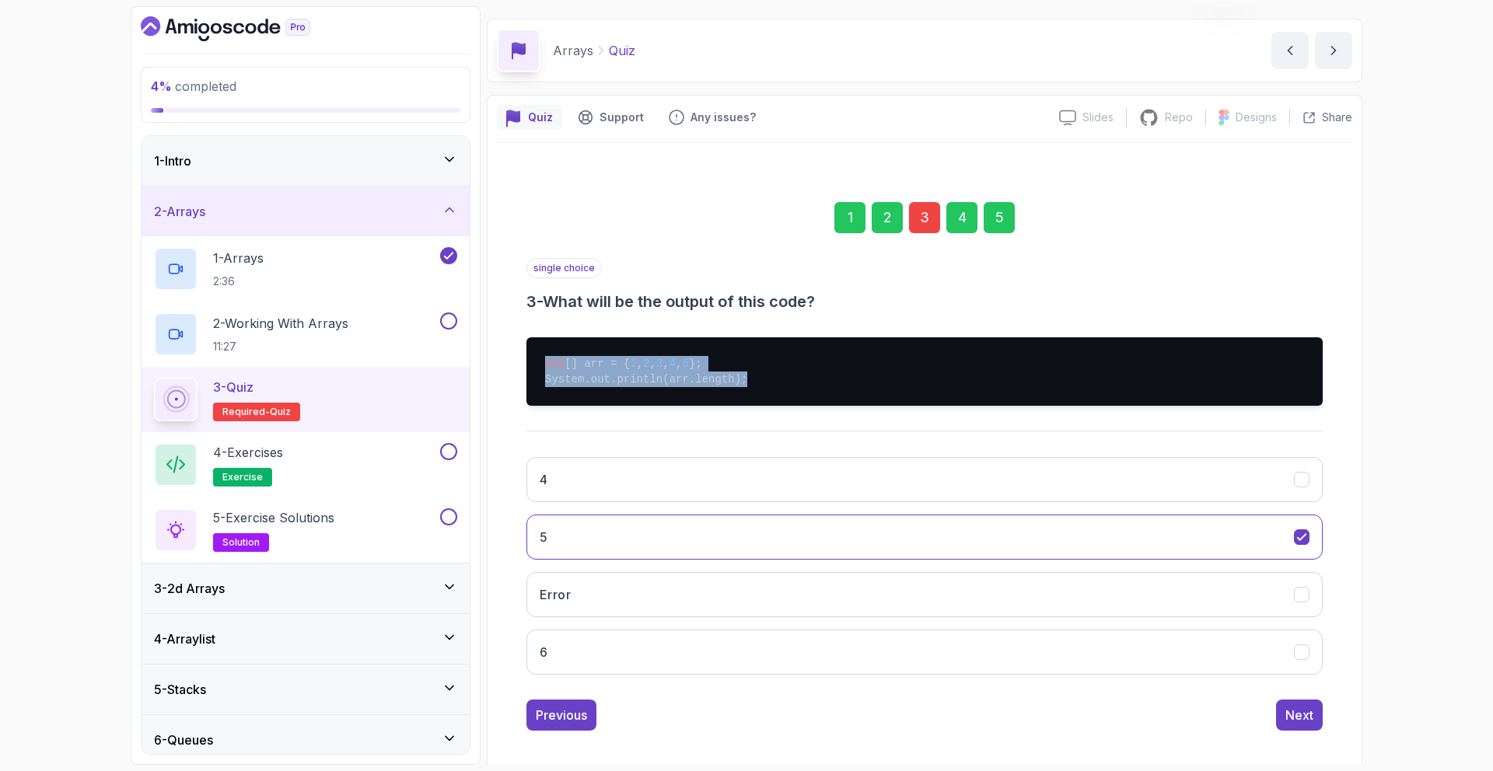
scroll to position [54, 0]
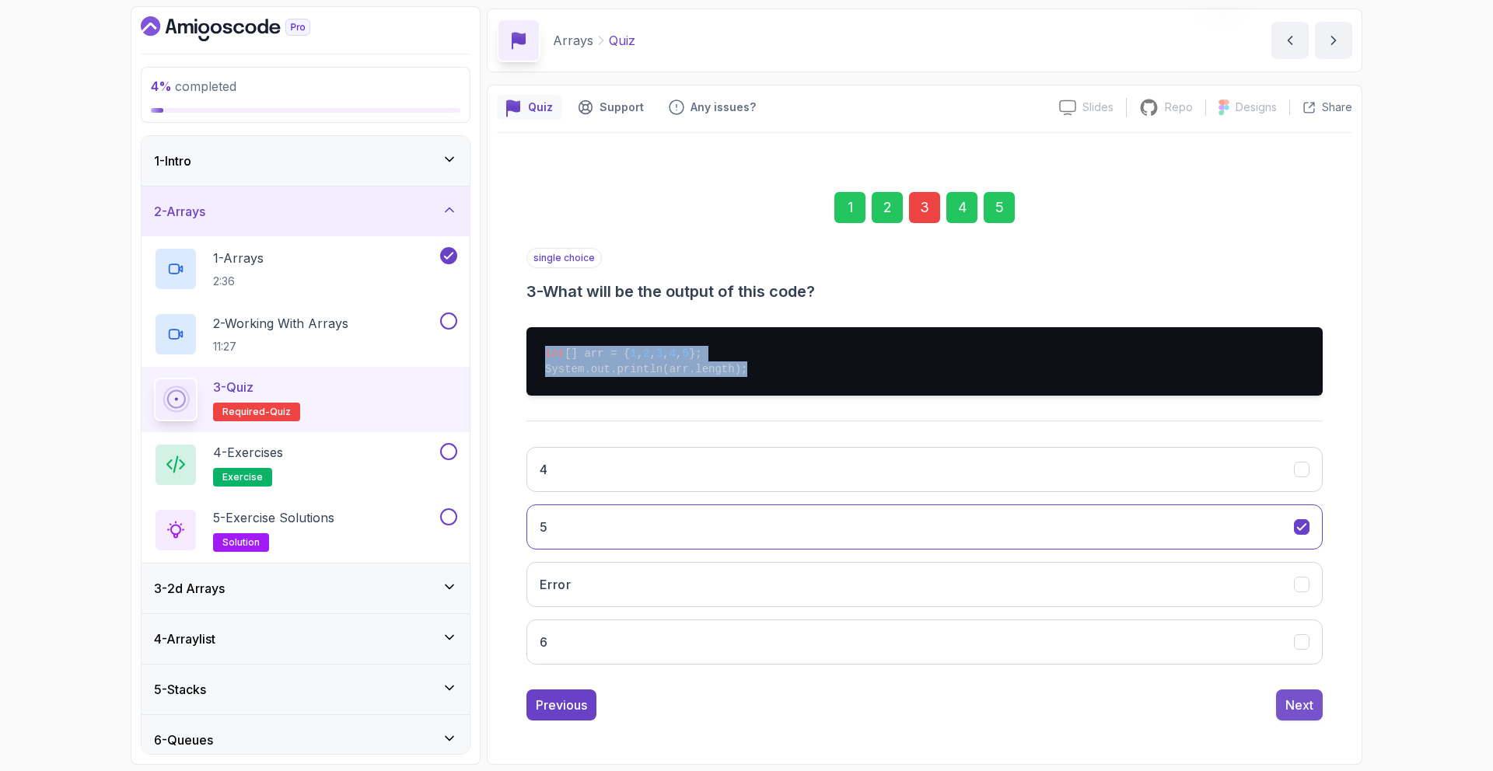
click at [1295, 694] on button "Next" at bounding box center [1299, 705] width 47 height 31
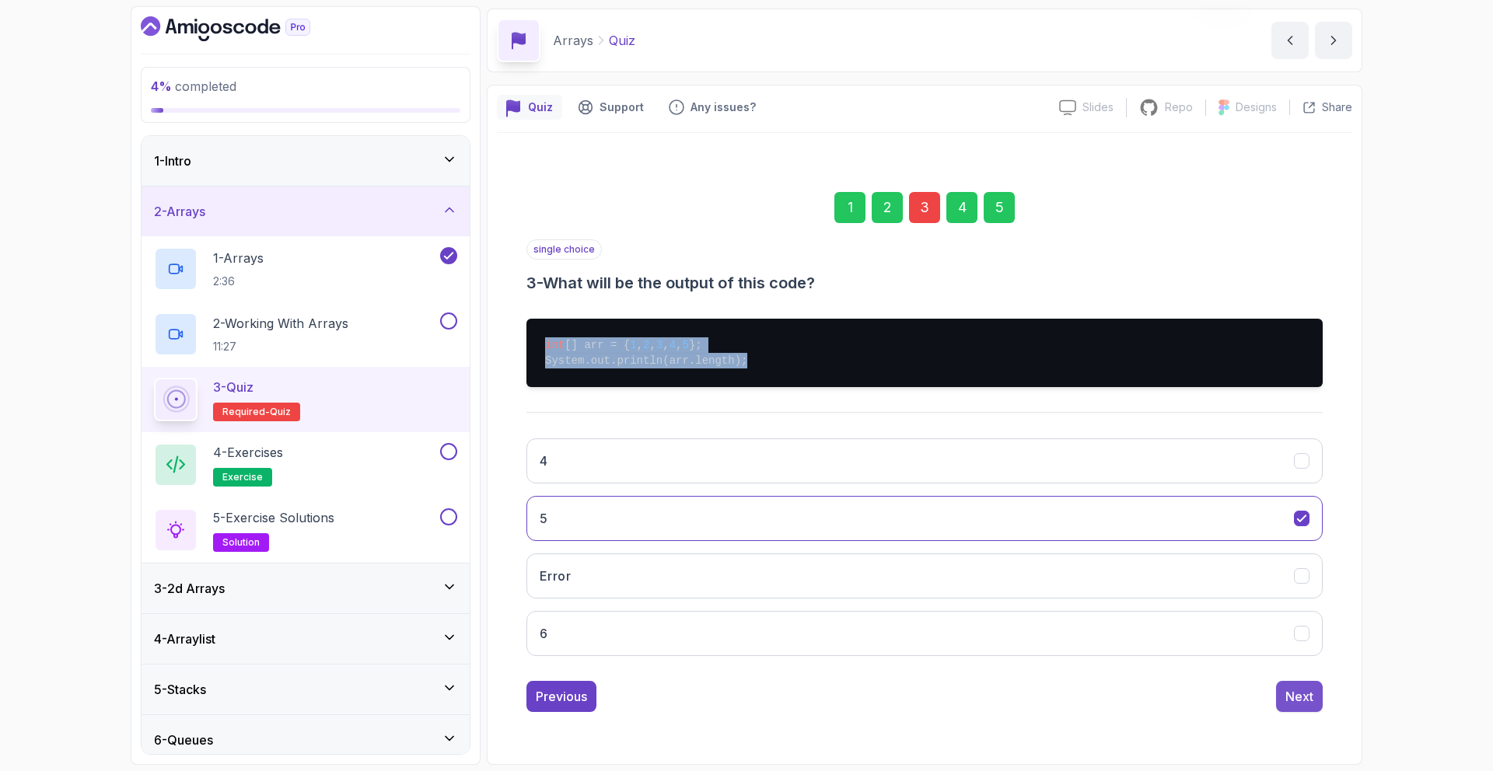
scroll to position [0, 0]
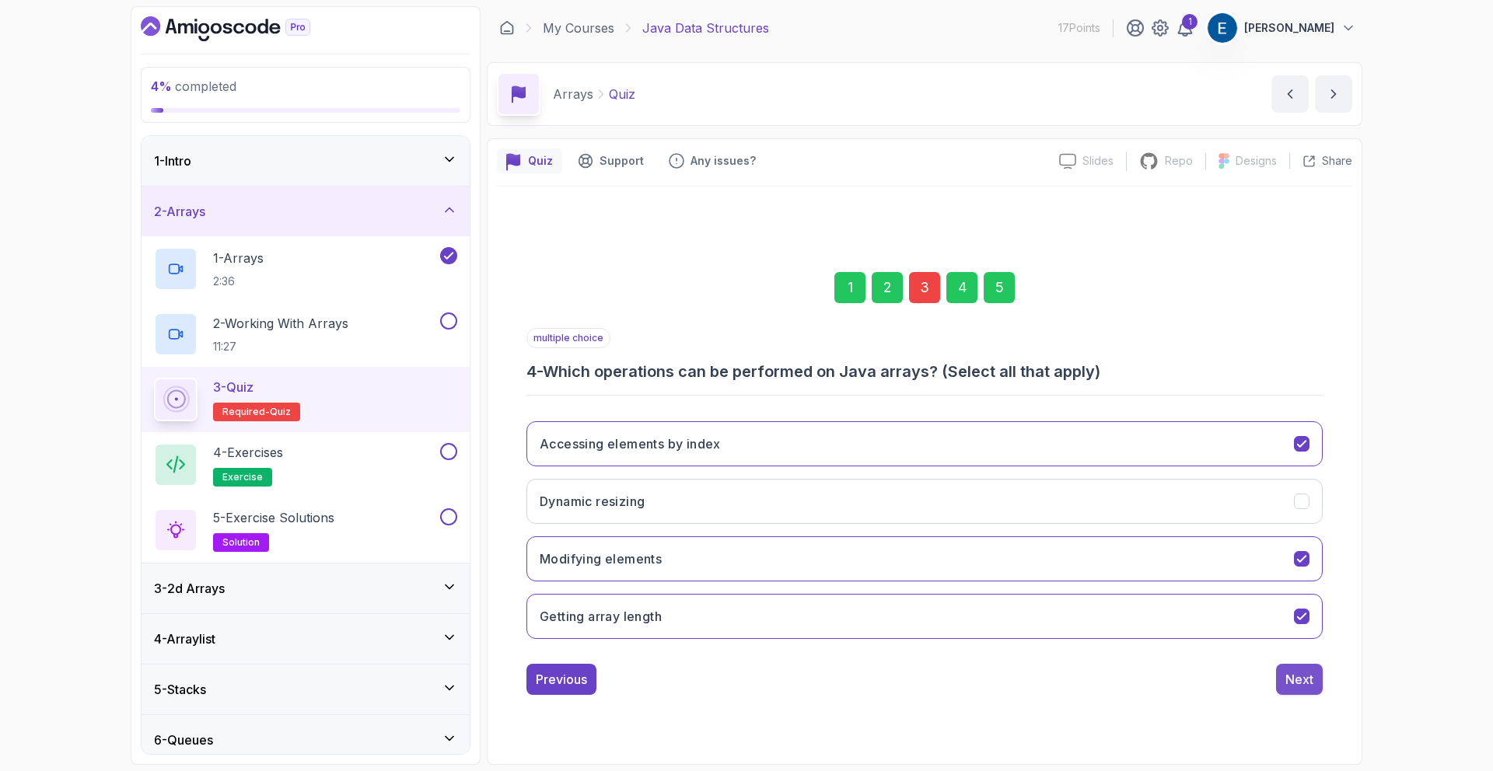
click at [1296, 687] on div "Next" at bounding box center [1299, 679] width 28 height 19
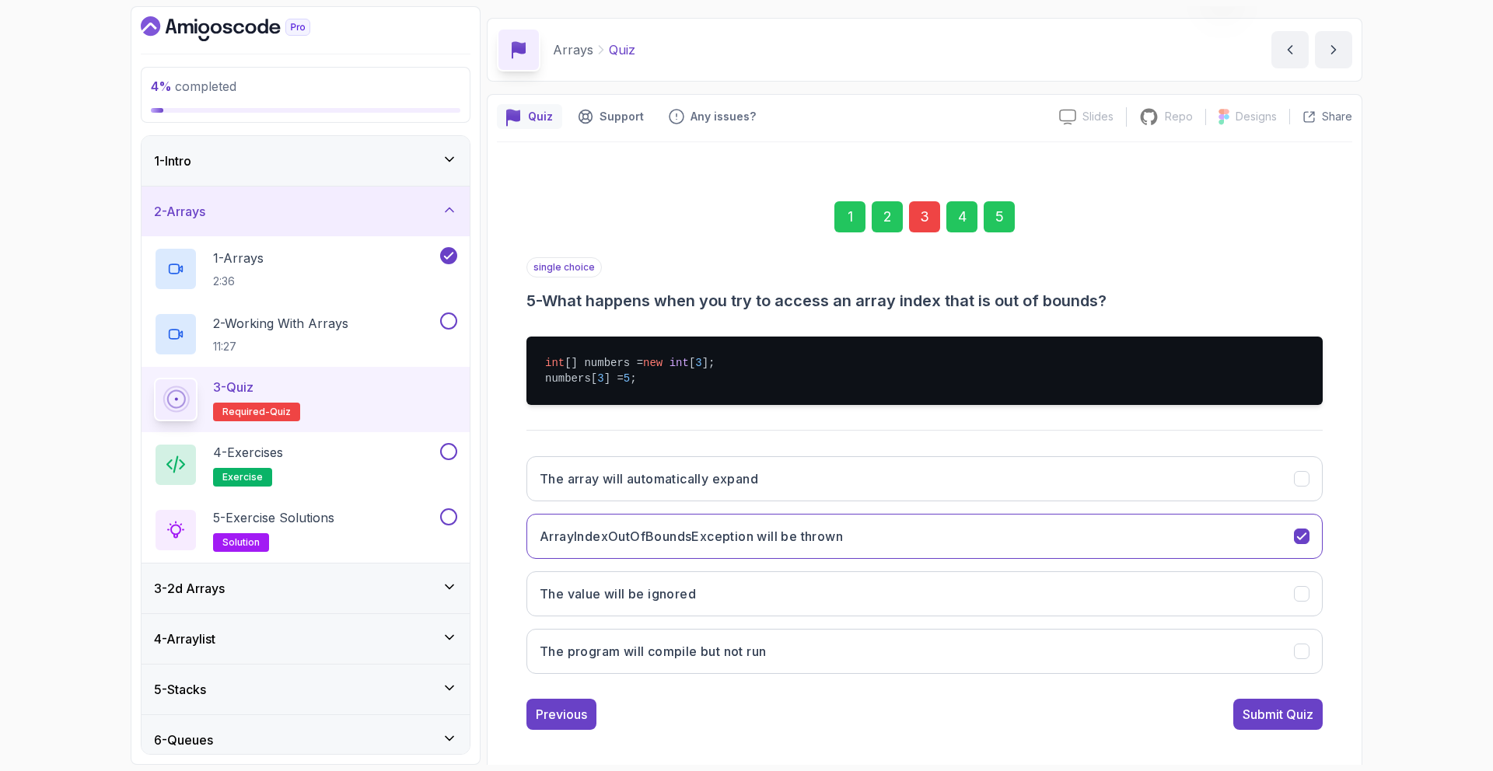
scroll to position [54, 0]
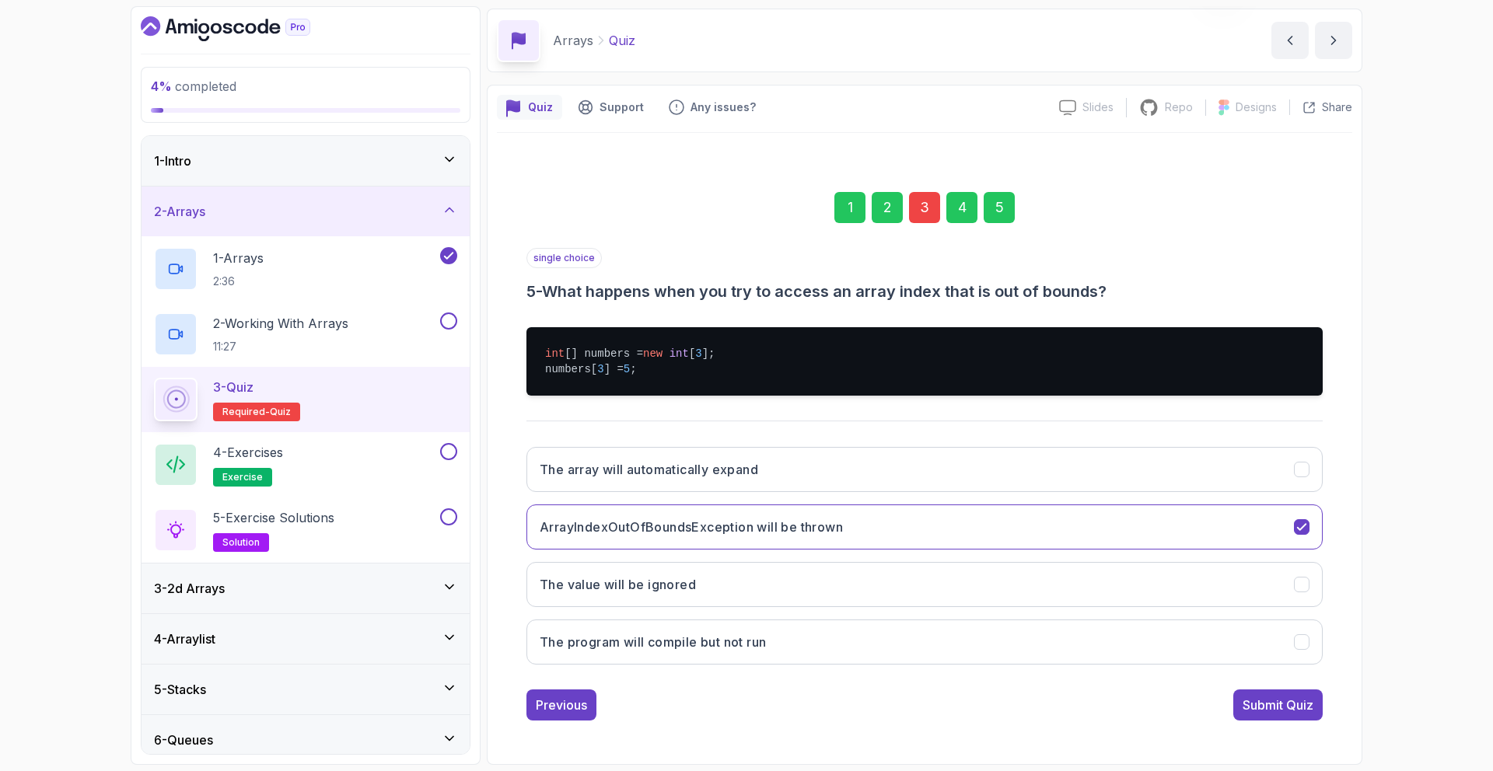
drag, startPoint x: 1281, startPoint y: 701, endPoint x: 1281, endPoint y: 684, distance: 17.1
click at [1281, 701] on div "Submit Quiz" at bounding box center [1278, 705] width 71 height 19
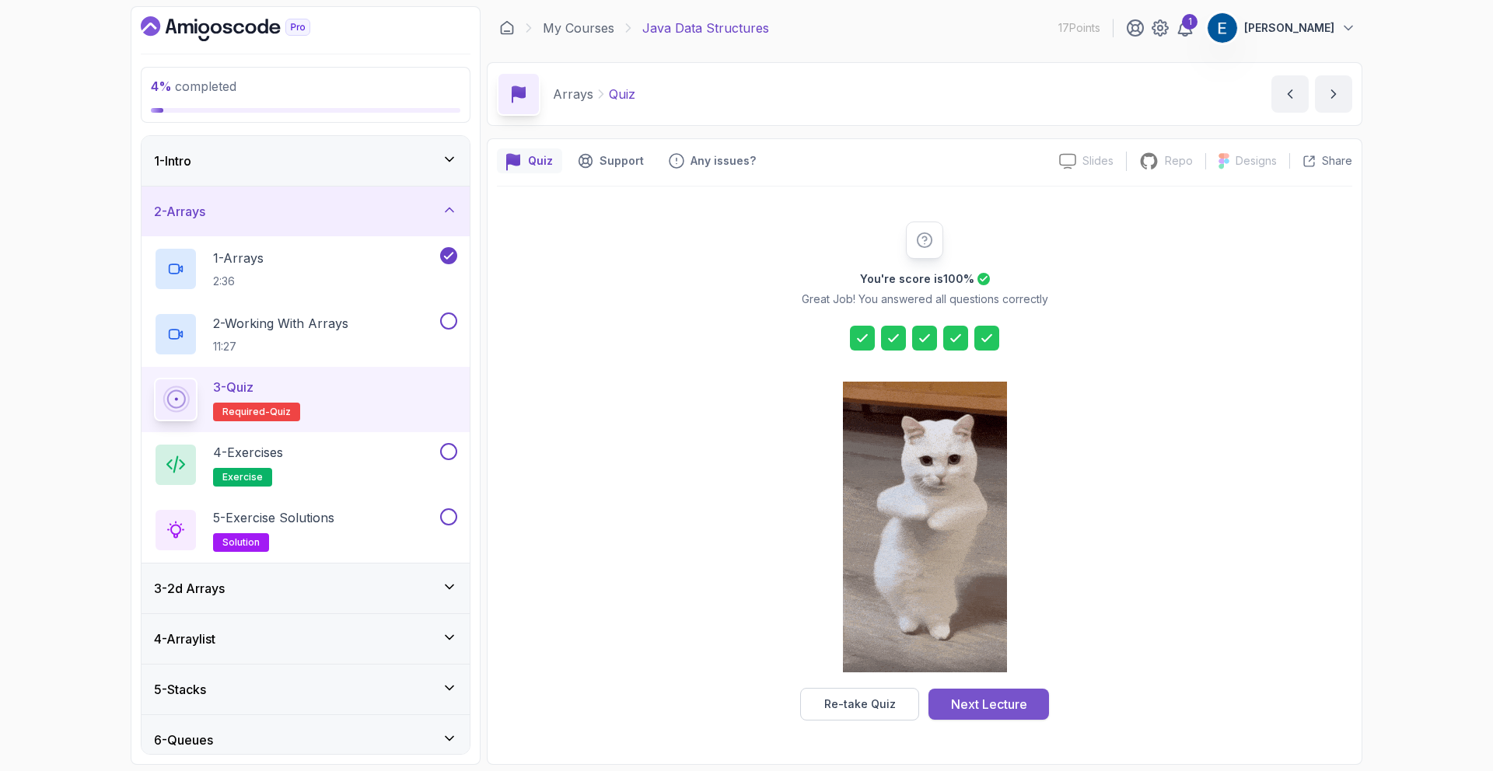
click at [1041, 693] on button "Next Lecture" at bounding box center [988, 704] width 121 height 31
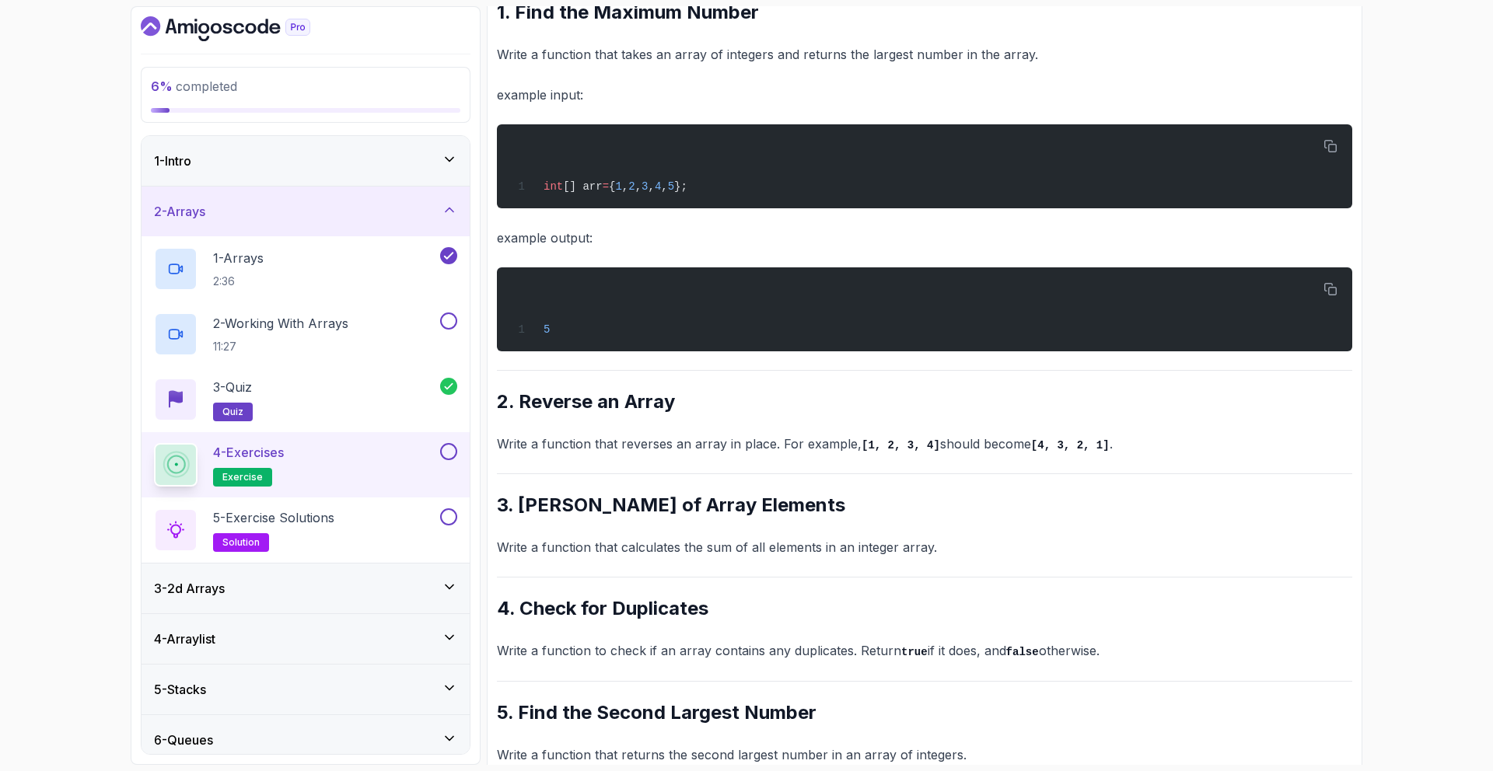
scroll to position [330, 0]
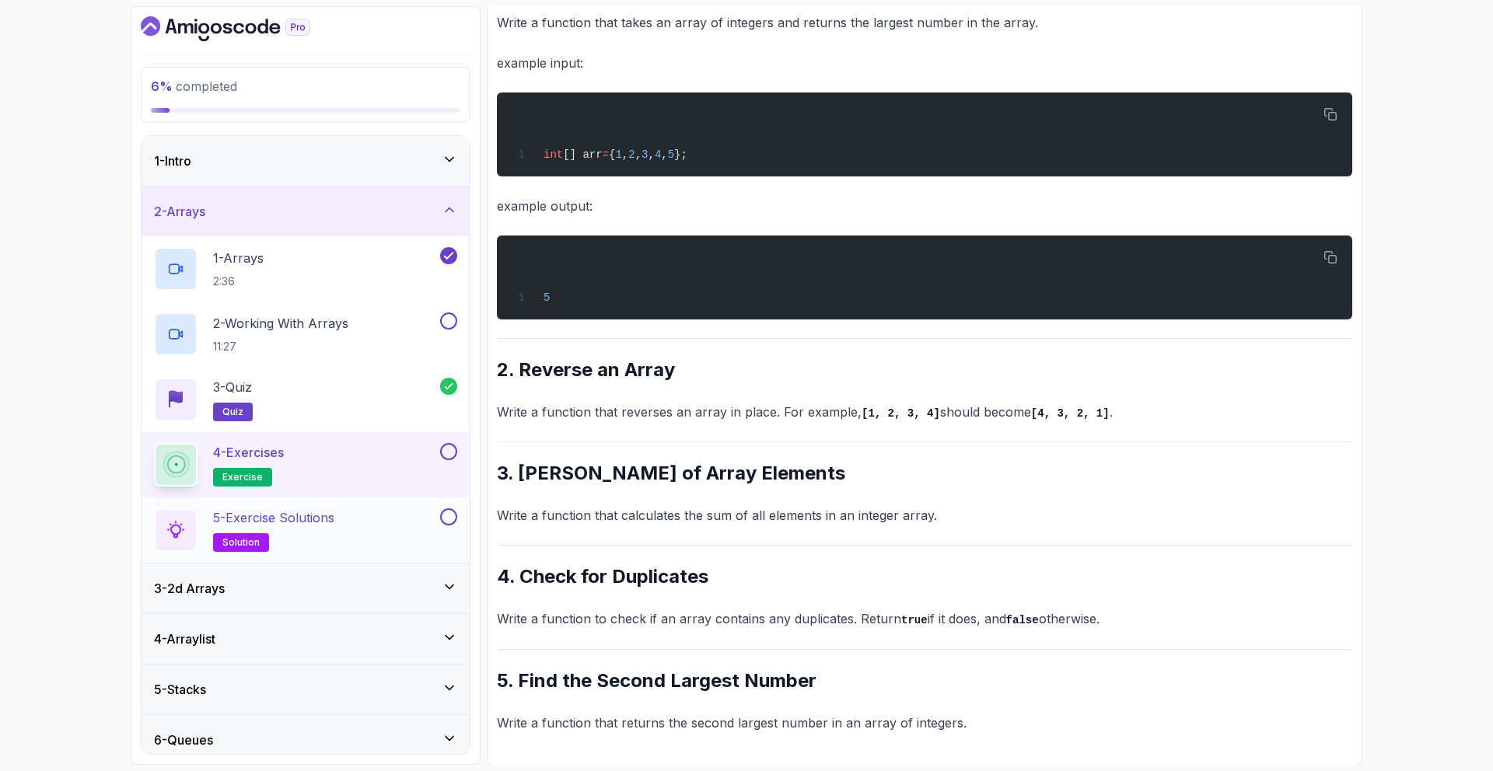
click at [371, 543] on div "5 - Exercise Solutions solution" at bounding box center [295, 531] width 283 height 44
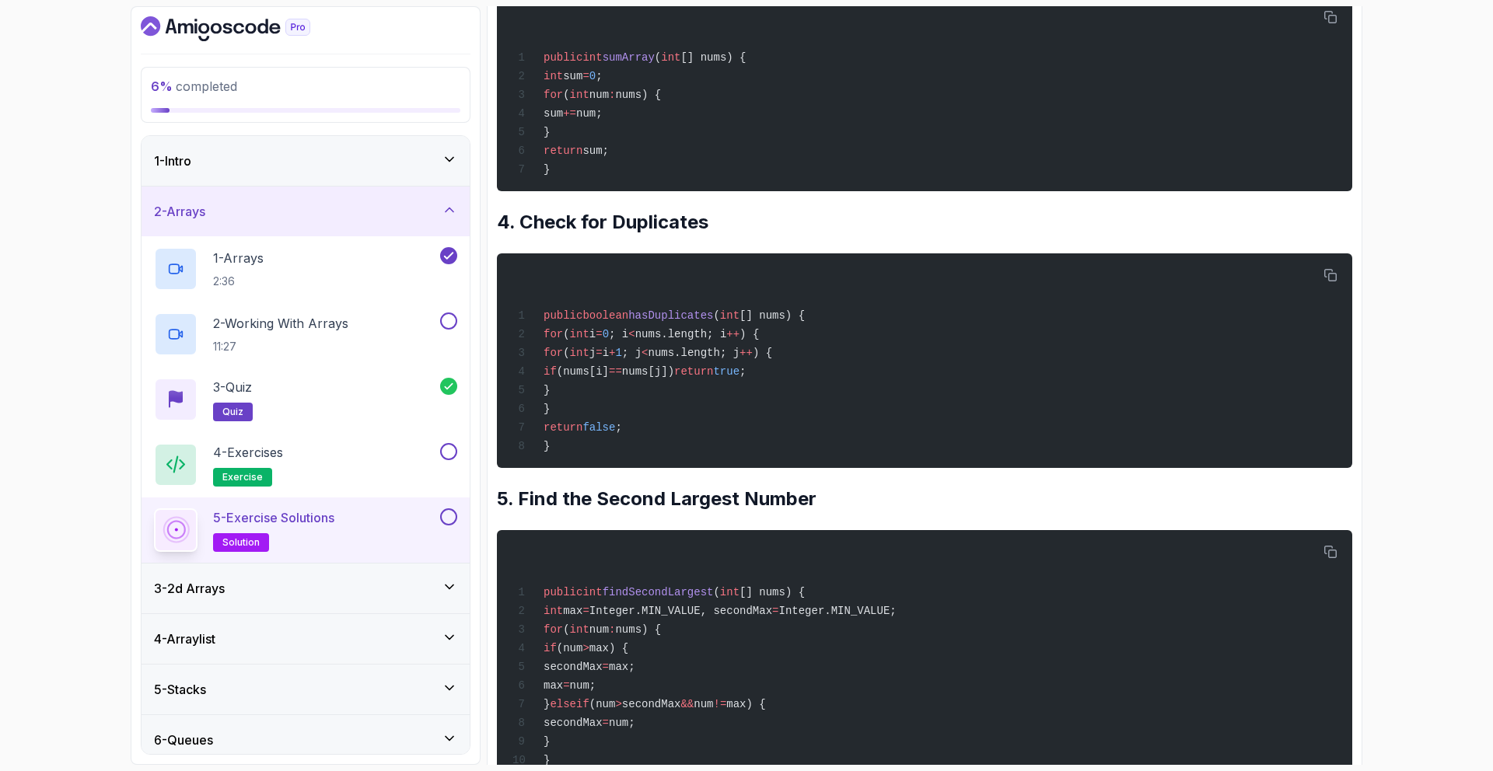
scroll to position [1083, 0]
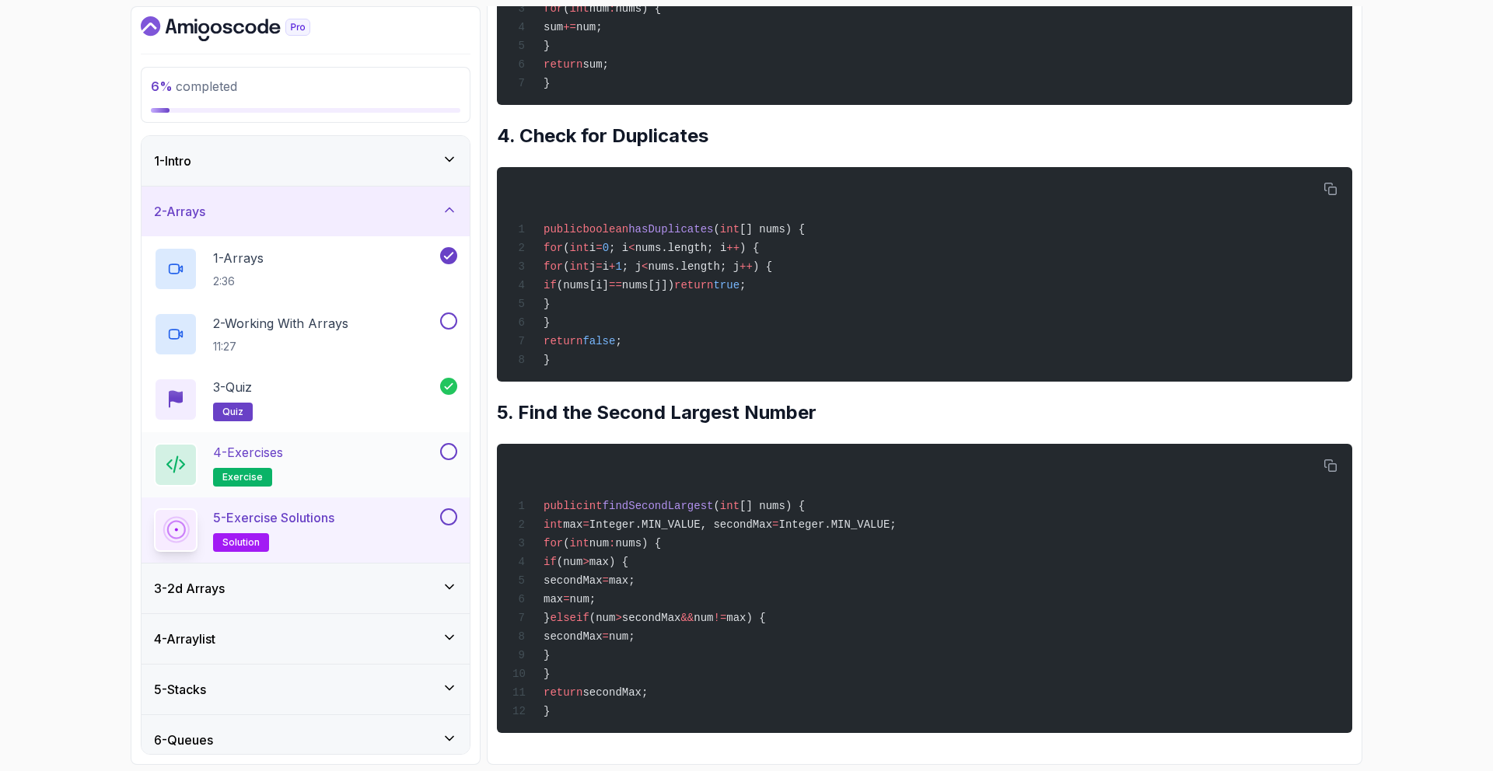
click at [319, 479] on div "4 - Exercises exercise" at bounding box center [295, 465] width 283 height 44
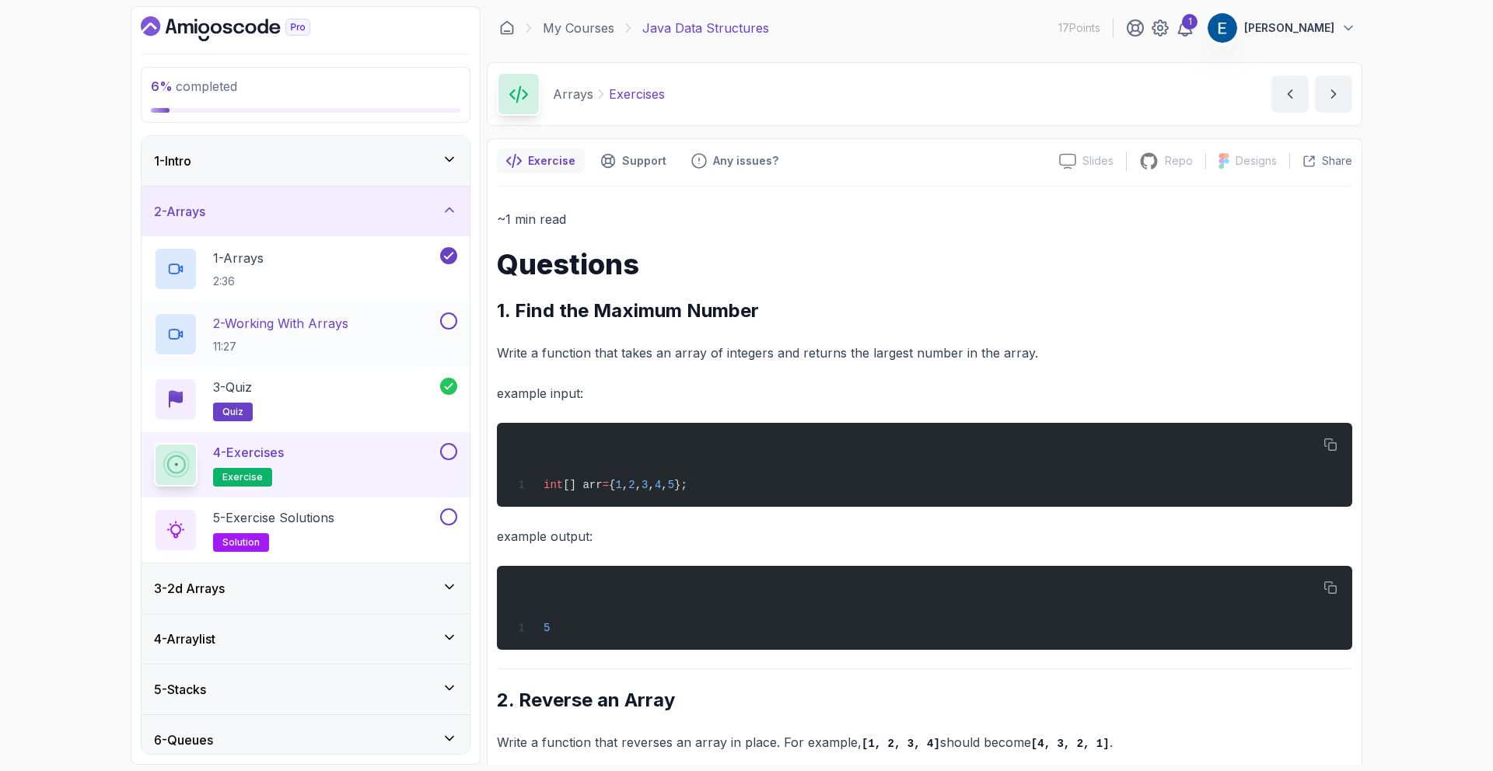
click at [367, 319] on div "2 - Working With Arrays 11:27" at bounding box center [295, 335] width 283 height 44
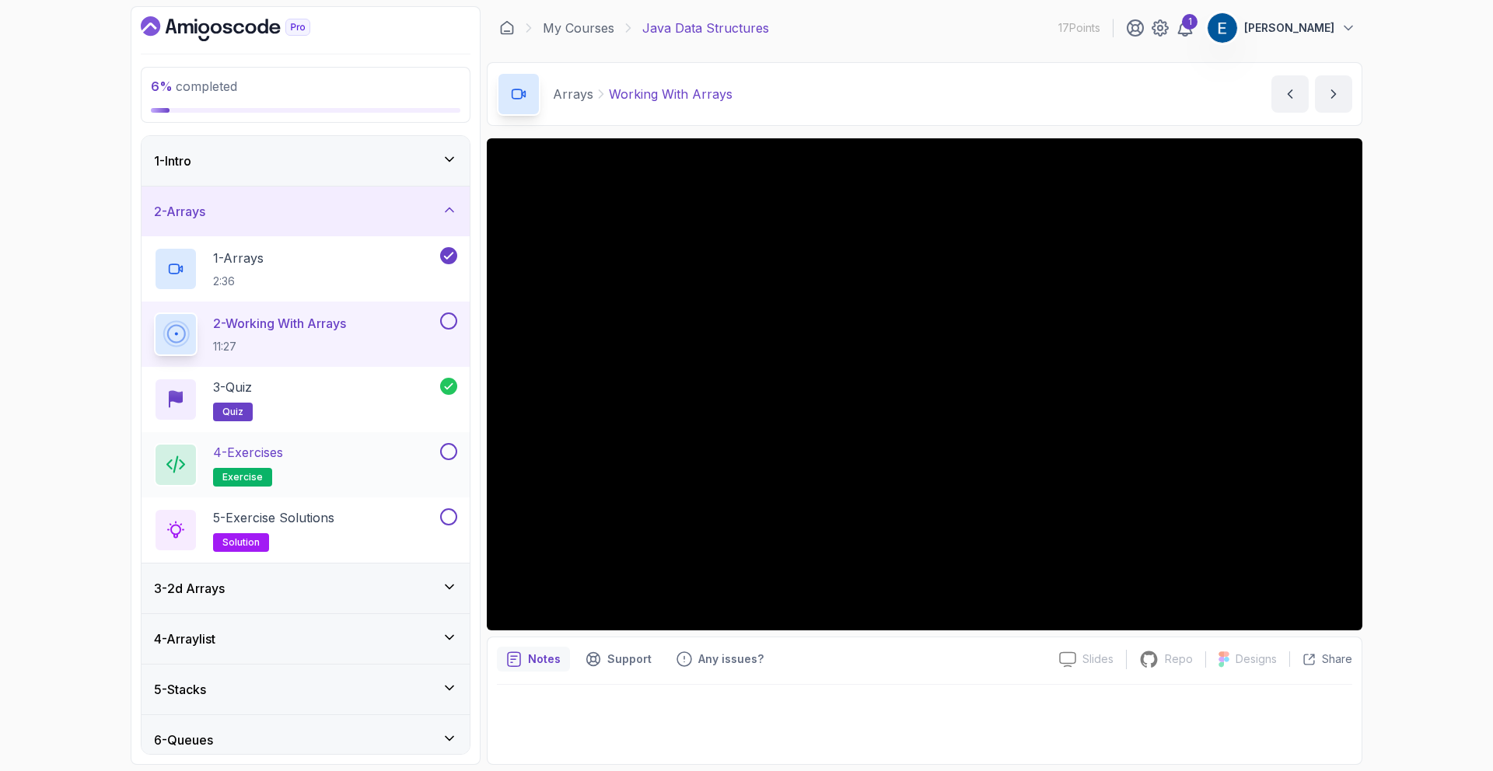
click at [329, 459] on div "4 - Exercises exercise" at bounding box center [295, 465] width 283 height 44
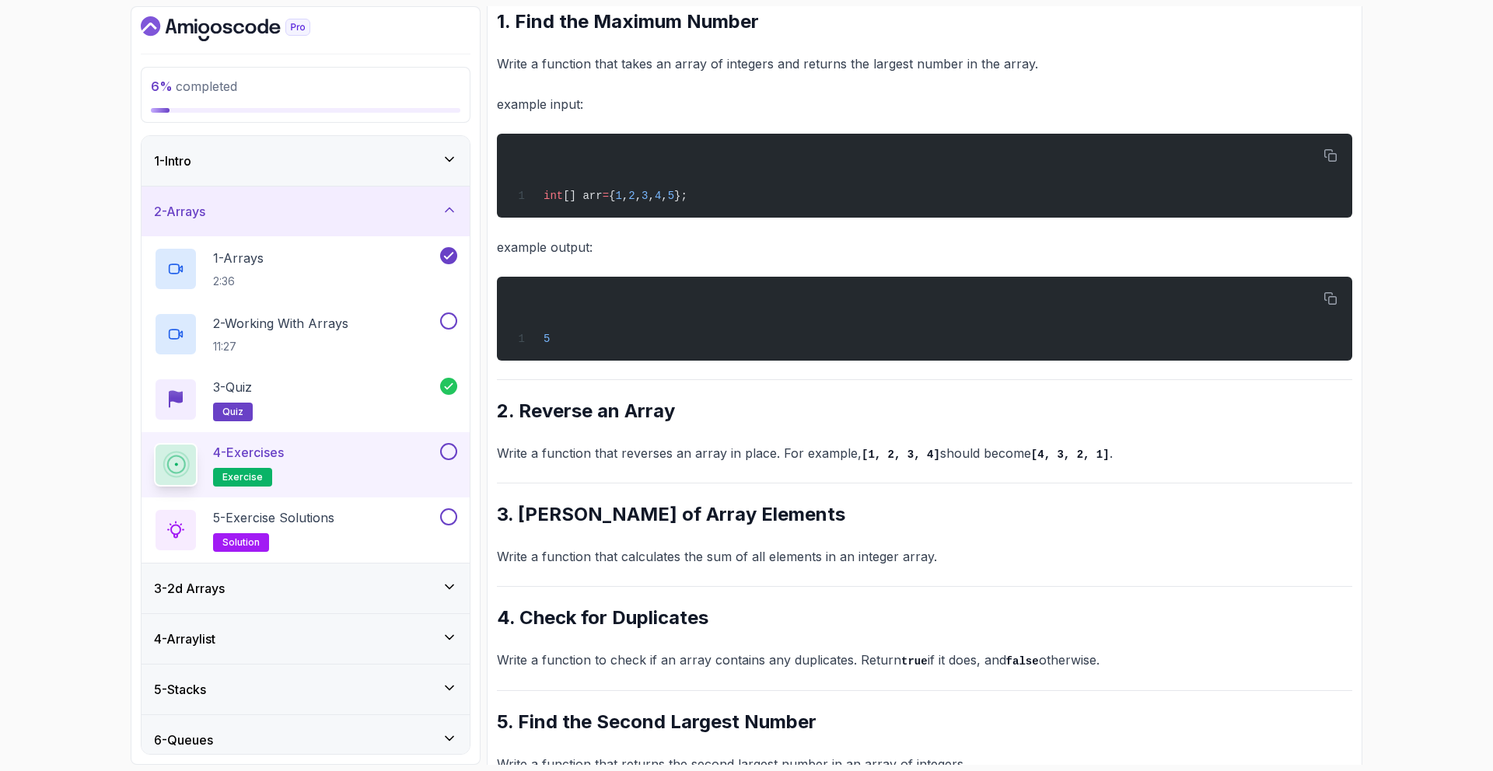
scroll to position [330, 0]
